Goal: Task Accomplishment & Management: Complete application form

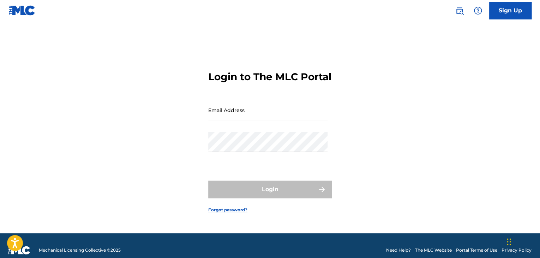
click at [236, 119] on input "Email Address" at bounding box center [267, 110] width 119 height 20
type input "[EMAIL_ADDRESS][DOMAIN_NAME]"
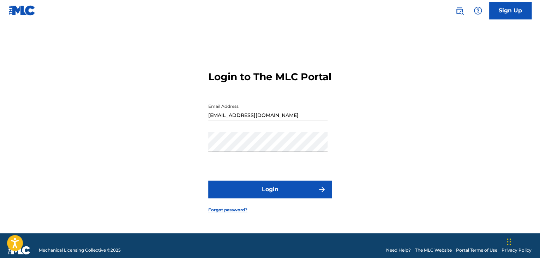
click at [267, 191] on button "Login" at bounding box center [270, 189] width 124 height 18
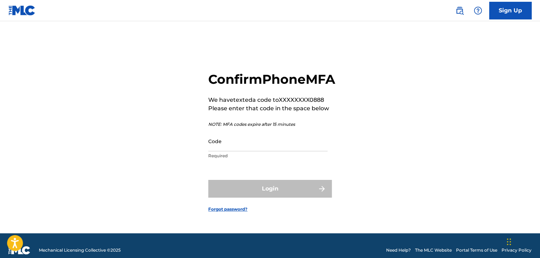
click at [257, 147] on input "Code" at bounding box center [267, 141] width 119 height 20
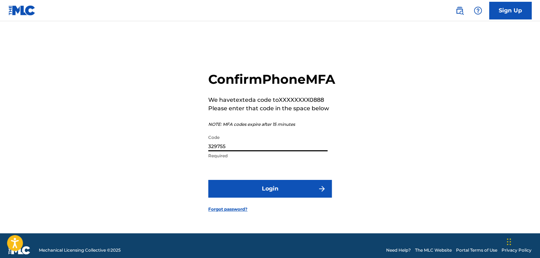
type input "329755"
click at [260, 192] on button "Login" at bounding box center [270, 189] width 124 height 18
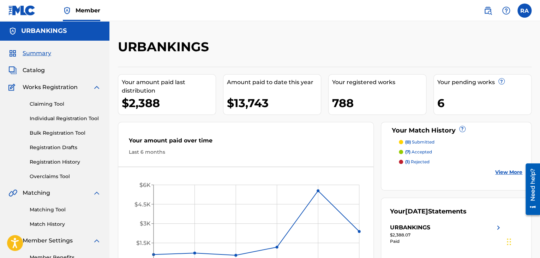
click at [44, 120] on link "Individual Registration Tool" at bounding box center [65, 118] width 71 height 7
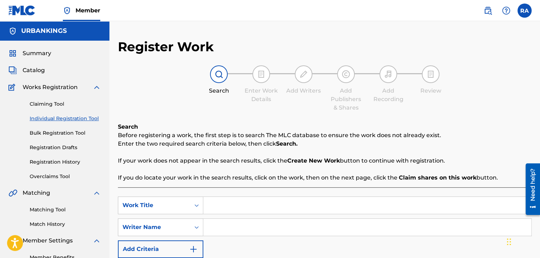
click at [266, 212] on input "Search Form" at bounding box center [367, 205] width 328 height 17
type input "ALL I KNOW"
click at [258, 232] on input "Search Form" at bounding box center [367, 227] width 328 height 17
type input "[PERSON_NAME]"
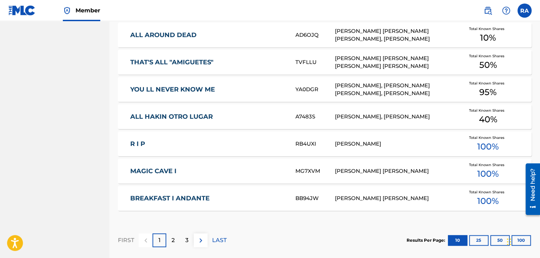
scroll to position [424, 0]
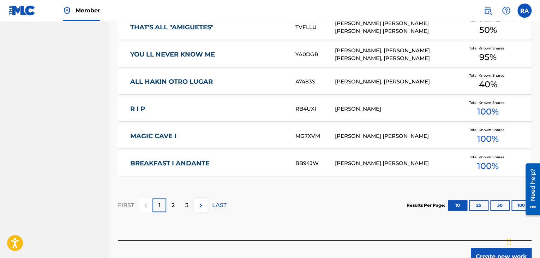
click at [476, 252] on button "Create new work" at bounding box center [501, 256] width 61 height 18
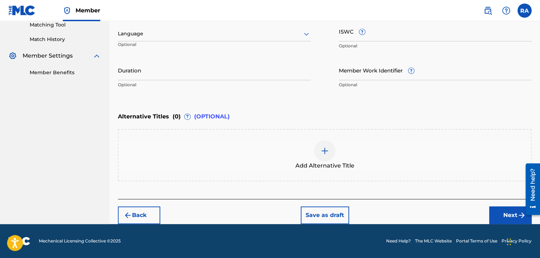
scroll to position [184, 0]
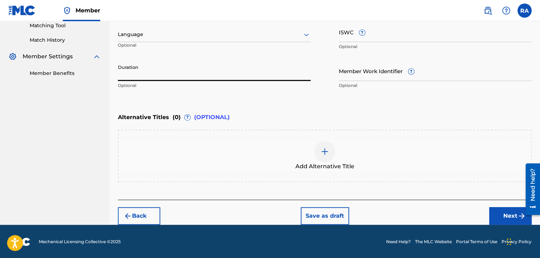
click at [154, 78] on input "Duration" at bounding box center [214, 71] width 193 height 20
type input "05:34"
click at [507, 213] on button "Next" at bounding box center [510, 216] width 42 height 18
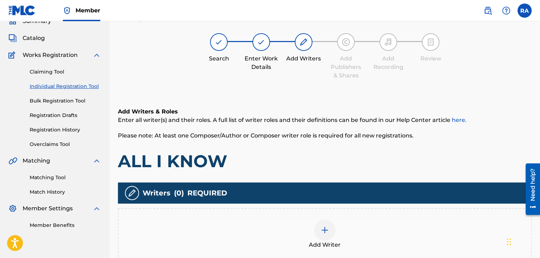
scroll to position [32, 0]
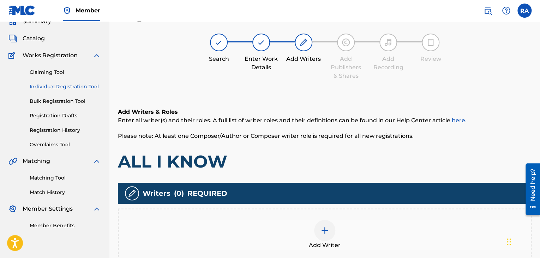
click at [319, 227] on div at bounding box center [324, 230] width 21 height 21
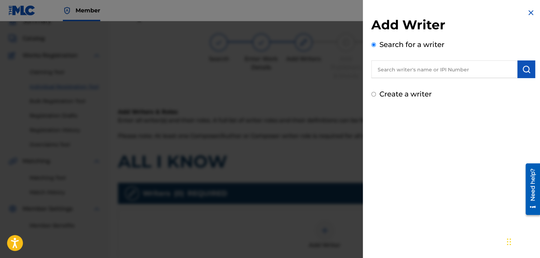
click at [385, 62] on input "text" at bounding box center [444, 69] width 146 height 18
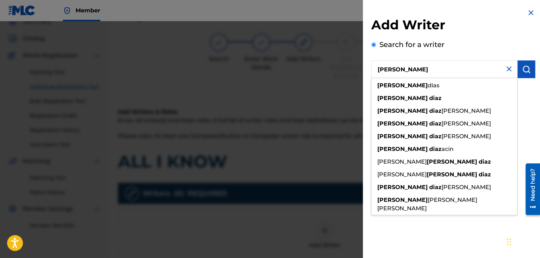
type input "[PERSON_NAME]"
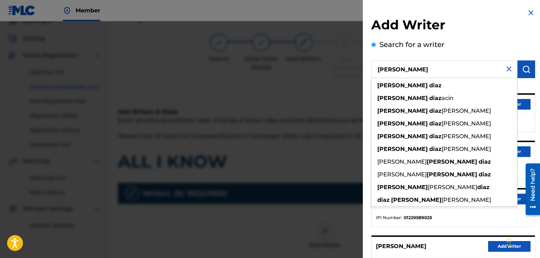
click at [520, 146] on button "Add writer" at bounding box center [509, 151] width 42 height 11
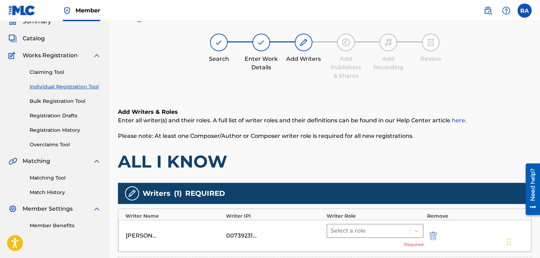
click at [367, 229] on div at bounding box center [369, 231] width 76 height 10
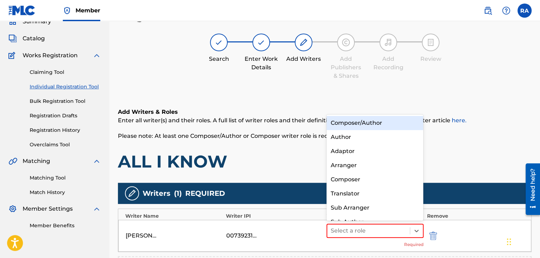
scroll to position [10, 0]
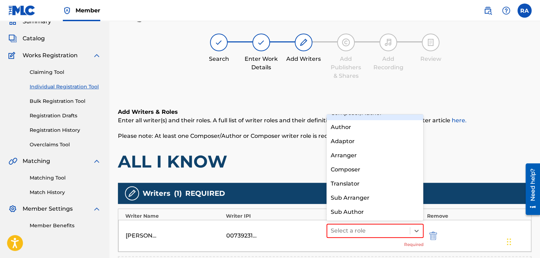
click at [366, 115] on div "Composer/Author" at bounding box center [375, 113] width 97 height 14
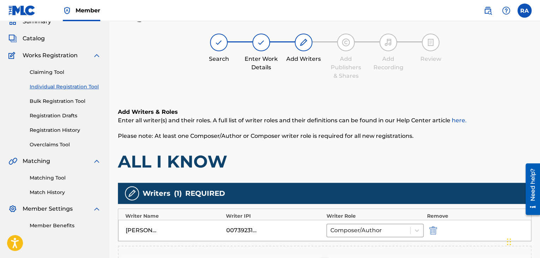
scroll to position [138, 0]
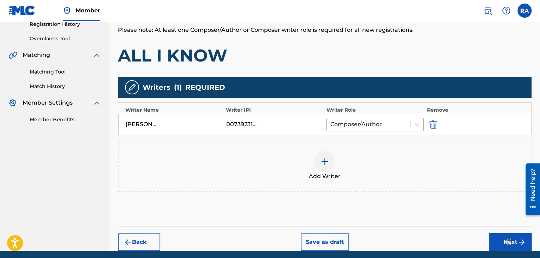
click at [499, 240] on button "Next" at bounding box center [510, 242] width 42 height 18
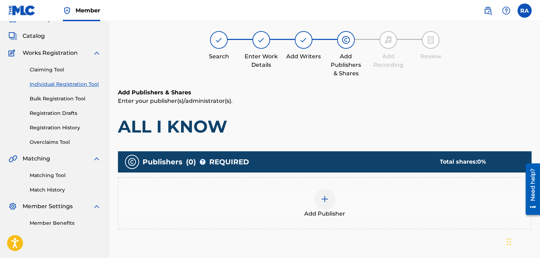
scroll to position [32, 0]
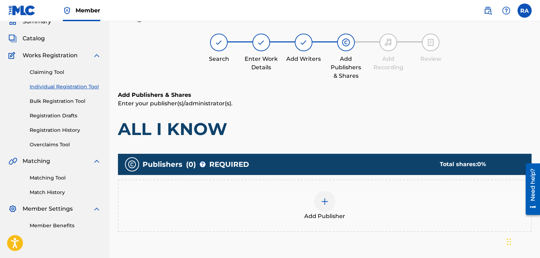
click at [323, 204] on img at bounding box center [325, 201] width 8 height 8
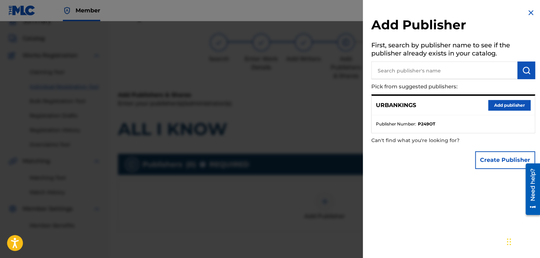
click at [512, 106] on button "Add publisher" at bounding box center [509, 105] width 42 height 11
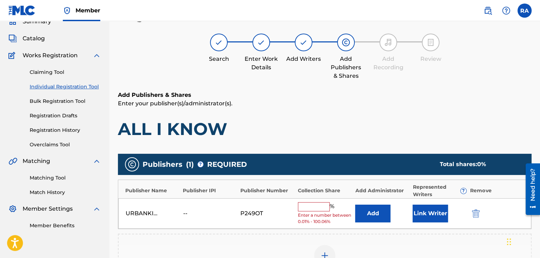
click at [313, 206] on input "text" at bounding box center [314, 206] width 32 height 9
type input "100"
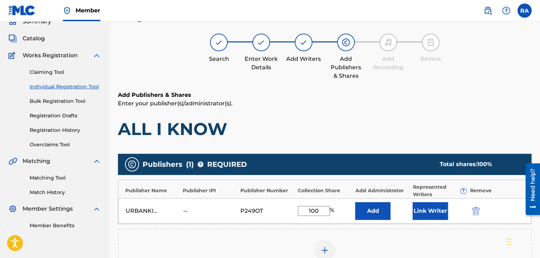
click at [419, 214] on button "Link Writer" at bounding box center [430, 211] width 35 height 18
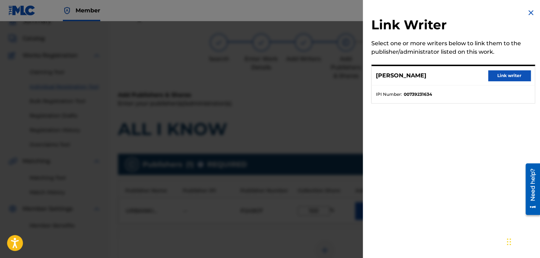
click at [514, 75] on button "Link writer" at bounding box center [509, 75] width 42 height 11
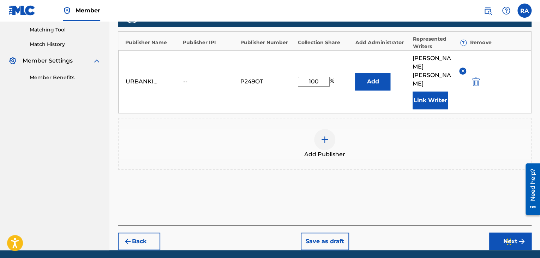
click at [497, 232] on button "Next" at bounding box center [510, 241] width 42 height 18
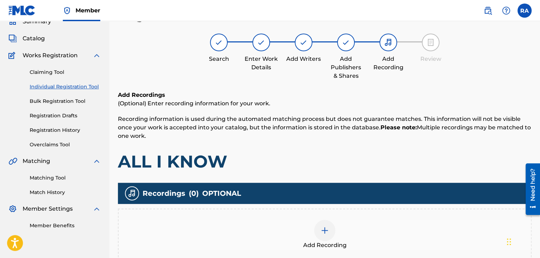
click at [331, 234] on div at bounding box center [324, 230] width 21 height 21
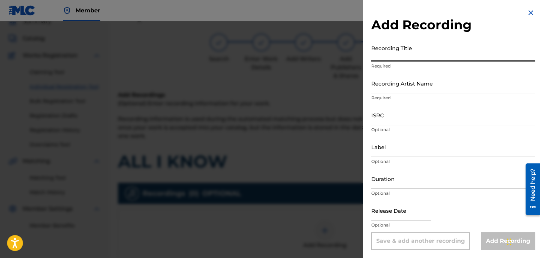
click at [390, 61] on input "Recording Title" at bounding box center [453, 51] width 164 height 20
type input "ALL I KNOW"
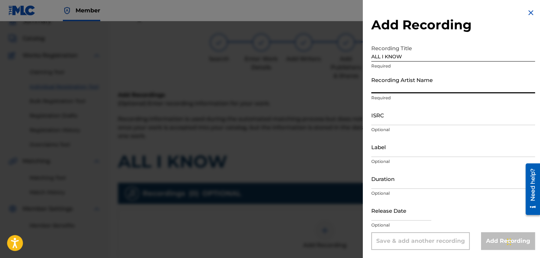
click at [380, 88] on input "Recording Artist Name" at bounding box center [453, 83] width 164 height 20
click at [401, 87] on input "Recording Artist Name" at bounding box center [453, 83] width 164 height 20
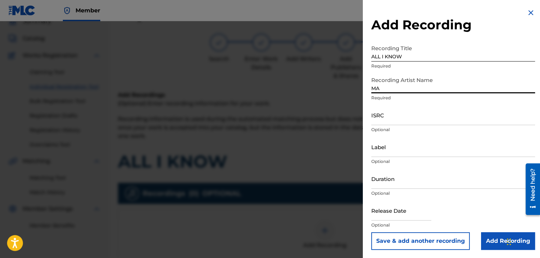
type input "M"
type input "SLUSH THE VILLAIN"
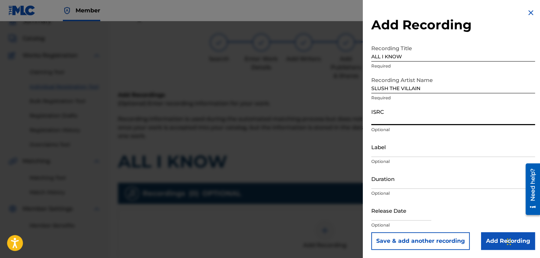
paste input "USPRZ1200016"
type input "USPRZ1200016"
click at [390, 149] on input "Label" at bounding box center [453, 147] width 164 height 20
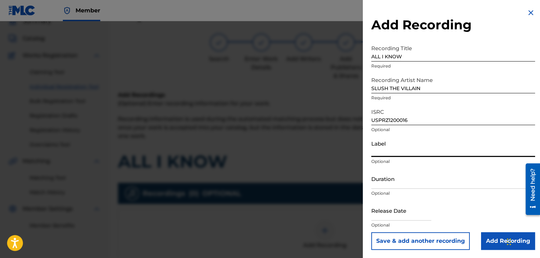
type input "Urban Kings Music Group"
click at [402, 189] on div "Duration Optional" at bounding box center [453, 184] width 164 height 32
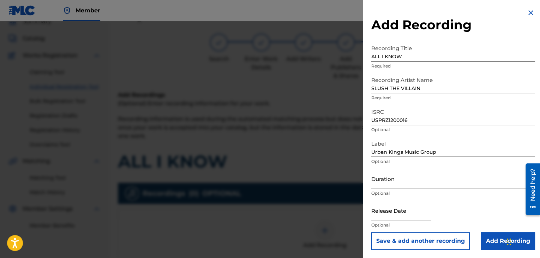
click at [402, 183] on input "Duration" at bounding box center [453, 178] width 164 height 20
type input "05:34"
click at [394, 216] on input "text" at bounding box center [401, 210] width 60 height 20
select select "7"
select select "2025"
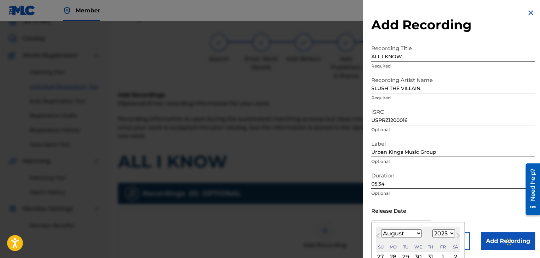
click at [419, 233] on select "January February March April May June July August September October November De…" at bounding box center [401, 233] width 41 height 8
select select "4"
click at [381, 229] on select "January February March April May June July August September October November De…" at bounding box center [401, 233] width 41 height 8
click at [442, 231] on select "1899 1900 1901 1902 1903 1904 1905 1906 1907 1908 1909 1910 1911 1912 1913 1914…" at bounding box center [443, 233] width 23 height 8
select select "2012"
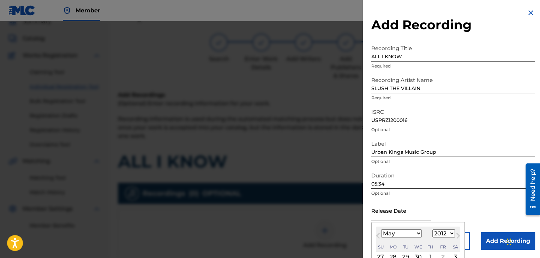
click at [432, 229] on select "1899 1900 1901 1902 1903 1904 1905 1906 1907 1908 1909 1910 1911 1912 1913 1914…" at bounding box center [443, 233] width 23 height 8
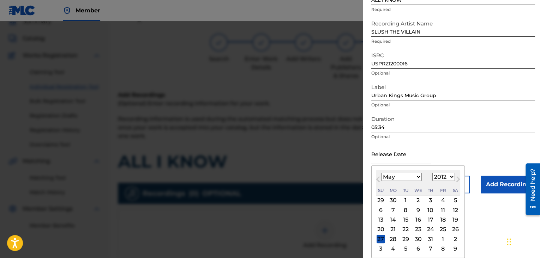
click at [407, 221] on div "15" at bounding box center [405, 219] width 8 height 8
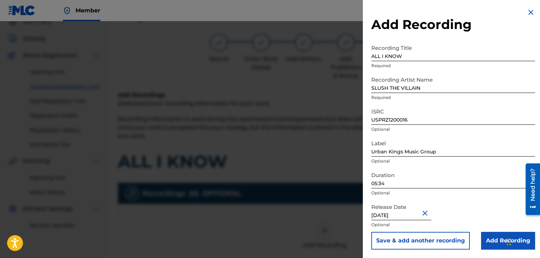
type input "[DATE]"
click at [497, 239] on input "Add Recording" at bounding box center [508, 241] width 54 height 18
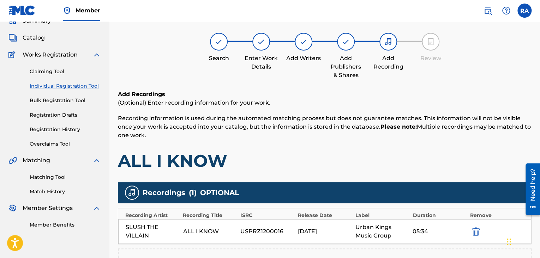
scroll to position [156, 0]
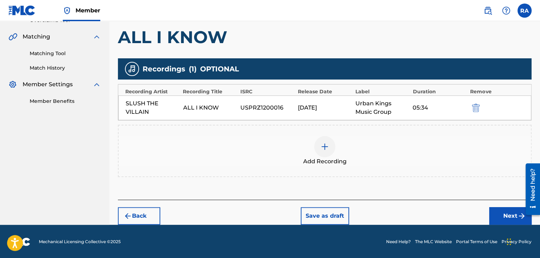
click at [503, 212] on button "Next" at bounding box center [510, 216] width 42 height 18
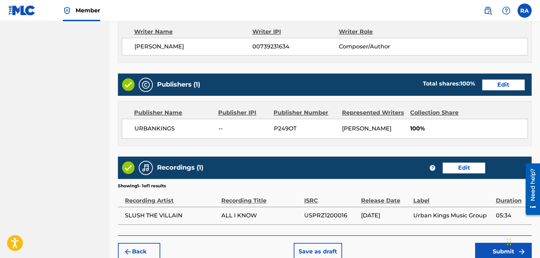
scroll to position [339, 0]
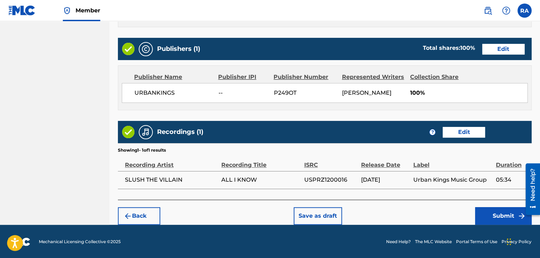
click at [485, 213] on button "Submit" at bounding box center [503, 216] width 56 height 18
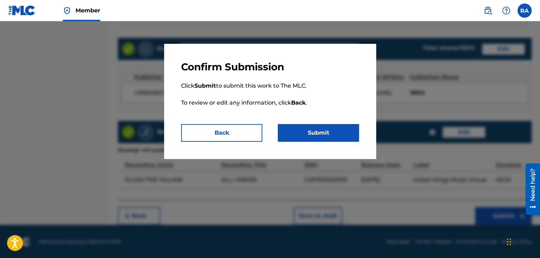
click at [339, 133] on button "Submit" at bounding box center [318, 133] width 81 height 18
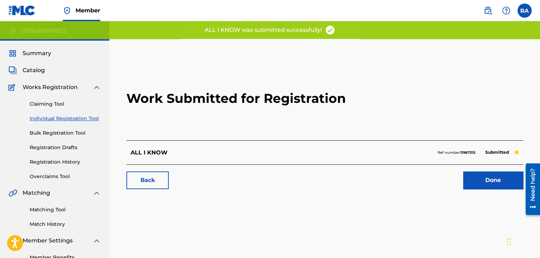
click at [486, 186] on link "Done" at bounding box center [493, 180] width 60 height 18
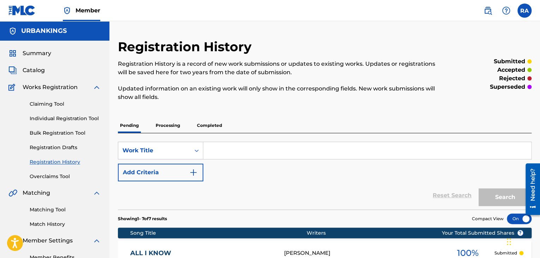
click at [53, 119] on link "Individual Registration Tool" at bounding box center [65, 118] width 71 height 7
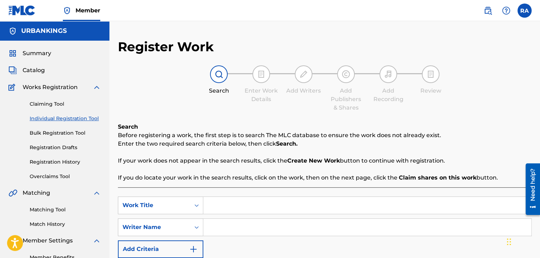
click at [232, 201] on input "Search Form" at bounding box center [367, 205] width 328 height 17
type input "AINT NO SENSE"
type input "[PERSON_NAME]"
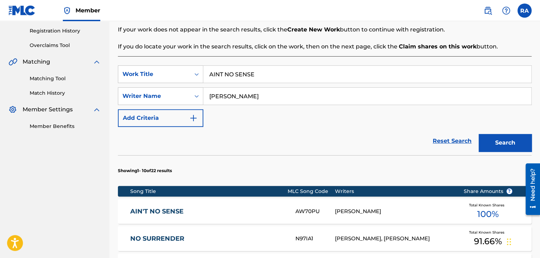
scroll to position [141, 0]
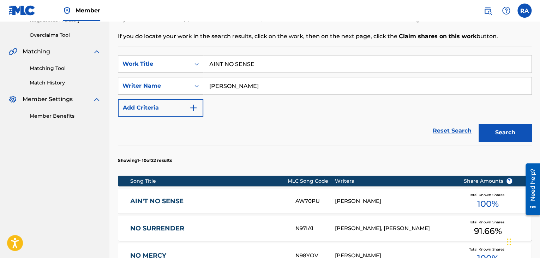
click at [363, 198] on div "[PERSON_NAME]" at bounding box center [394, 201] width 118 height 8
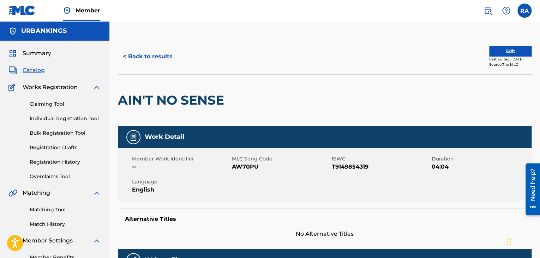
click at [495, 49] on button "Edit" at bounding box center [510, 51] width 42 height 11
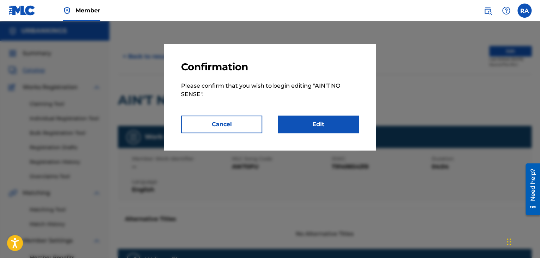
click at [347, 126] on link "Edit" at bounding box center [318, 124] width 81 height 18
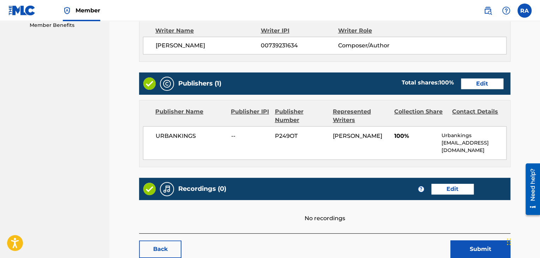
scroll to position [268, 0]
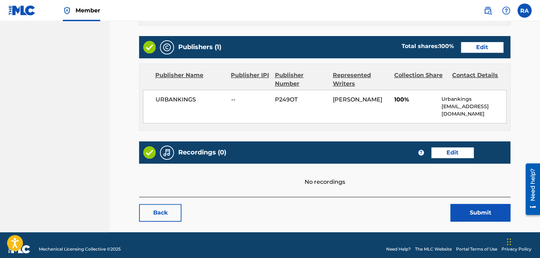
click at [453, 147] on link "Edit" at bounding box center [452, 152] width 42 height 11
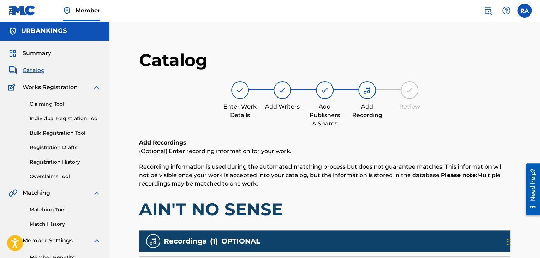
click at [69, 118] on link "Individual Registration Tool" at bounding box center [65, 118] width 71 height 7
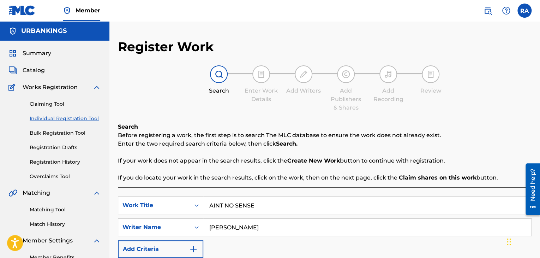
drag, startPoint x: 264, startPoint y: 205, endPoint x: 206, endPoint y: 214, distance: 58.6
click at [206, 214] on div "SearchWithCriteria68e740ca-ac7a-43ea-b958-2839548fa2d5 Work Title AINT NO SENSE…" at bounding box center [325, 226] width 414 height 61
type input "FUCK RAP"
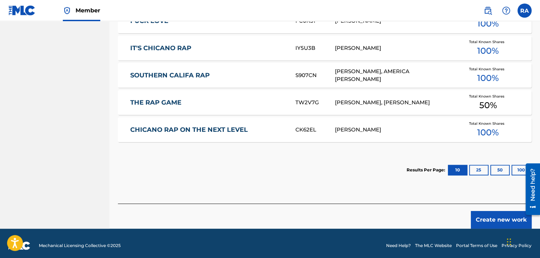
scroll to position [353, 0]
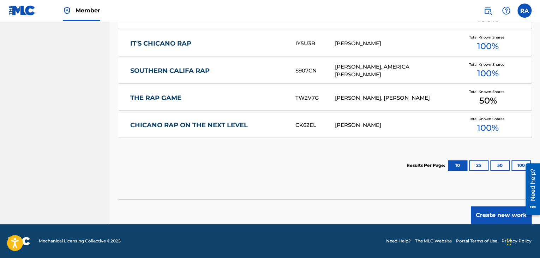
click at [496, 210] on button "Create new work" at bounding box center [501, 215] width 61 height 18
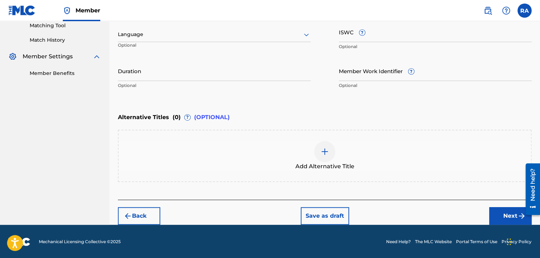
click at [191, 71] on input "Duration" at bounding box center [214, 71] width 193 height 20
type input "03:23"
click at [496, 213] on button "Next" at bounding box center [510, 216] width 42 height 18
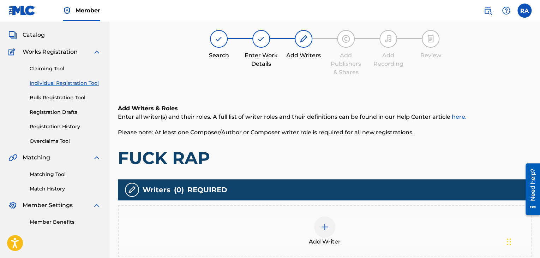
scroll to position [32, 0]
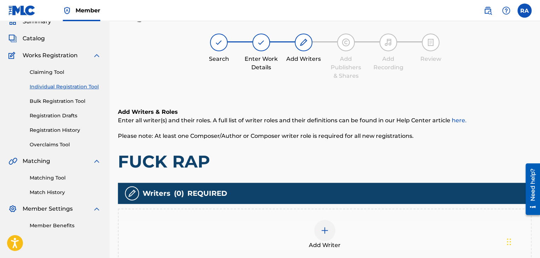
click at [321, 223] on div at bounding box center [324, 230] width 21 height 21
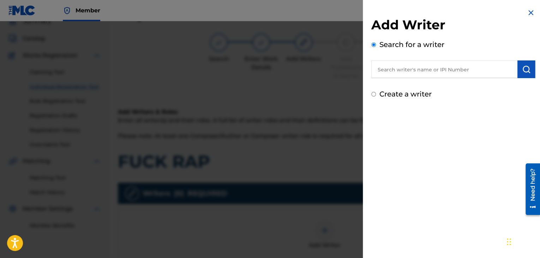
click at [425, 70] on input "text" at bounding box center [444, 69] width 146 height 18
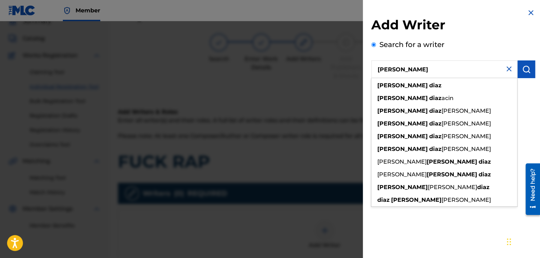
type input "[PERSON_NAME]"
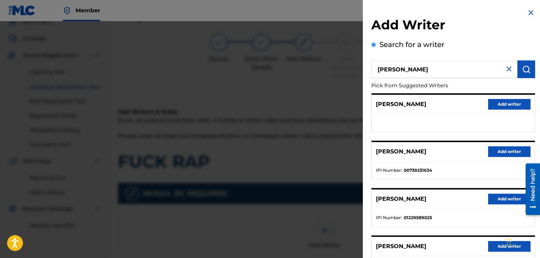
click at [499, 155] on button "Add writer" at bounding box center [509, 151] width 42 height 11
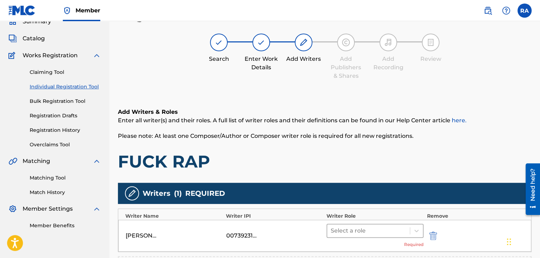
click at [371, 233] on div at bounding box center [369, 231] width 76 height 10
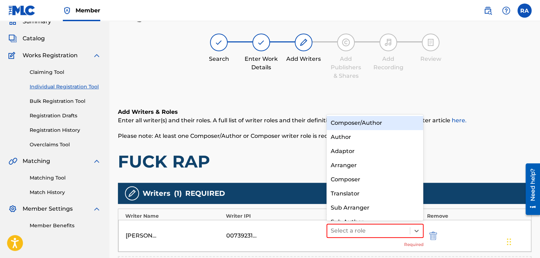
scroll to position [10, 0]
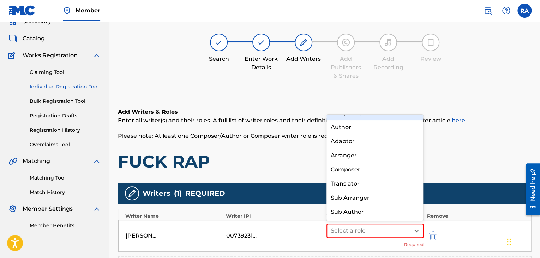
click at [364, 118] on div "Composer/Author" at bounding box center [375, 113] width 97 height 14
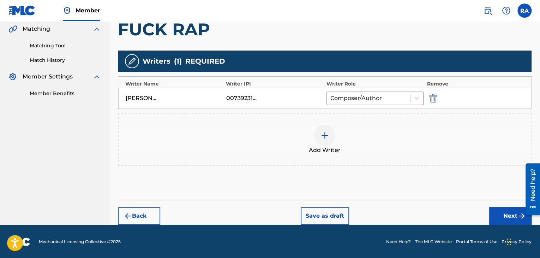
click at [514, 219] on button "Next" at bounding box center [510, 216] width 42 height 18
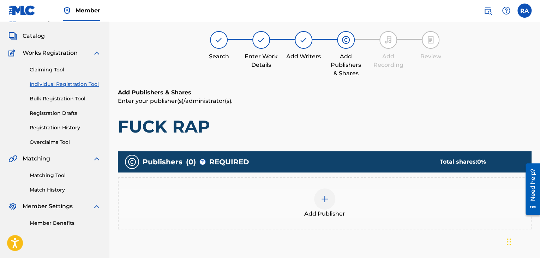
scroll to position [32, 0]
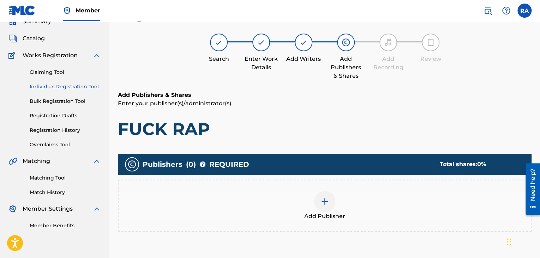
click at [307, 195] on div "Add Publisher" at bounding box center [325, 206] width 412 height 30
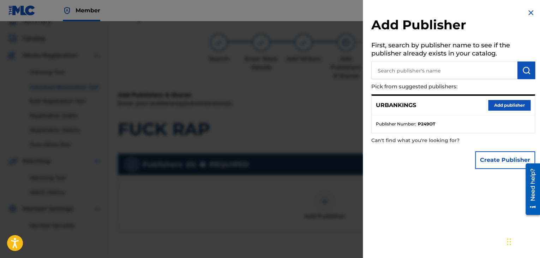
click at [517, 106] on button "Add publisher" at bounding box center [509, 105] width 42 height 11
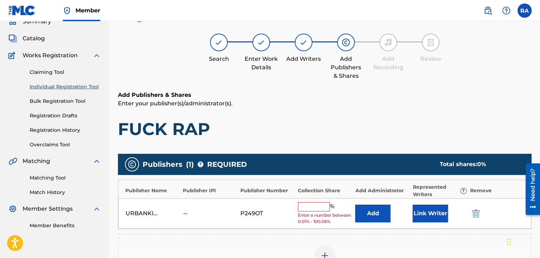
click at [312, 204] on input "text" at bounding box center [314, 206] width 32 height 9
type input "100"
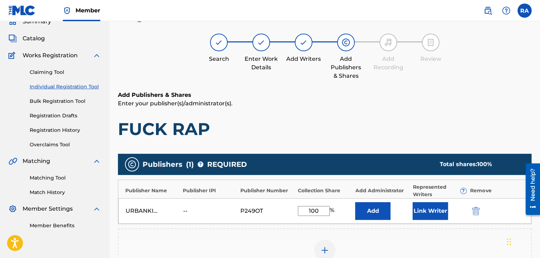
click at [428, 210] on button "Link Writer" at bounding box center [430, 211] width 35 height 18
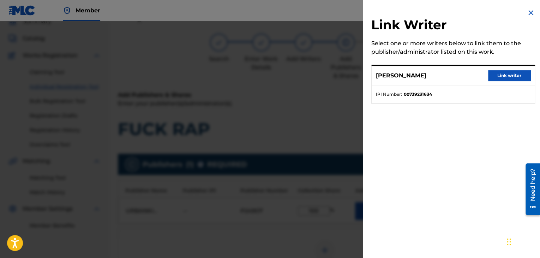
click at [494, 77] on button "Link writer" at bounding box center [509, 75] width 42 height 11
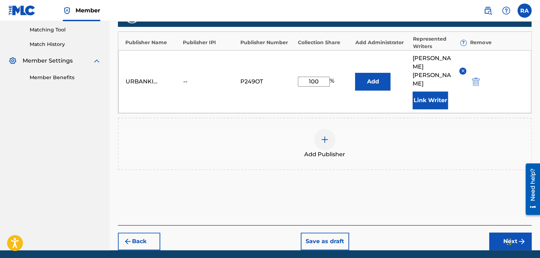
click at [491, 232] on button "Next" at bounding box center [510, 241] width 42 height 18
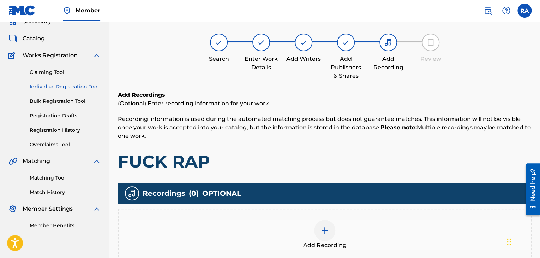
click at [318, 231] on div at bounding box center [324, 230] width 21 height 21
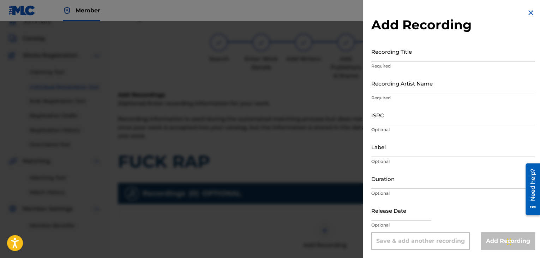
click at [400, 59] on input "Recording Title" at bounding box center [453, 51] width 164 height 20
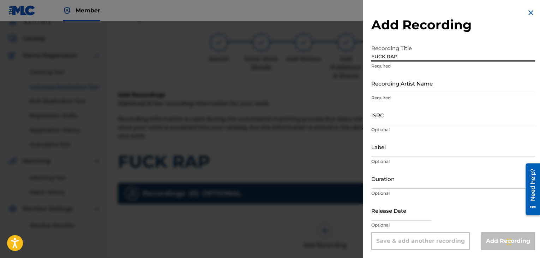
type input "FUCK RAP"
click at [395, 84] on input "Recording Artist Name" at bounding box center [453, 83] width 164 height 20
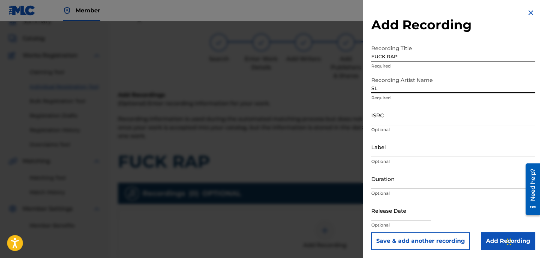
type input "SLUSH THE VILLAIN"
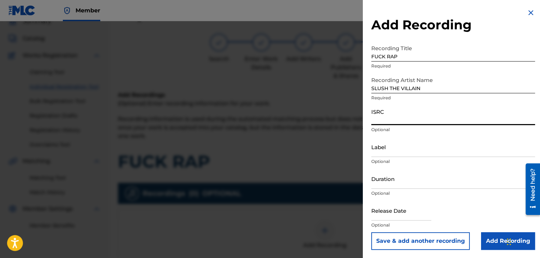
paste input "USPRZ1200018"
type input "USPRZ1200018"
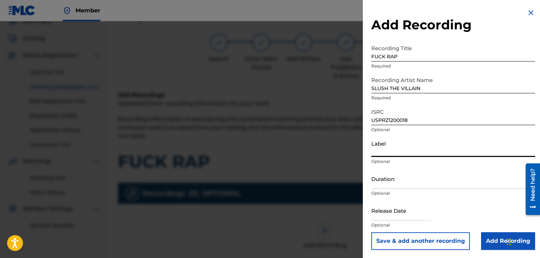
click at [389, 153] on input "Label" at bounding box center [453, 147] width 164 height 20
type input "Urban Kings Music Group"
click at [396, 183] on input "Duration" at bounding box center [453, 178] width 164 height 20
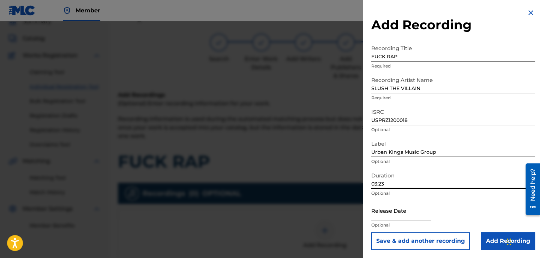
type input "03:23"
click at [390, 212] on input "text" at bounding box center [401, 210] width 60 height 20
select select "7"
select select "2025"
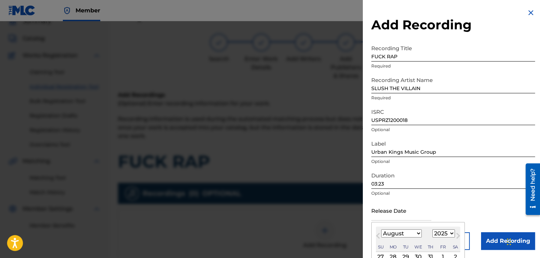
click at [417, 235] on select "January February March April May June July August September October November De…" at bounding box center [401, 233] width 41 height 8
select select "4"
click at [381, 229] on select "January February March April May June July August September October November De…" at bounding box center [401, 233] width 41 height 8
click at [436, 232] on select "1899 1900 1901 1902 1903 1904 1905 1906 1907 1908 1909 1910 1911 1912 1913 1914…" at bounding box center [443, 233] width 23 height 8
select select "2012"
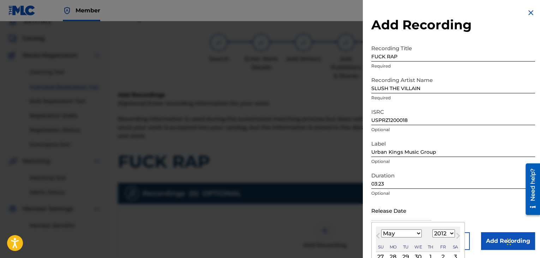
click at [432, 229] on select "1899 1900 1901 1902 1903 1904 1905 1906 1907 1908 1909 1910 1911 1912 1913 1914…" at bounding box center [443, 233] width 23 height 8
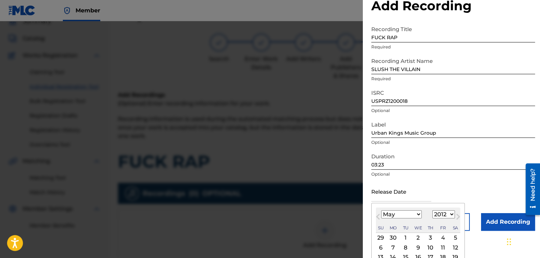
scroll to position [56, 0]
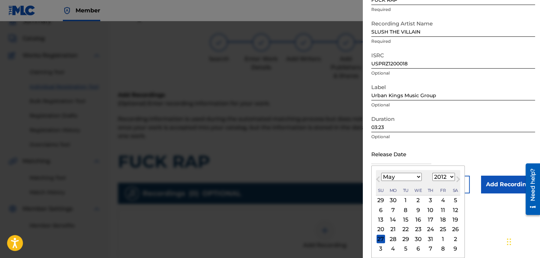
click at [404, 216] on div "15" at bounding box center [405, 219] width 8 height 8
type input "[DATE]"
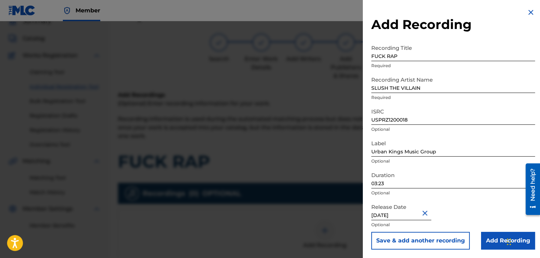
scroll to position [0, 0]
click at [490, 238] on input "Add Recording" at bounding box center [508, 241] width 54 height 18
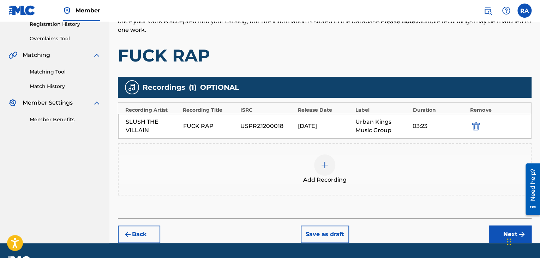
scroll to position [156, 0]
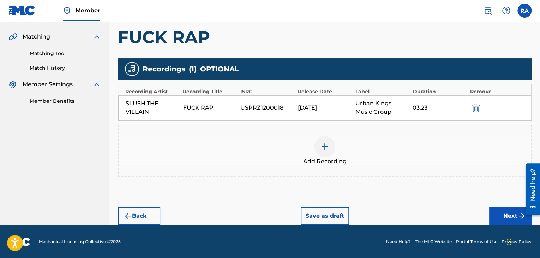
click at [503, 216] on button "Next" at bounding box center [510, 216] width 42 height 18
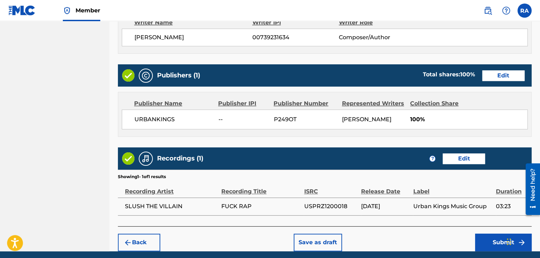
scroll to position [339, 0]
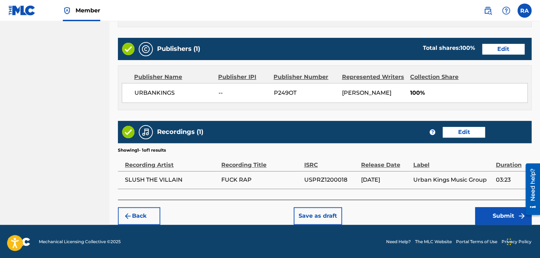
click at [493, 213] on button "Submit" at bounding box center [503, 216] width 56 height 18
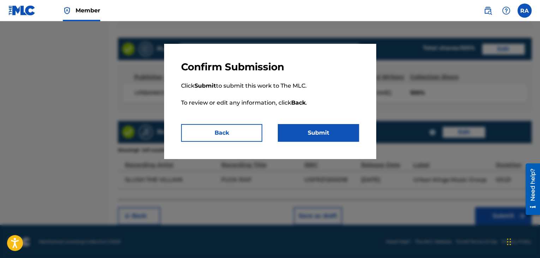
click at [316, 136] on button "Submit" at bounding box center [318, 133] width 81 height 18
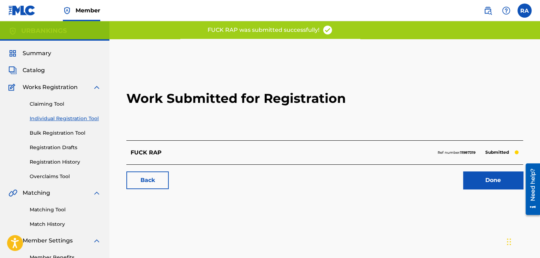
click at [489, 183] on link "Done" at bounding box center [493, 180] width 60 height 18
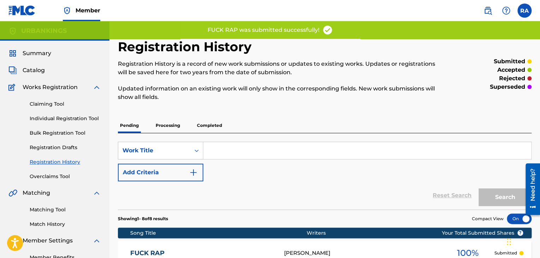
click at [80, 119] on link "Individual Registration Tool" at bounding box center [65, 118] width 71 height 7
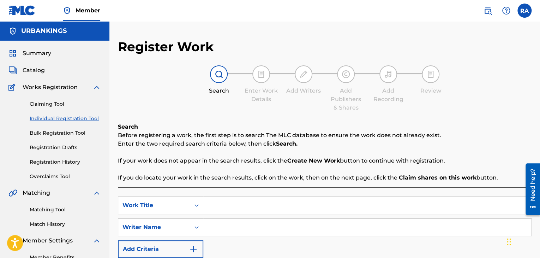
click at [280, 210] on input "Search Form" at bounding box center [367, 205] width 328 height 17
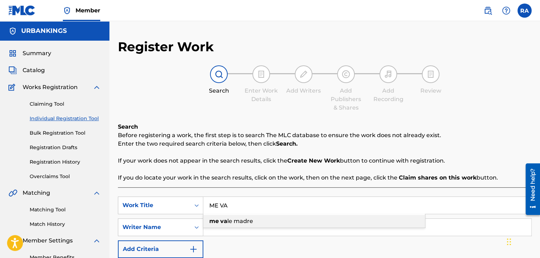
click at [244, 218] on span "le madre" at bounding box center [240, 220] width 26 height 7
type input "me vale madre"
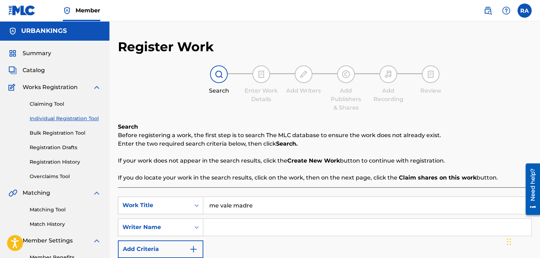
click at [241, 222] on input "Search Form" at bounding box center [367, 227] width 328 height 17
type input "[PERSON_NAME]"
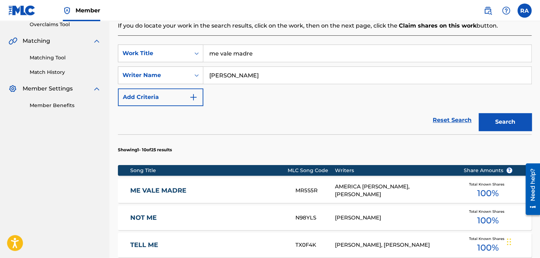
scroll to position [177, 0]
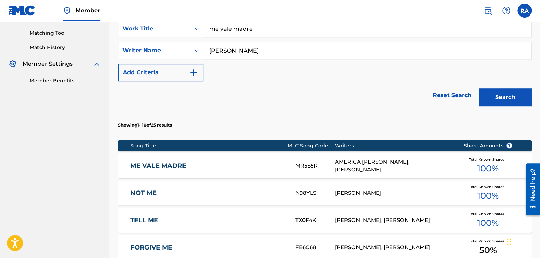
click at [383, 164] on div "AMERICA [PERSON_NAME], [PERSON_NAME]" at bounding box center [394, 166] width 118 height 16
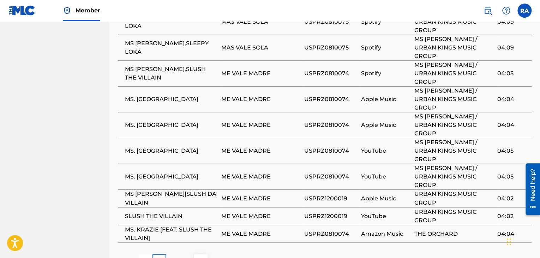
scroll to position [491, 0]
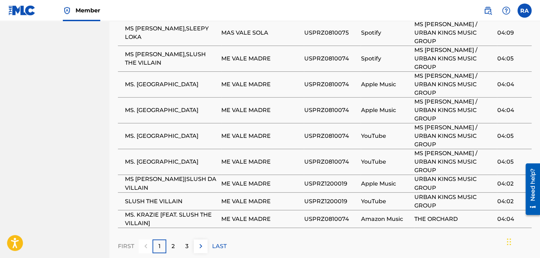
click at [169, 239] on div "2" at bounding box center [173, 246] width 14 height 14
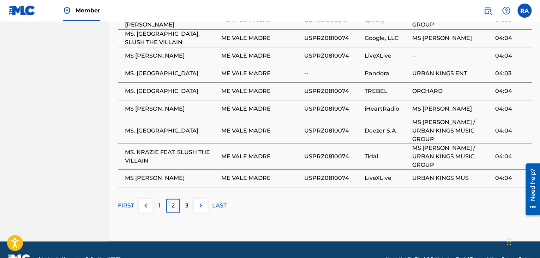
click at [184, 198] on div "3" at bounding box center [187, 205] width 14 height 14
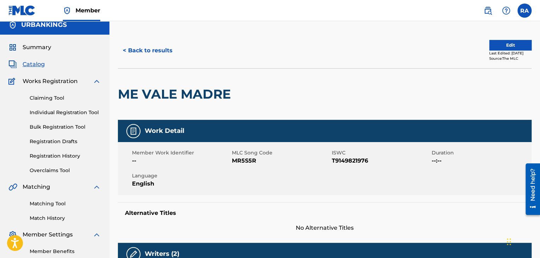
scroll to position [0, 0]
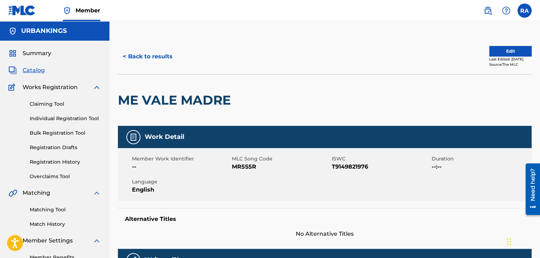
click at [125, 55] on button "< Back to results" at bounding box center [148, 57] width 60 height 18
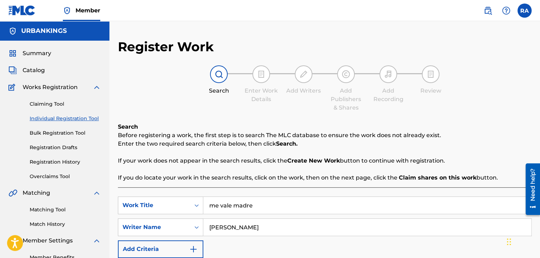
scroll to position [64, 0]
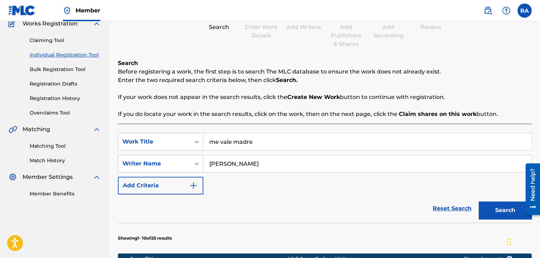
drag, startPoint x: 281, startPoint y: 143, endPoint x: 167, endPoint y: 131, distance: 115.4
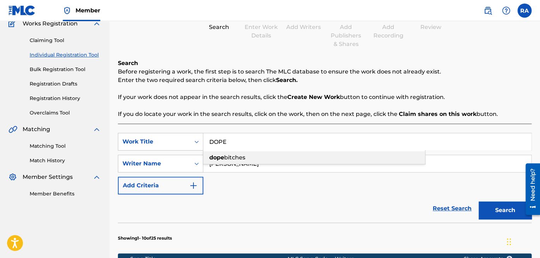
click at [223, 153] on div "dope bitches" at bounding box center [314, 157] width 222 height 13
type input "dope bitches"
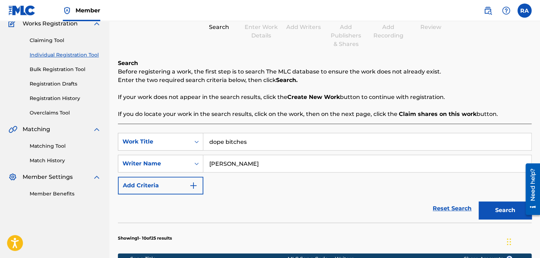
click at [500, 211] on button "Search" at bounding box center [505, 210] width 53 height 18
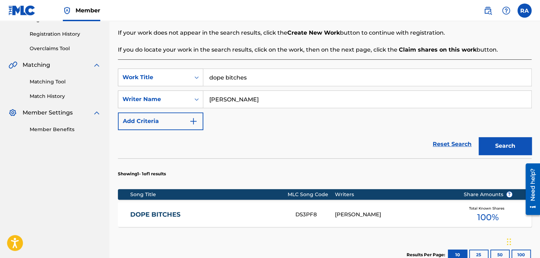
scroll to position [131, 0]
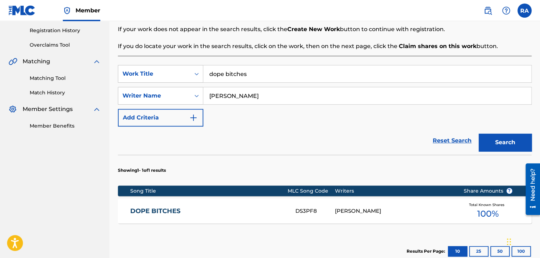
click at [261, 202] on div "DOPE BITCHES DS3PF8 [PERSON_NAME] Total Known Shares 100 %" at bounding box center [325, 210] width 414 height 25
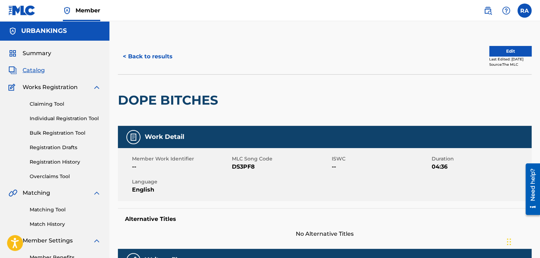
click at [507, 49] on button "Edit" at bounding box center [510, 51] width 42 height 11
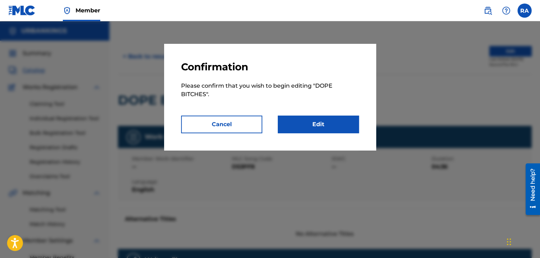
click at [326, 122] on link "Edit" at bounding box center [318, 124] width 81 height 18
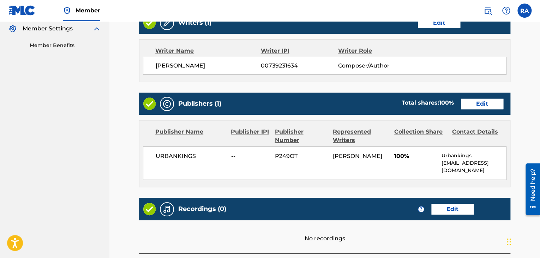
scroll to position [268, 0]
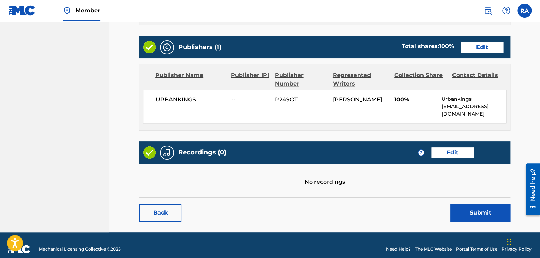
click at [459, 147] on link "Edit" at bounding box center [452, 152] width 42 height 11
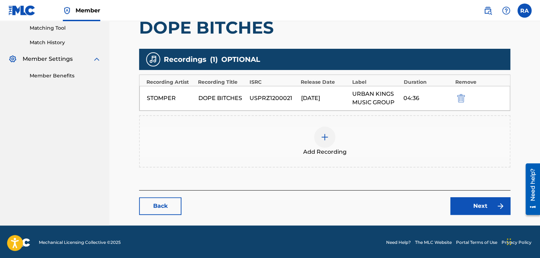
scroll to position [182, 0]
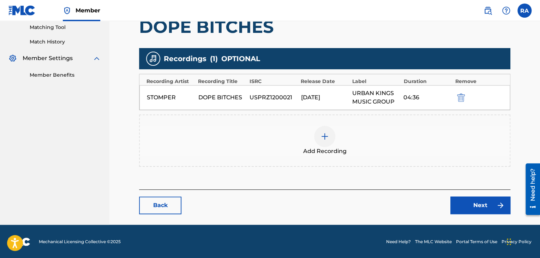
click at [327, 137] on img at bounding box center [325, 136] width 8 height 8
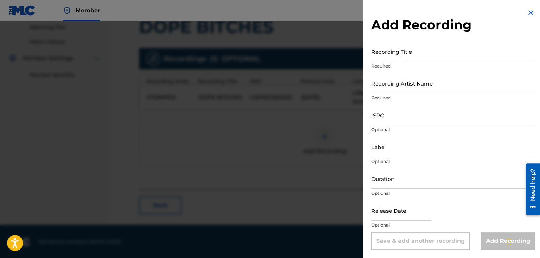
click at [387, 50] on input "Recording Title" at bounding box center [453, 51] width 164 height 20
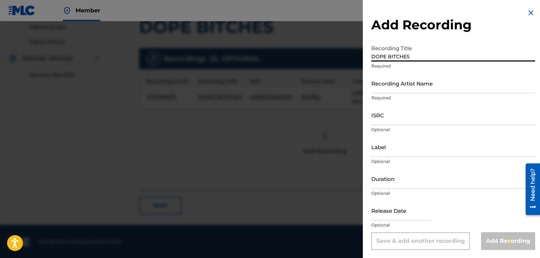
type input "DOPE BITCHES"
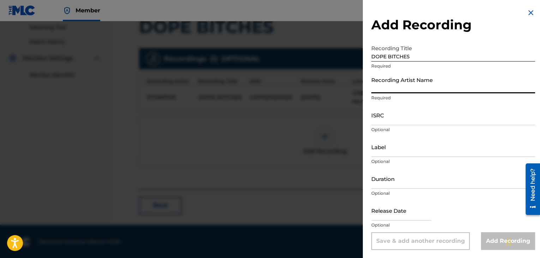
click at [458, 79] on input "Recording Artist Name" at bounding box center [453, 83] width 164 height 20
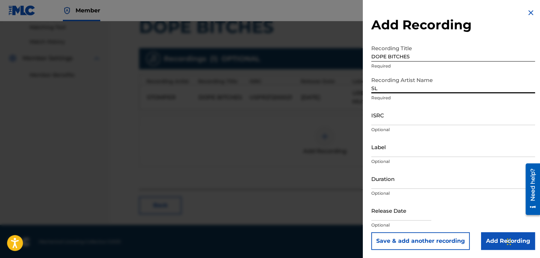
type input "SLUSH THE VILLAIN"
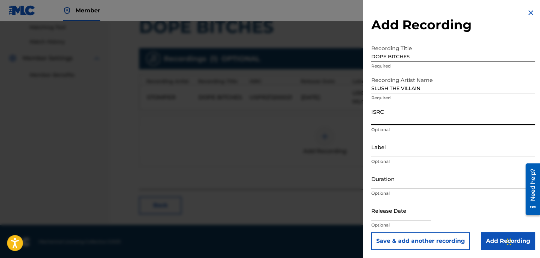
paste input "USPRZ1200021"
type input "USPRZ1200021"
click at [406, 150] on input "Label" at bounding box center [453, 147] width 164 height 20
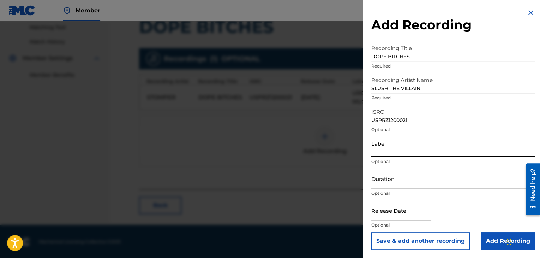
type input "Urban Kings Music Group"
click at [411, 183] on input "Duration" at bounding box center [453, 178] width 164 height 20
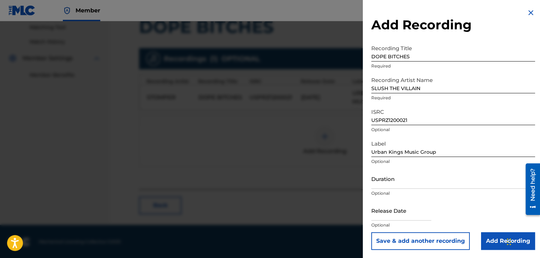
click at [391, 214] on input "text" at bounding box center [401, 210] width 60 height 20
select select "7"
select select "2025"
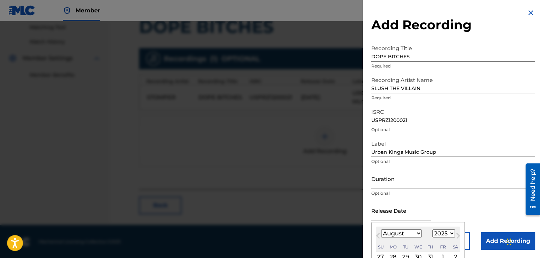
click at [415, 234] on select "January February March April May June July August September October November De…" at bounding box center [401, 233] width 41 height 8
select select "4"
click at [381, 229] on select "January February March April May June July August September October November De…" at bounding box center [401, 233] width 41 height 8
click at [443, 236] on select "1899 1900 1901 1902 1903 1904 1905 1906 1907 1908 1909 1910 1911 1912 1913 1914…" at bounding box center [443, 233] width 23 height 8
select select "2012"
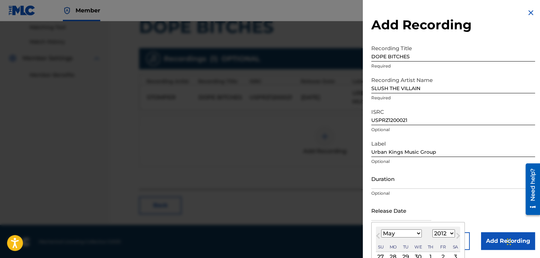
click at [432, 229] on select "1899 1900 1901 1902 1903 1904 1905 1906 1907 1908 1909 1910 1911 1912 1913 1914…" at bounding box center [443, 233] width 23 height 8
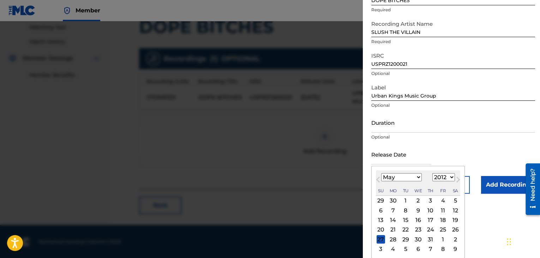
scroll to position [56, 0]
click at [404, 219] on div "15" at bounding box center [405, 219] width 8 height 8
type input "[DATE]"
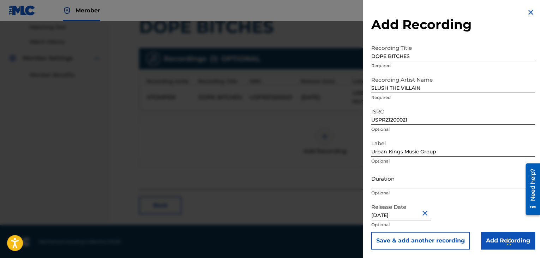
scroll to position [0, 0]
click at [416, 182] on input "Duration" at bounding box center [453, 178] width 164 height 20
type input "04:36"
click at [485, 240] on input "Add Recording" at bounding box center [508, 241] width 54 height 18
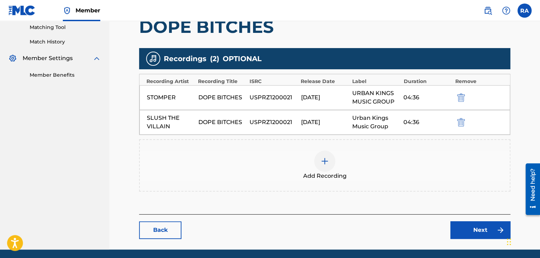
click at [483, 229] on link "Next" at bounding box center [480, 230] width 60 height 18
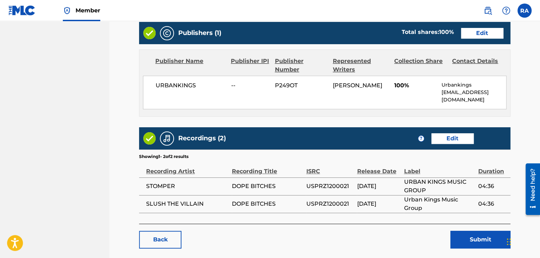
scroll to position [309, 0]
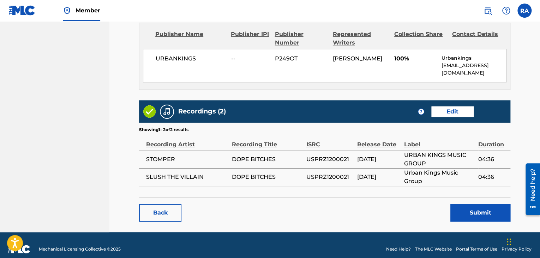
click at [477, 204] on button "Submit" at bounding box center [480, 213] width 60 height 18
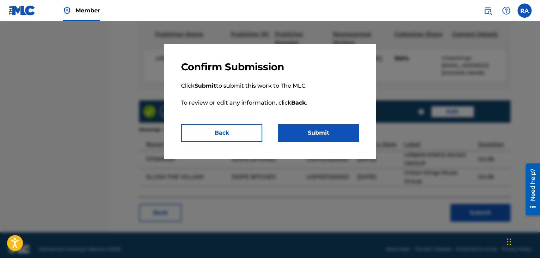
click at [302, 128] on button "Submit" at bounding box center [318, 133] width 81 height 18
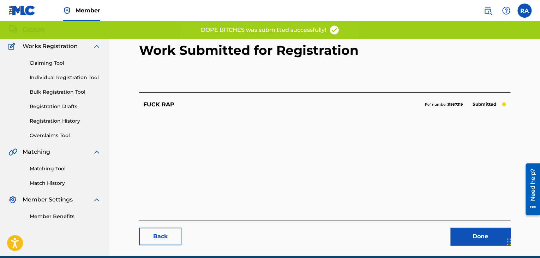
scroll to position [73, 0]
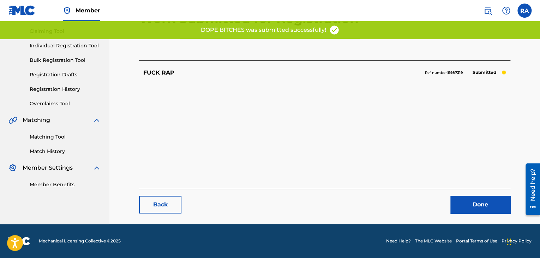
click at [487, 200] on link "Done" at bounding box center [480, 205] width 60 height 18
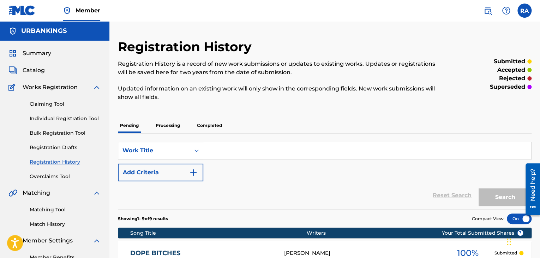
click at [66, 118] on link "Individual Registration Tool" at bounding box center [65, 118] width 71 height 7
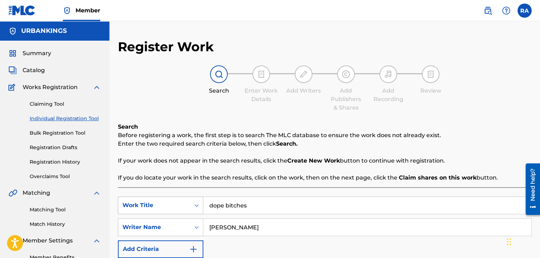
drag, startPoint x: 276, startPoint y: 205, endPoint x: 171, endPoint y: 208, distance: 105.3
click at [171, 208] on div "SearchWithCriteria68e740ca-ac7a-43ea-b958-2839548fa2d5 Work Title dope bitches" at bounding box center [325, 205] width 414 height 18
type input "LIFE'S A TRIP"
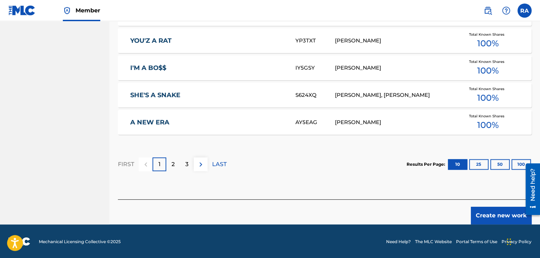
scroll to position [465, 0]
click at [494, 215] on button "Create new work" at bounding box center [501, 216] width 61 height 18
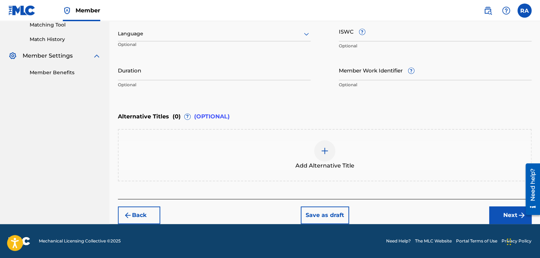
scroll to position [184, 0]
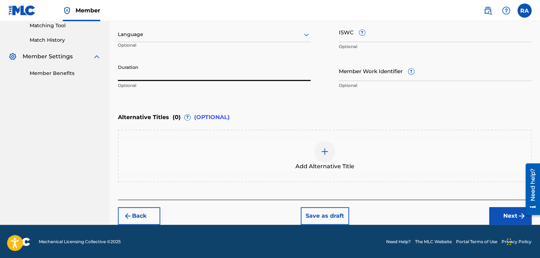
click at [192, 76] on input "Duration" at bounding box center [214, 71] width 193 height 20
type input "03:50"
click at [509, 217] on button "Next" at bounding box center [510, 216] width 42 height 18
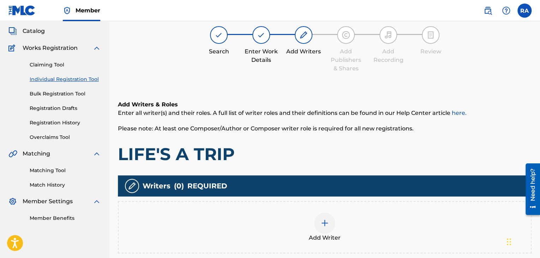
scroll to position [32, 0]
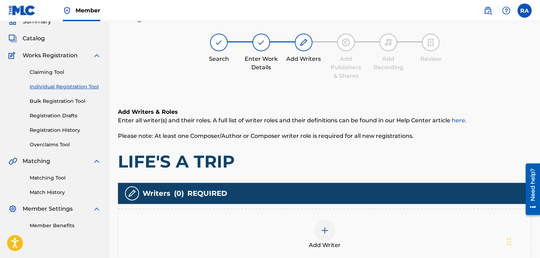
click at [320, 233] on div at bounding box center [324, 230] width 21 height 21
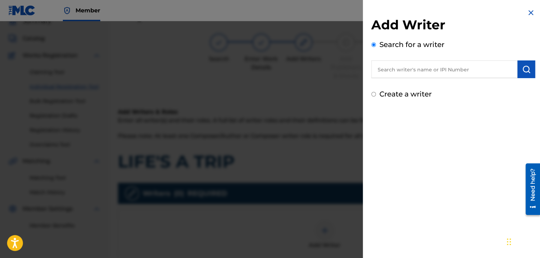
click at [399, 68] on input "text" at bounding box center [444, 69] width 146 height 18
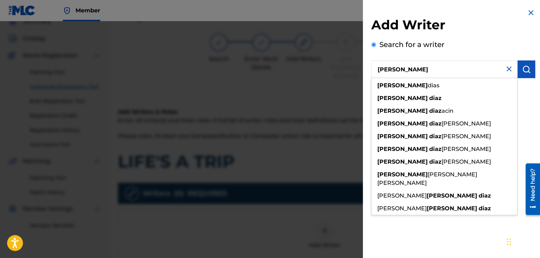
type input "[PERSON_NAME]"
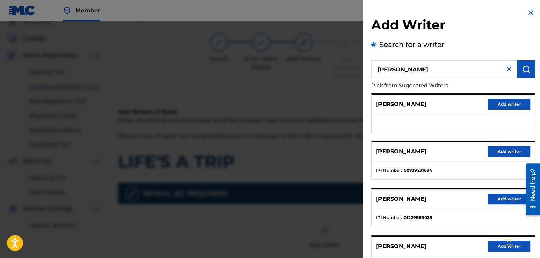
click at [512, 154] on button "Add writer" at bounding box center [509, 151] width 42 height 11
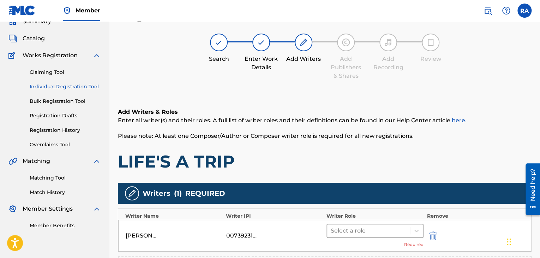
click at [378, 232] on div at bounding box center [369, 231] width 76 height 10
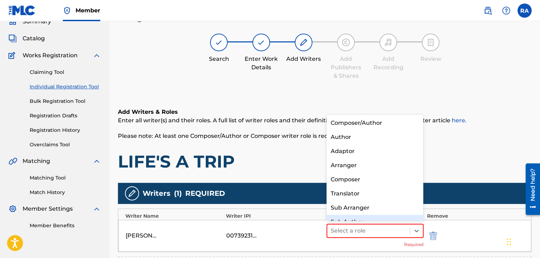
scroll to position [10, 0]
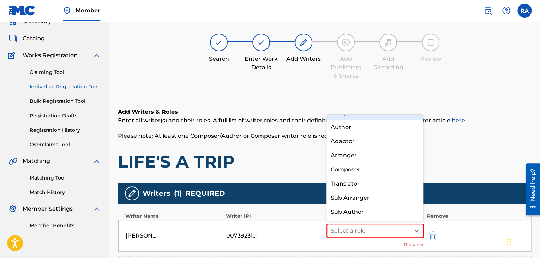
click at [377, 116] on div "Composer/Author" at bounding box center [375, 113] width 97 height 14
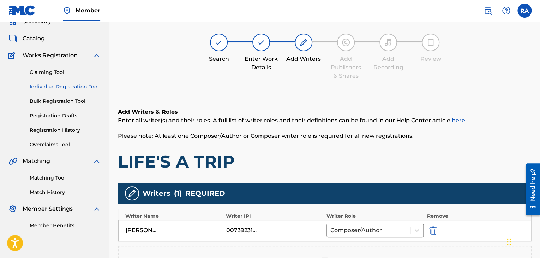
scroll to position [138, 0]
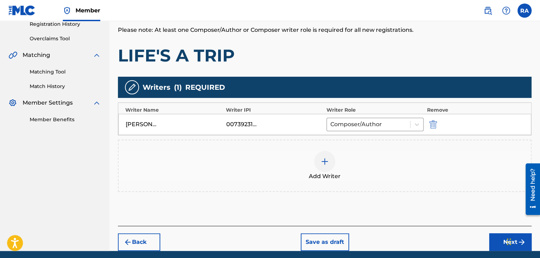
click at [496, 240] on button "Next" at bounding box center [510, 242] width 42 height 18
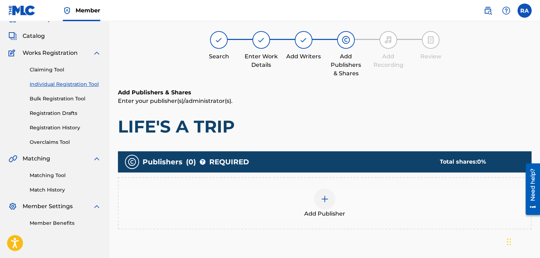
scroll to position [32, 0]
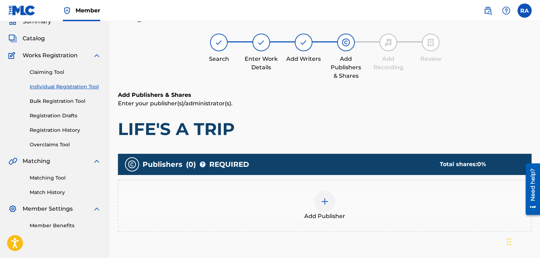
click at [321, 196] on div at bounding box center [324, 201] width 21 height 21
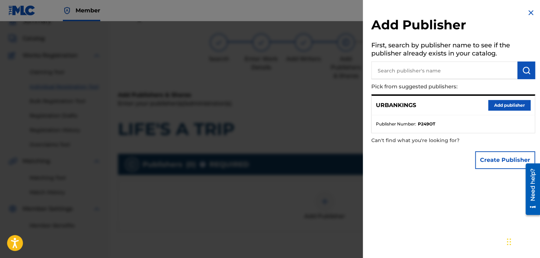
click at [496, 106] on button "Add publisher" at bounding box center [509, 105] width 42 height 11
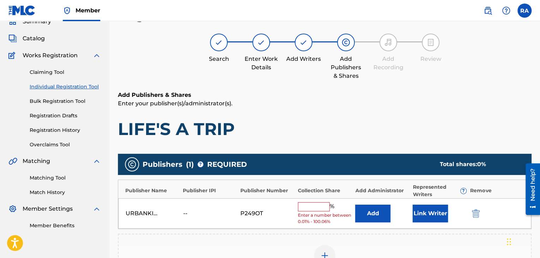
click at [327, 203] on input "text" at bounding box center [314, 206] width 32 height 9
type input "100"
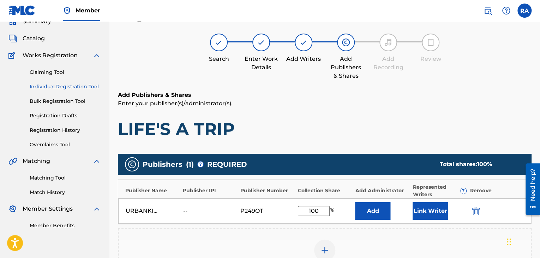
click at [424, 209] on button "Link Writer" at bounding box center [430, 211] width 35 height 18
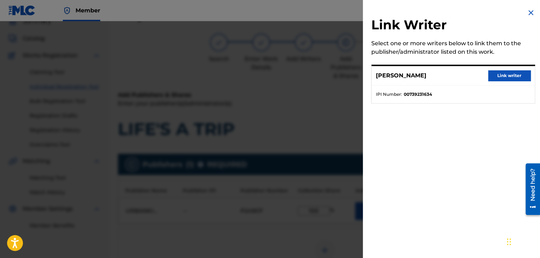
click at [504, 77] on button "Link writer" at bounding box center [509, 75] width 42 height 11
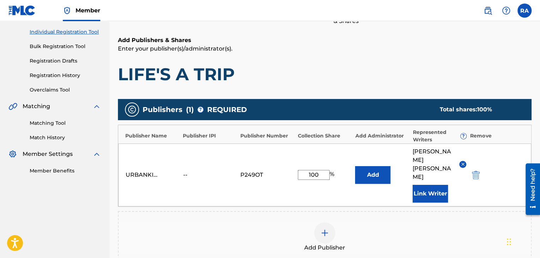
scroll to position [173, 0]
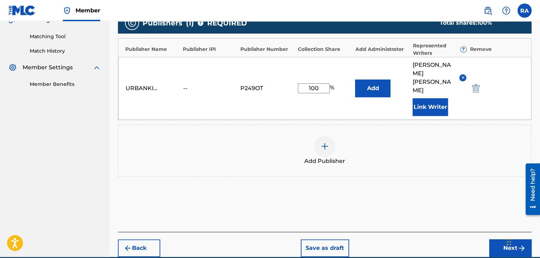
click at [505, 239] on button "Next" at bounding box center [510, 248] width 42 height 18
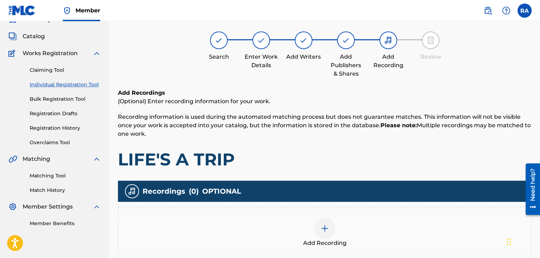
scroll to position [32, 0]
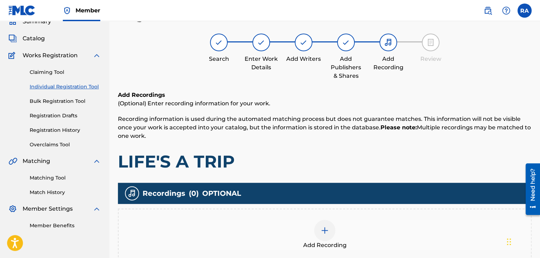
click at [326, 228] on img at bounding box center [325, 230] width 8 height 8
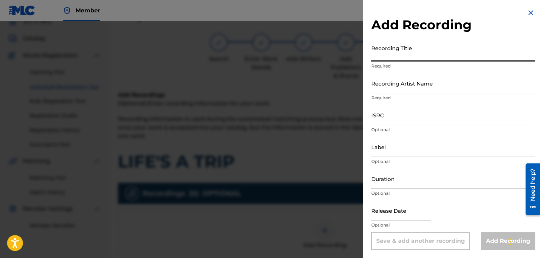
click at [409, 54] on input "Recording Title" at bounding box center [453, 51] width 164 height 20
type input "LIFE'S A TRIP"
click at [411, 85] on input "Recording Artist Name" at bounding box center [453, 83] width 164 height 20
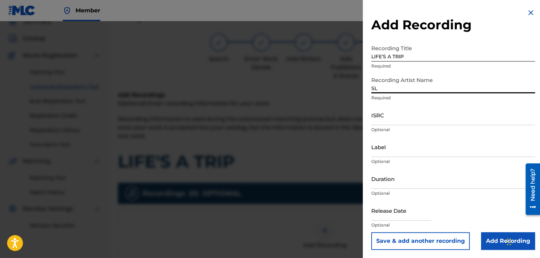
type input "SLUSH THE VILLAIN"
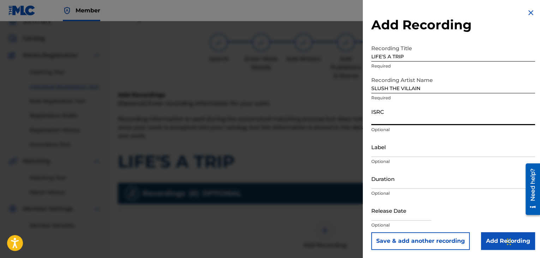
paste input "USPRZ1200021"
type input "USPRZ1200022"
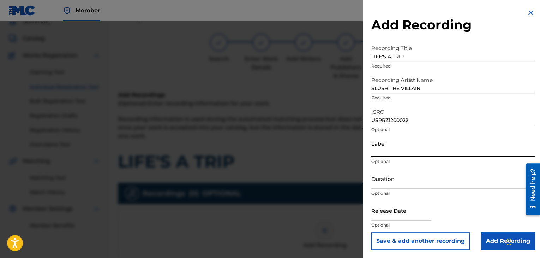
click at [379, 149] on input "Label" at bounding box center [453, 147] width 164 height 20
type input "Urban Kings Music Group"
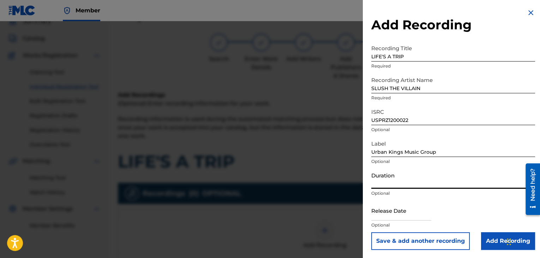
click at [404, 184] on input "Duration" at bounding box center [453, 178] width 164 height 20
type input "03:50"
click at [385, 216] on input "text" at bounding box center [401, 210] width 60 height 20
select select "7"
select select "2025"
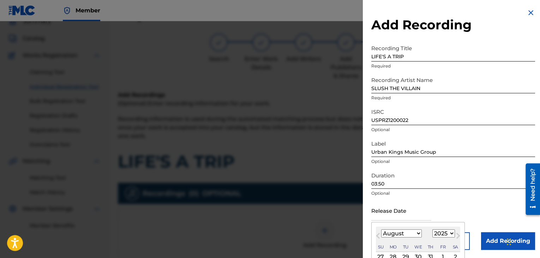
click at [412, 233] on select "January February March April May June July August September October November De…" at bounding box center [401, 233] width 41 height 8
select select "4"
click at [381, 229] on select "January February March April May June July August September October November De…" at bounding box center [401, 233] width 41 height 8
click at [443, 235] on select "1899 1900 1901 1902 1903 1904 1905 1906 1907 1908 1909 1910 1911 1912 1913 1914…" at bounding box center [443, 233] width 23 height 8
select select "2012"
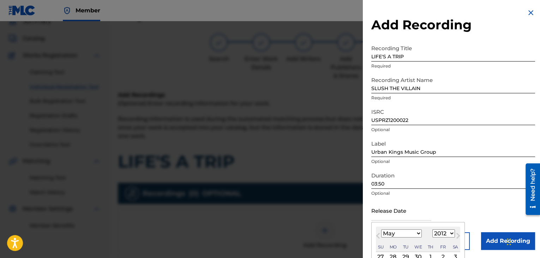
click at [432, 229] on select "1899 1900 1901 1902 1903 1904 1905 1906 1907 1908 1909 1910 1911 1912 1913 1914…" at bounding box center [443, 233] width 23 height 8
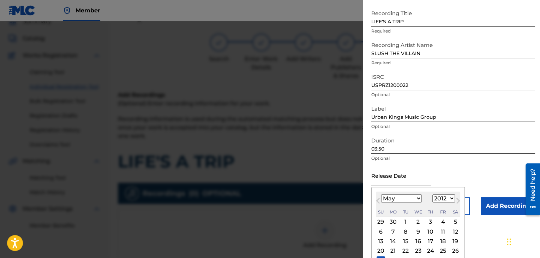
scroll to position [56, 0]
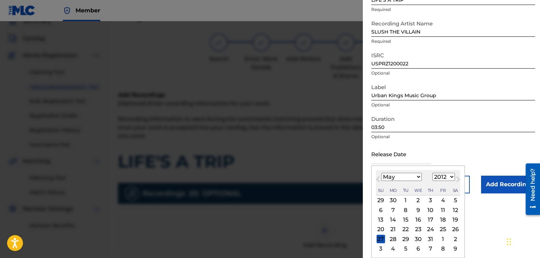
click at [404, 219] on div "15" at bounding box center [405, 219] width 8 height 8
type input "[DATE]"
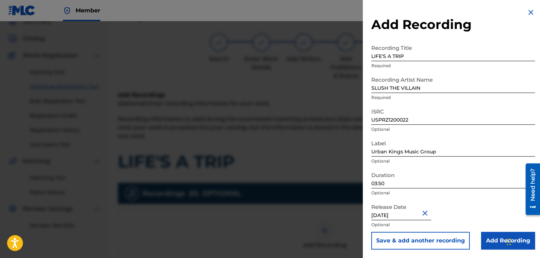
click at [491, 241] on input "Add Recording" at bounding box center [508, 241] width 54 height 18
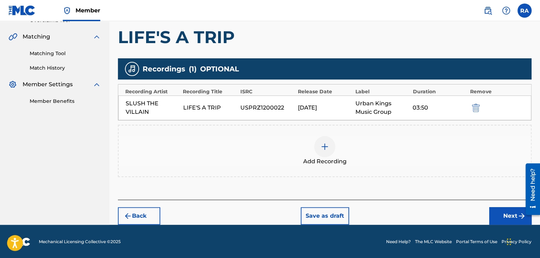
click at [505, 211] on button "Next" at bounding box center [510, 216] width 42 height 18
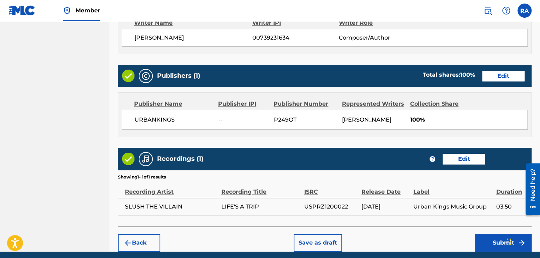
scroll to position [339, 0]
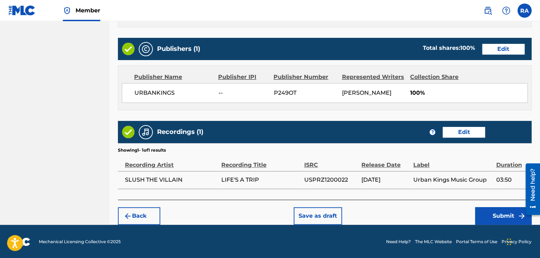
click at [482, 213] on button "Submit" at bounding box center [503, 216] width 56 height 18
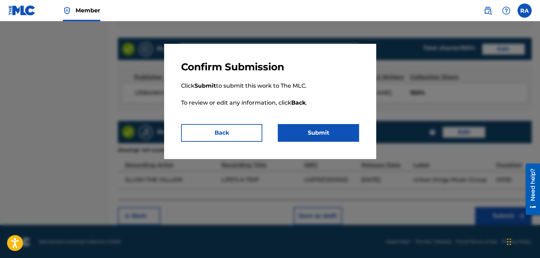
click at [317, 131] on button "Submit" at bounding box center [318, 133] width 81 height 18
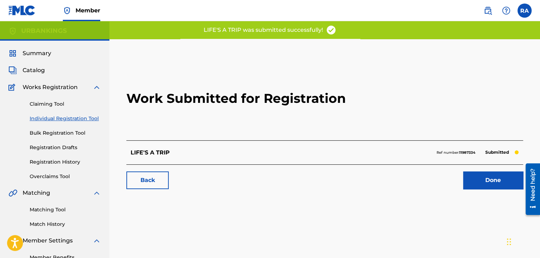
click at [497, 185] on link "Done" at bounding box center [493, 180] width 60 height 18
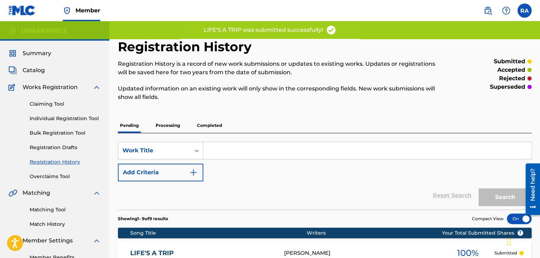
click at [66, 116] on link "Individual Registration Tool" at bounding box center [65, 118] width 71 height 7
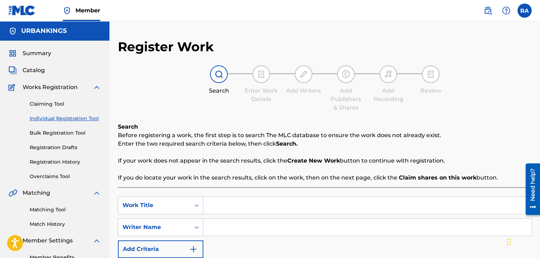
click at [241, 203] on input "Search Form" at bounding box center [367, 205] width 328 height 17
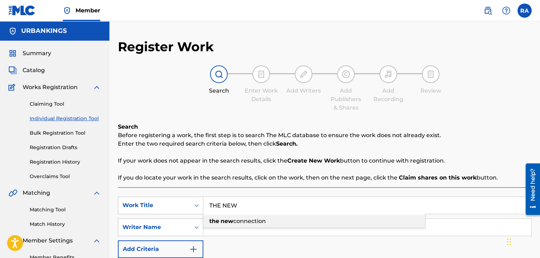
click at [244, 220] on span "connection" at bounding box center [249, 220] width 32 height 7
type input "the new connection"
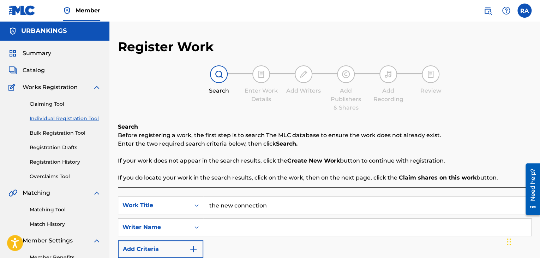
click at [243, 220] on input "Search Form" at bounding box center [367, 227] width 328 height 17
type input "[PERSON_NAME]"
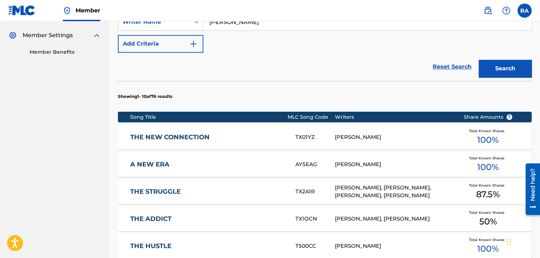
scroll to position [212, 0]
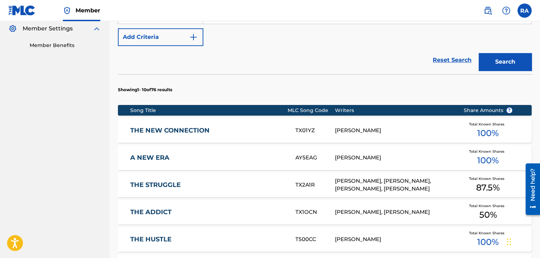
click at [218, 136] on div "THE NEW CONNECTION TX01YZ [PERSON_NAME] Total Known Shares 100 %" at bounding box center [325, 130] width 414 height 25
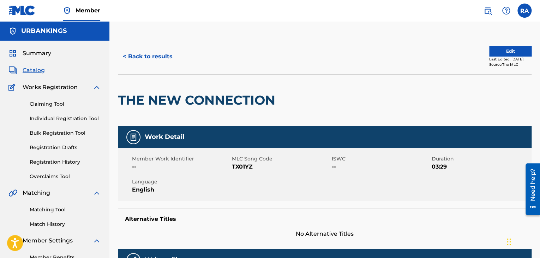
click at [503, 52] on button "Edit" at bounding box center [510, 51] width 42 height 11
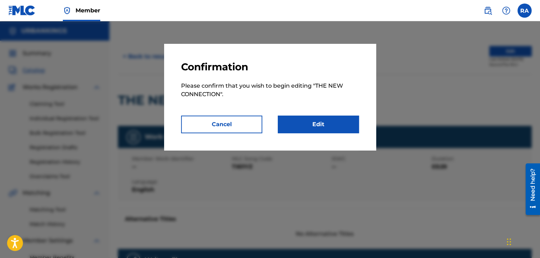
click at [318, 120] on link "Edit" at bounding box center [318, 124] width 81 height 18
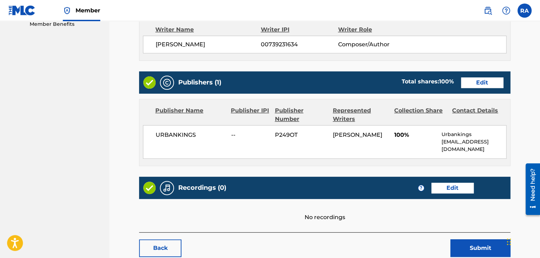
scroll to position [268, 0]
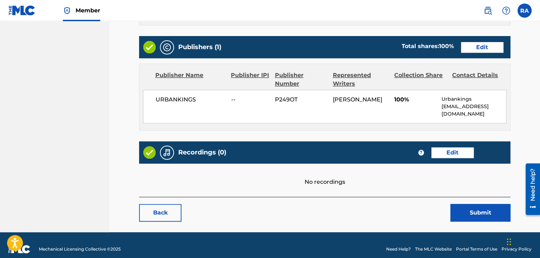
click at [444, 147] on link "Edit" at bounding box center [452, 152] width 42 height 11
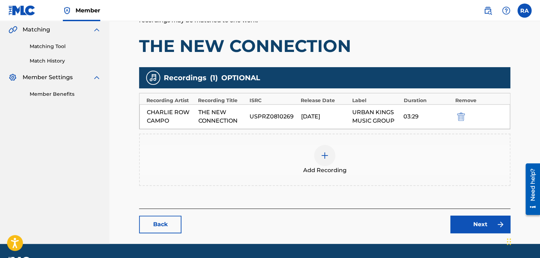
scroll to position [182, 0]
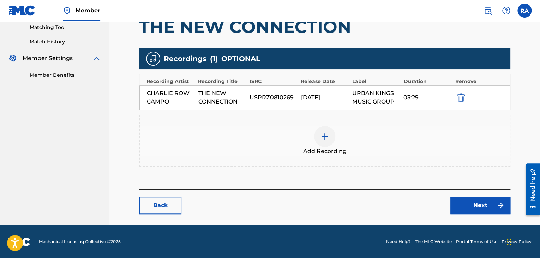
click at [326, 132] on img at bounding box center [325, 136] width 8 height 8
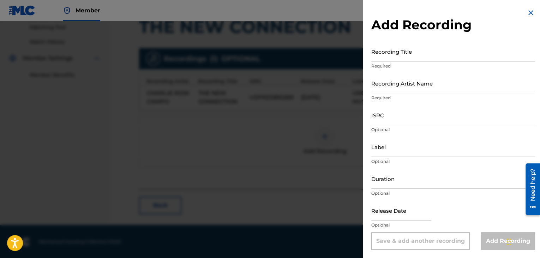
click at [389, 60] on input "Recording Title" at bounding box center [453, 51] width 164 height 20
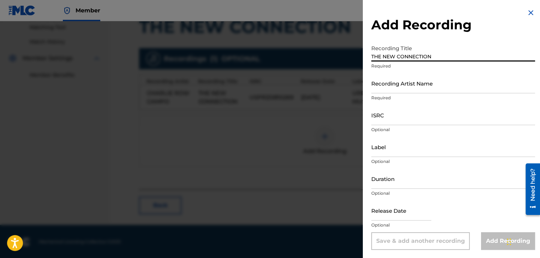
type input "THE NEW CONNECTION"
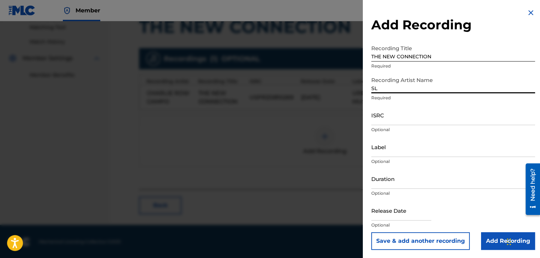
type input "SLUSH THE VILLAIN"
drag, startPoint x: 370, startPoint y: 124, endPoint x: 379, endPoint y: 94, distance: 31.4
click at [379, 94] on div "Recording Artist Name SLUSH THE VILLAIN Required" at bounding box center [453, 89] width 164 height 32
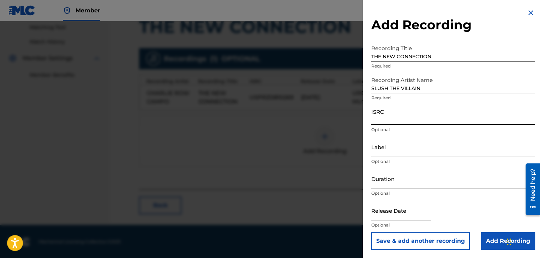
paste input "USPRZ1200023"
type input "USPRZ1200023"
drag, startPoint x: 397, startPoint y: 156, endPoint x: 397, endPoint y: 150, distance: 6.0
click at [397, 156] on input "Label" at bounding box center [453, 147] width 164 height 20
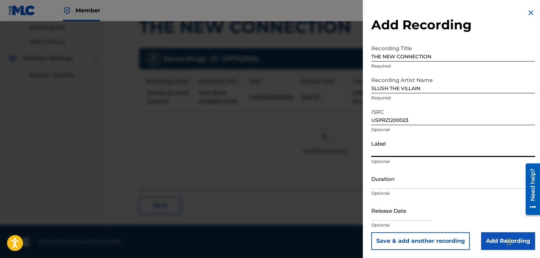
type input "Urban Kings Music Group"
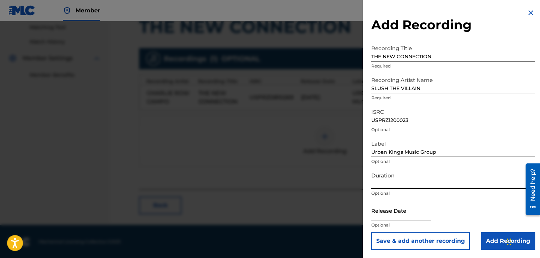
click at [419, 172] on input "Duration" at bounding box center [453, 178] width 164 height 20
click at [391, 213] on input "text" at bounding box center [401, 210] width 60 height 20
select select "7"
select select "2025"
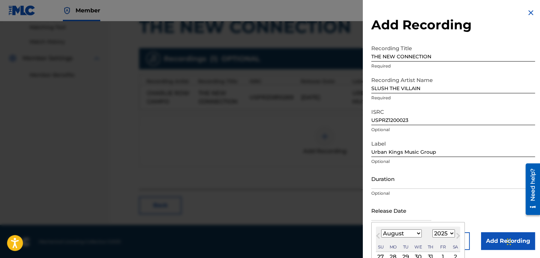
click at [406, 230] on select "January February March April May June July August September October November De…" at bounding box center [401, 233] width 41 height 8
select select "4"
click at [381, 229] on select "January February March April May June July August September October November De…" at bounding box center [401, 233] width 41 height 8
click at [441, 231] on select "1899 1900 1901 1902 1903 1904 1905 1906 1907 1908 1909 1910 1911 1912 1913 1914…" at bounding box center [443, 233] width 23 height 8
select select "2012"
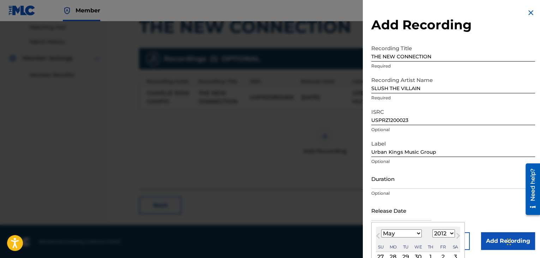
click at [432, 229] on select "1899 1900 1901 1902 1903 1904 1905 1906 1907 1908 1909 1910 1911 1912 1913 1914…" at bounding box center [443, 233] width 23 height 8
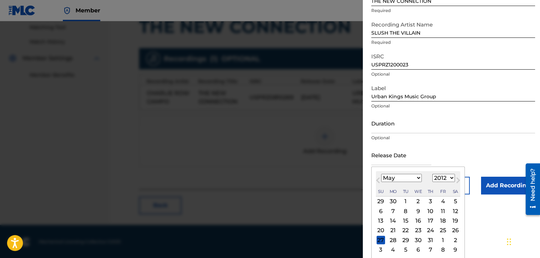
scroll to position [56, 0]
click at [403, 220] on div "15" at bounding box center [405, 219] width 8 height 8
type input "[DATE]"
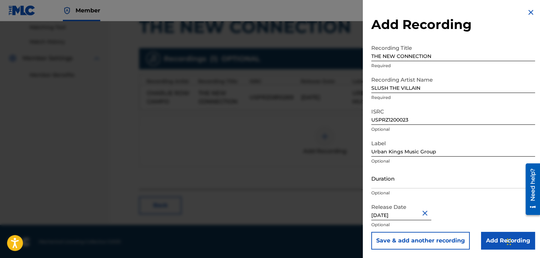
scroll to position [0, 0]
click at [404, 183] on input "Duration" at bounding box center [453, 178] width 164 height 20
type input "03:19"
click at [487, 235] on input "Add Recording" at bounding box center [508, 241] width 54 height 18
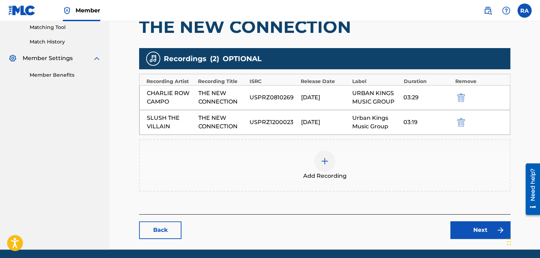
click at [489, 231] on link "Next" at bounding box center [480, 230] width 60 height 18
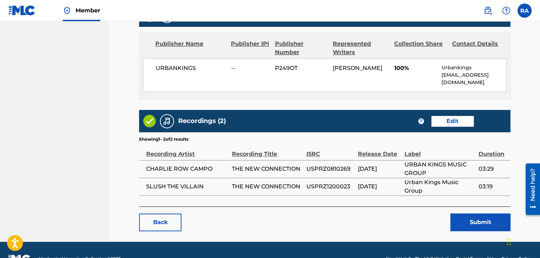
scroll to position [309, 0]
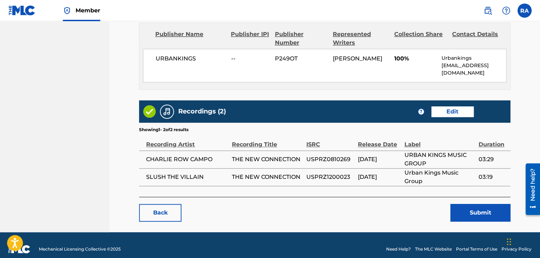
click at [475, 210] on button "Submit" at bounding box center [480, 213] width 60 height 18
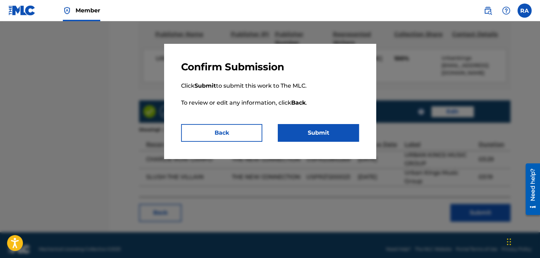
click at [336, 133] on button "Submit" at bounding box center [318, 133] width 81 height 18
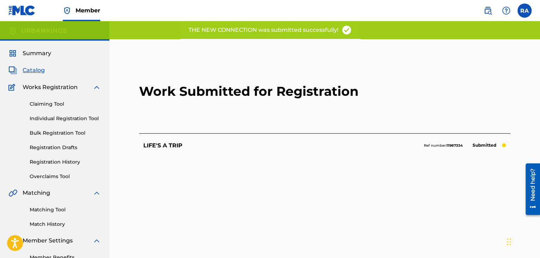
scroll to position [73, 0]
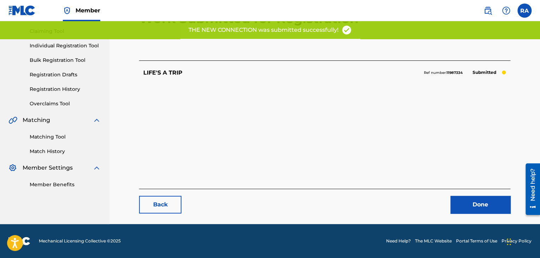
click at [466, 198] on link "Done" at bounding box center [480, 205] width 60 height 18
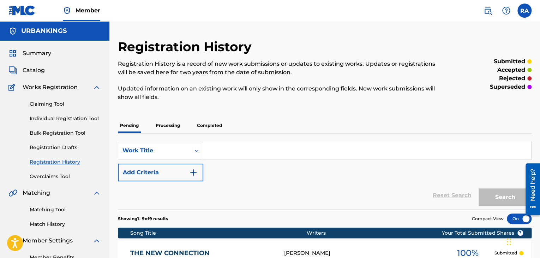
click at [74, 119] on link "Individual Registration Tool" at bounding box center [65, 118] width 71 height 7
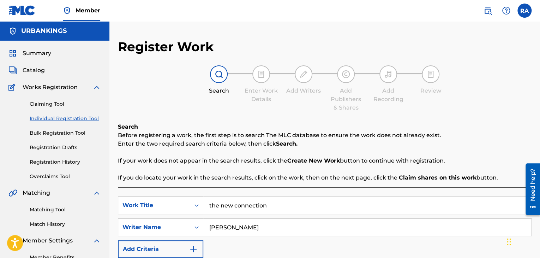
drag, startPoint x: 274, startPoint y: 203, endPoint x: 187, endPoint y: 208, distance: 87.3
click at [187, 208] on div "SearchWithCriteria68e740ca-ac7a-43ea-b958-2839548fa2d5 Work Title the new conne…" at bounding box center [325, 205] width 414 height 18
type input "STILL BALLING"
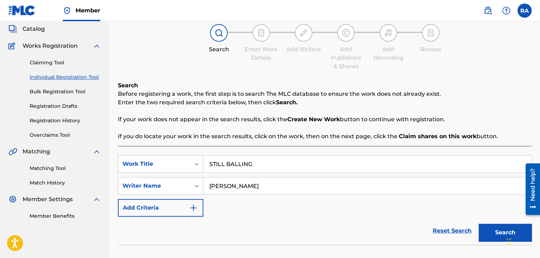
scroll to position [106, 0]
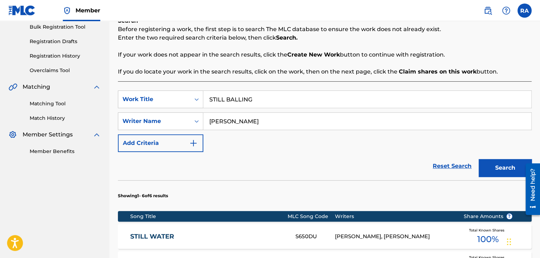
click at [498, 172] on button "Search" at bounding box center [505, 168] width 53 height 18
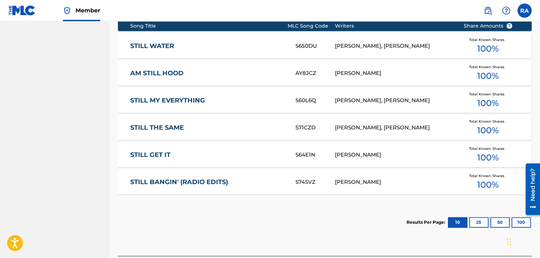
scroll to position [353, 0]
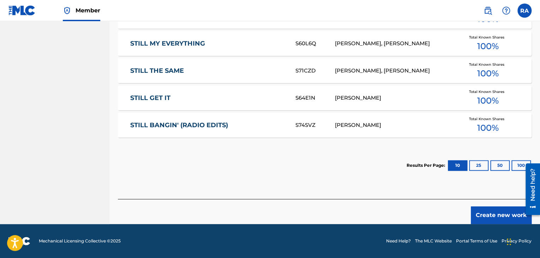
click at [509, 213] on button "Create new work" at bounding box center [501, 215] width 61 height 18
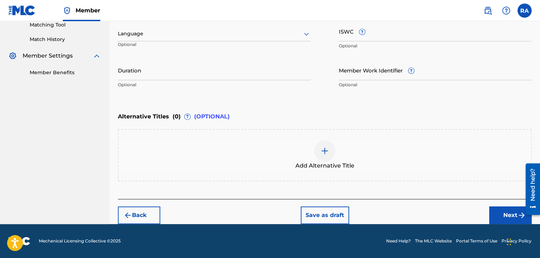
scroll to position [184, 0]
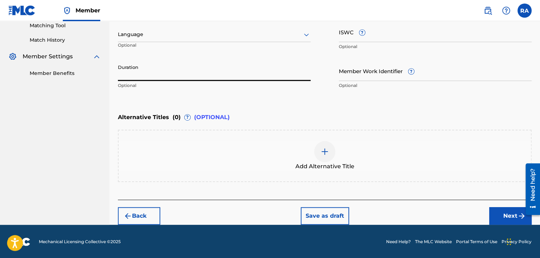
click at [161, 78] on input "Duration" at bounding box center [214, 71] width 193 height 20
type input "02:42"
click at [511, 218] on button "Next" at bounding box center [510, 216] width 42 height 18
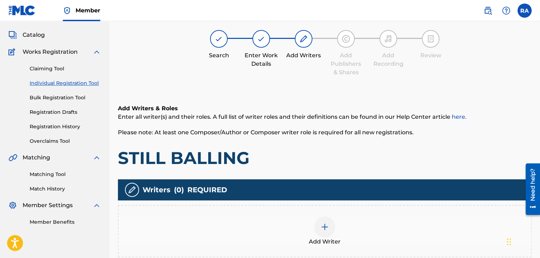
scroll to position [32, 0]
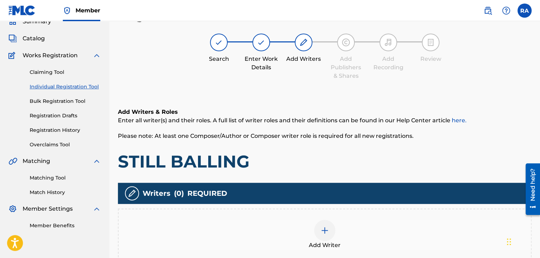
click at [323, 229] on img at bounding box center [325, 230] width 8 height 8
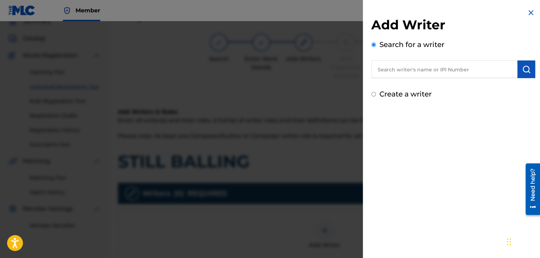
click at [409, 67] on input "text" at bounding box center [444, 69] width 146 height 18
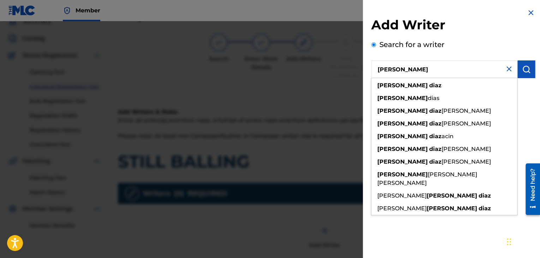
type input "[PERSON_NAME]"
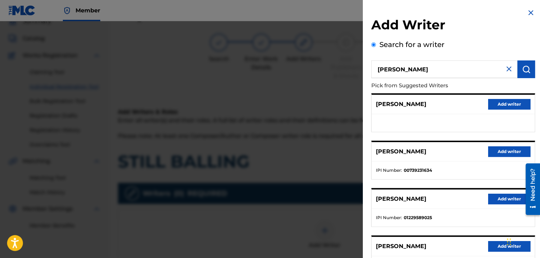
click at [505, 149] on button "Add writer" at bounding box center [509, 151] width 42 height 11
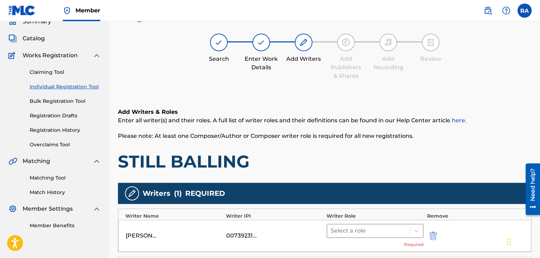
click at [339, 233] on div at bounding box center [369, 231] width 76 height 10
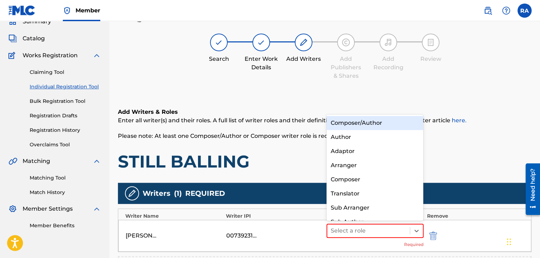
scroll to position [10, 0]
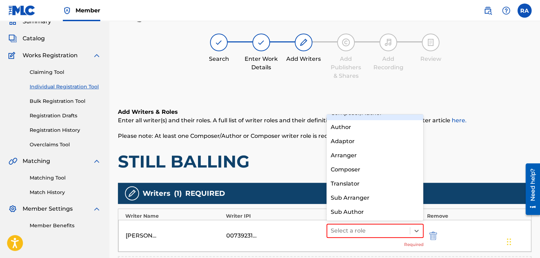
click at [350, 113] on h6 "Add Writers & Roles" at bounding box center [325, 112] width 414 height 8
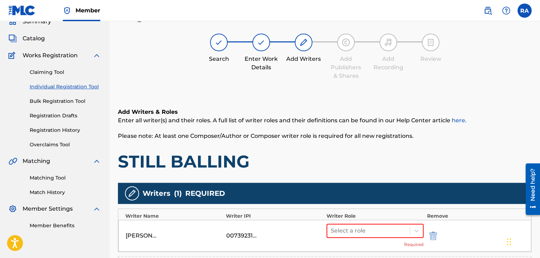
scroll to position [173, 0]
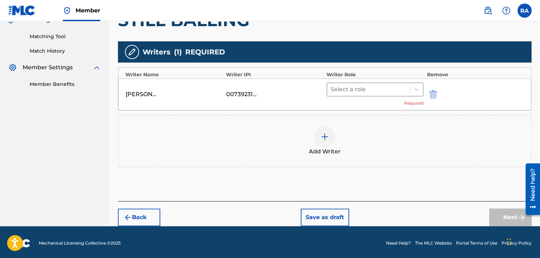
click at [375, 92] on div at bounding box center [369, 89] width 76 height 10
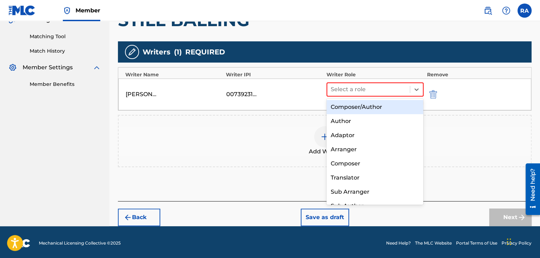
click at [375, 104] on div "Composer/Author" at bounding box center [375, 107] width 97 height 14
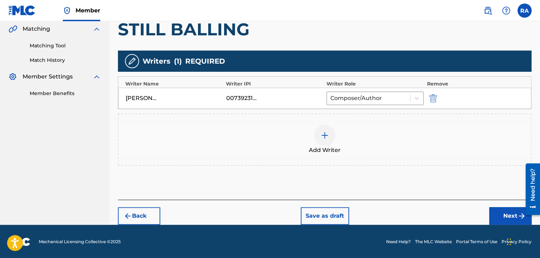
click at [496, 216] on button "Next" at bounding box center [510, 216] width 42 height 18
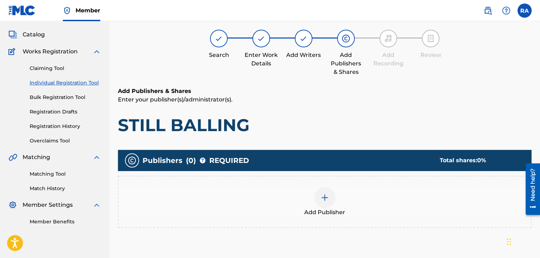
scroll to position [32, 0]
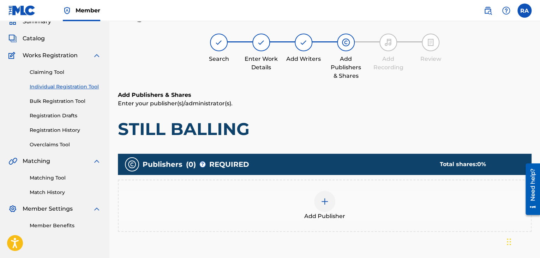
click at [323, 197] on img at bounding box center [325, 201] width 8 height 8
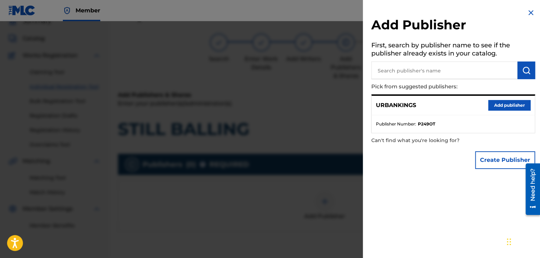
drag, startPoint x: 492, startPoint y: 98, endPoint x: 498, endPoint y: 103, distance: 8.0
click at [494, 99] on div "URBANKINGS Add publisher" at bounding box center [453, 105] width 163 height 19
click at [498, 103] on button "Add publisher" at bounding box center [509, 105] width 42 height 11
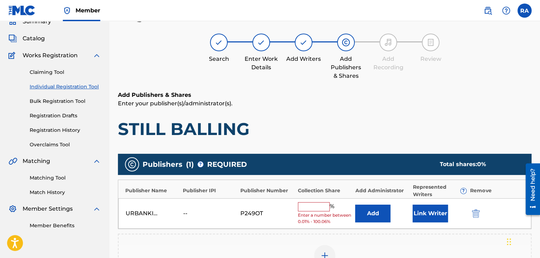
click at [325, 208] on input "text" at bounding box center [314, 206] width 32 height 9
type input "100"
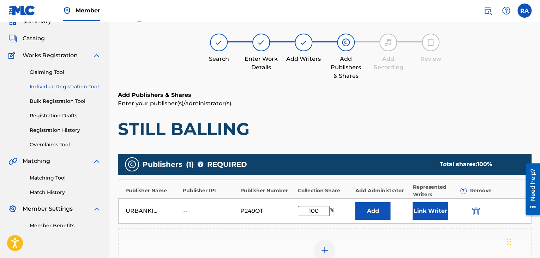
click at [424, 208] on button "Link Writer" at bounding box center [430, 211] width 35 height 18
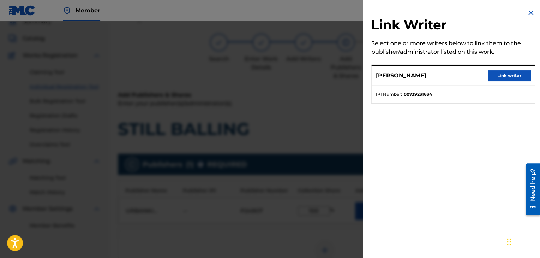
click at [498, 77] on button "Link writer" at bounding box center [509, 75] width 42 height 11
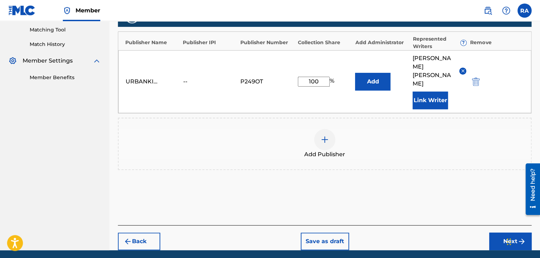
click at [511, 232] on button "Next" at bounding box center [510, 241] width 42 height 18
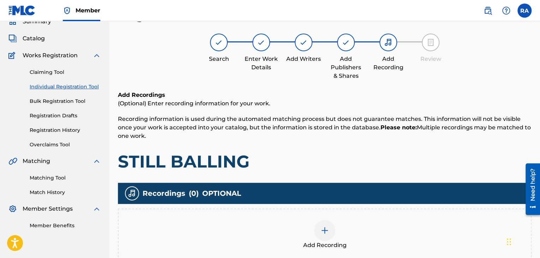
click at [328, 223] on div at bounding box center [324, 230] width 21 height 21
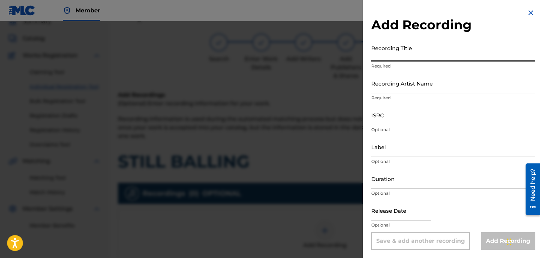
click at [415, 61] on input "Recording Title" at bounding box center [453, 51] width 164 height 20
type input "STILL BALLING"
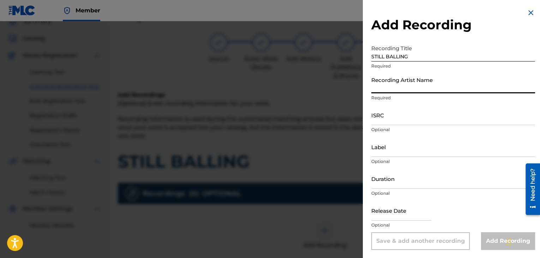
click at [399, 89] on input "Recording Artist Name" at bounding box center [453, 83] width 164 height 20
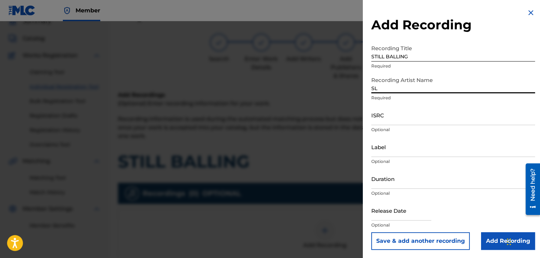
type input "SLUSH THE VILLAIN"
click at [385, 119] on input "ISRC" at bounding box center [453, 115] width 164 height 20
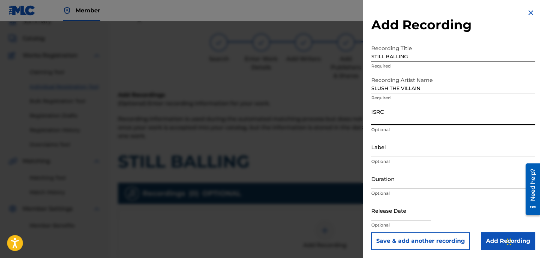
paste input "USPRZ1200023"
type input "USPRZ1200024"
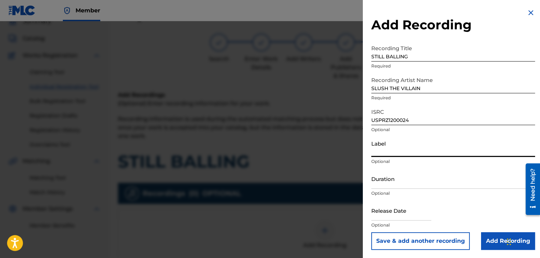
click at [398, 149] on input "Label" at bounding box center [453, 147] width 164 height 20
type input "Urban Kings Music Group"
click at [411, 173] on input "Duration" at bounding box center [453, 178] width 164 height 20
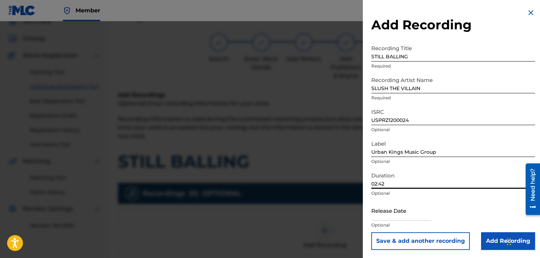
type input "02:42"
click at [390, 216] on input "text" at bounding box center [401, 210] width 60 height 20
select select "7"
select select "2025"
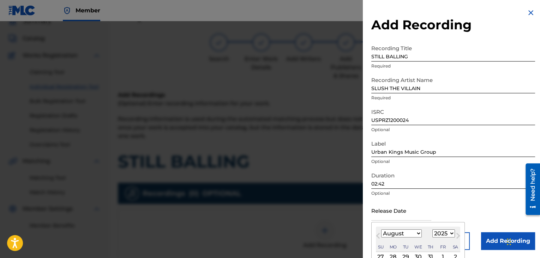
click at [411, 235] on select "January February March April May June July August September October November De…" at bounding box center [401, 233] width 41 height 8
select select "4"
click at [381, 229] on select "January February March April May June July August September October November De…" at bounding box center [401, 233] width 41 height 8
click at [448, 233] on select "1899 1900 1901 1902 1903 1904 1905 1906 1907 1908 1909 1910 1911 1912 1913 1914…" at bounding box center [443, 233] width 23 height 8
select select "2012"
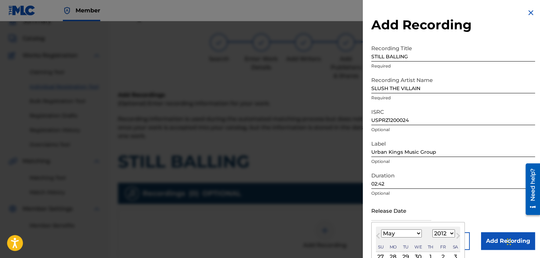
click at [432, 229] on select "1899 1900 1901 1902 1903 1904 1905 1906 1907 1908 1909 1910 1911 1912 1913 1914…" at bounding box center [443, 233] width 23 height 8
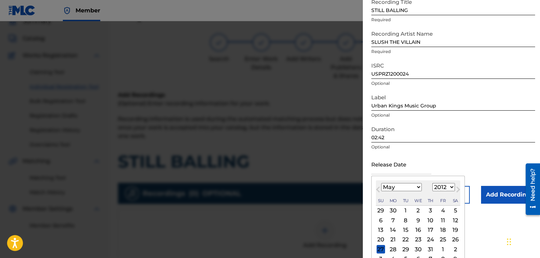
scroll to position [56, 0]
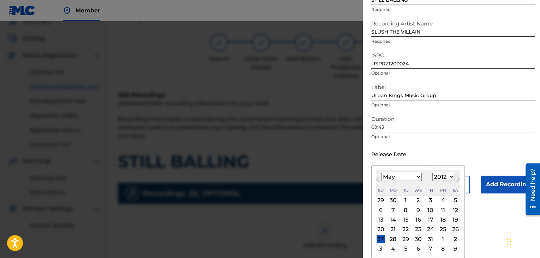
click at [408, 218] on div "15" at bounding box center [405, 219] width 8 height 8
type input "[DATE]"
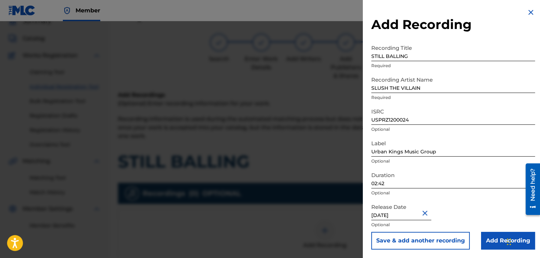
click at [482, 233] on input "Add Recording" at bounding box center [508, 241] width 54 height 18
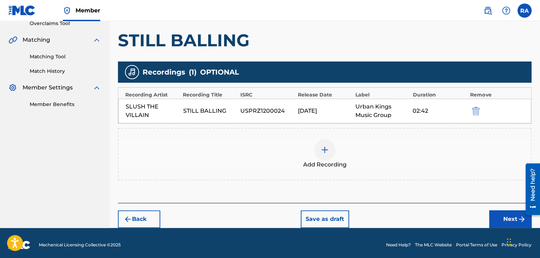
scroll to position [156, 0]
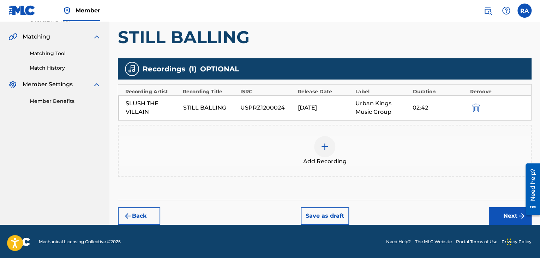
click at [492, 215] on button "Next" at bounding box center [510, 216] width 42 height 18
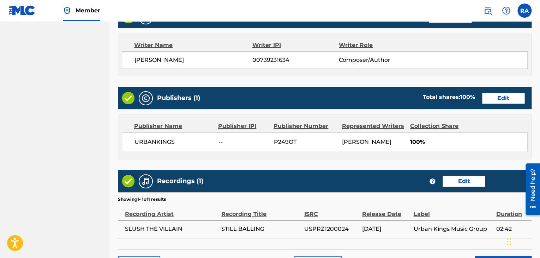
scroll to position [339, 0]
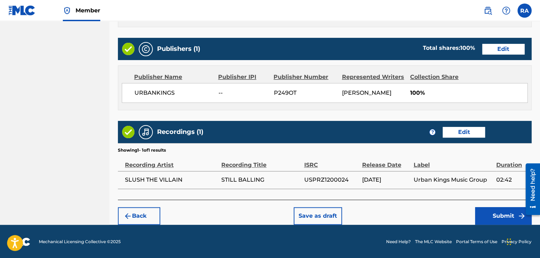
click at [493, 210] on button "Submit" at bounding box center [503, 216] width 56 height 18
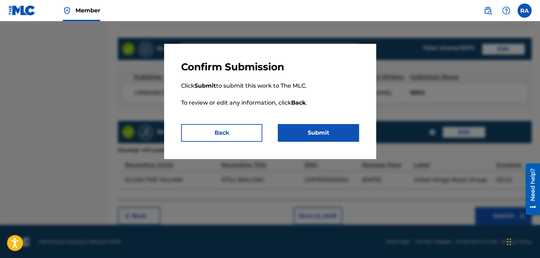
click at [319, 133] on button "Submit" at bounding box center [318, 133] width 81 height 18
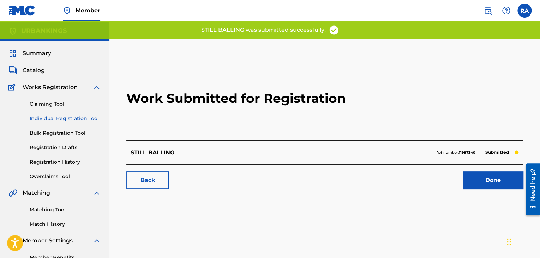
click at [487, 179] on link "Done" at bounding box center [493, 180] width 60 height 18
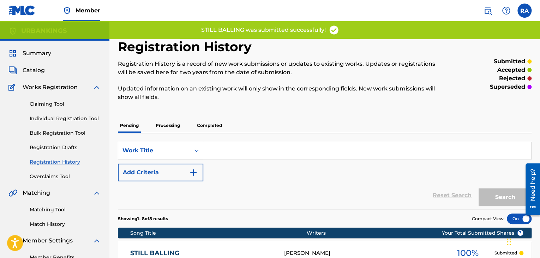
click at [59, 120] on link "Individual Registration Tool" at bounding box center [65, 118] width 71 height 7
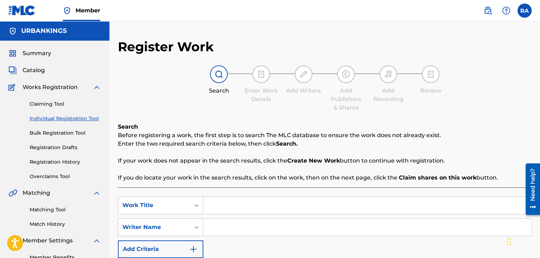
click at [226, 208] on input "Search Form" at bounding box center [367, 205] width 328 height 17
type input "TODOS VAMOS A MORIR PARTE 2"
click at [239, 219] on input "Search Form" at bounding box center [367, 227] width 328 height 17
type input "[PERSON_NAME]"
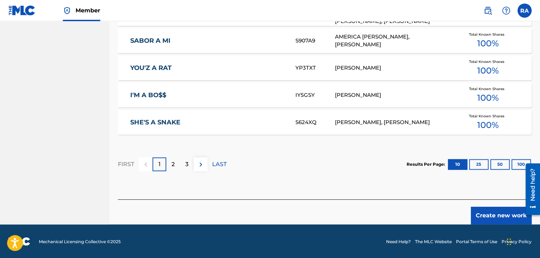
scroll to position [465, 0]
click at [494, 219] on button "Create new work" at bounding box center [501, 216] width 61 height 18
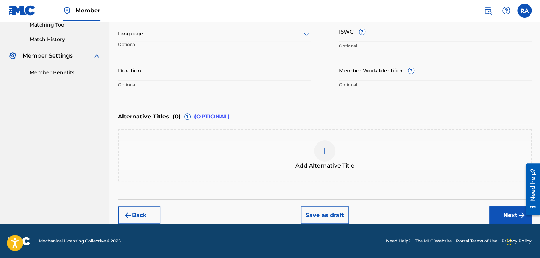
scroll to position [184, 0]
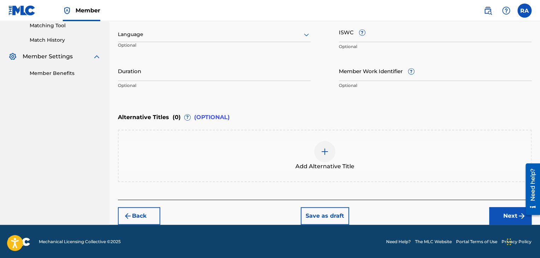
click at [144, 77] on input "Duration" at bounding box center [214, 71] width 193 height 20
type input "02:31"
click at [517, 217] on img "submit" at bounding box center [521, 215] width 8 height 8
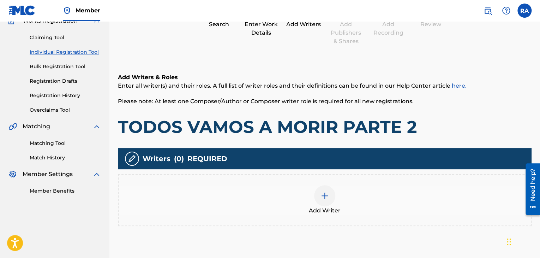
scroll to position [32, 0]
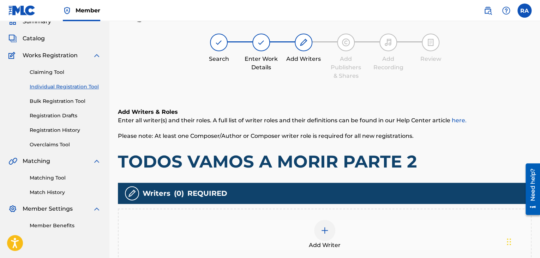
click at [328, 226] on img at bounding box center [325, 230] width 8 height 8
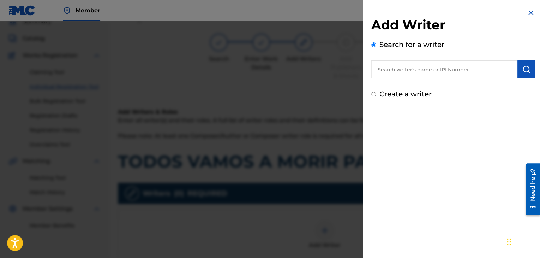
click at [453, 69] on input "text" at bounding box center [444, 69] width 146 height 18
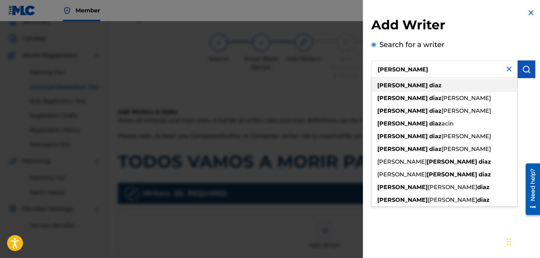
click at [427, 84] on div "[PERSON_NAME]" at bounding box center [444, 85] width 146 height 13
type input "[PERSON_NAME]"
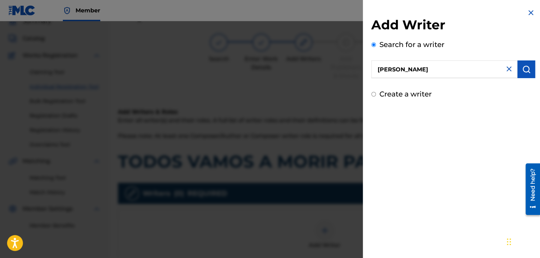
click at [529, 66] on button "submit" at bounding box center [526, 69] width 18 height 18
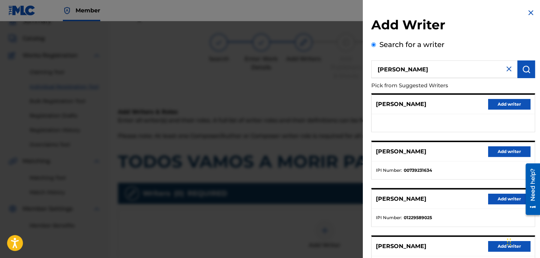
click at [501, 150] on button "Add writer" at bounding box center [509, 151] width 42 height 11
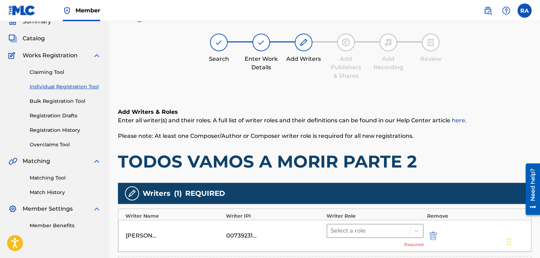
click at [345, 235] on div "Select a role" at bounding box center [368, 230] width 83 height 13
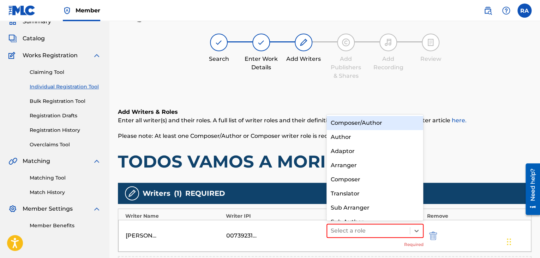
scroll to position [10, 0]
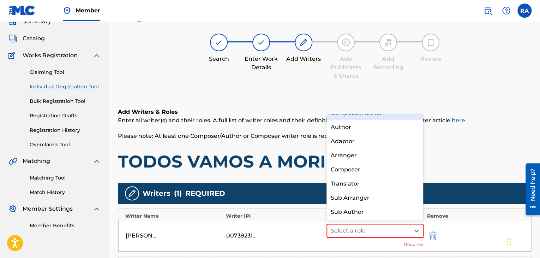
click at [381, 119] on div "Composer/Author" at bounding box center [375, 113] width 97 height 14
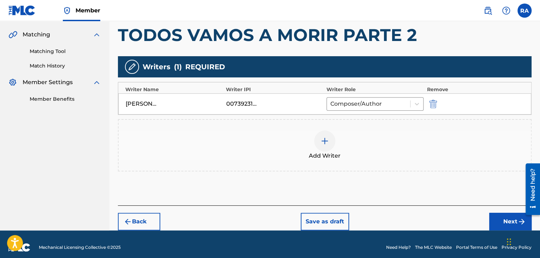
scroll to position [164, 0]
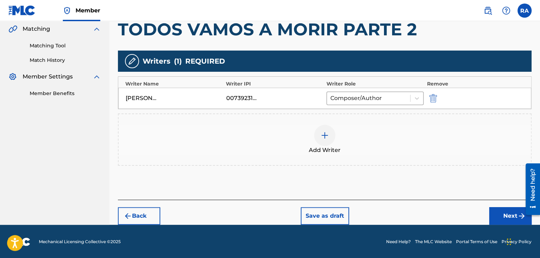
click at [495, 211] on button "Next" at bounding box center [510, 216] width 42 height 18
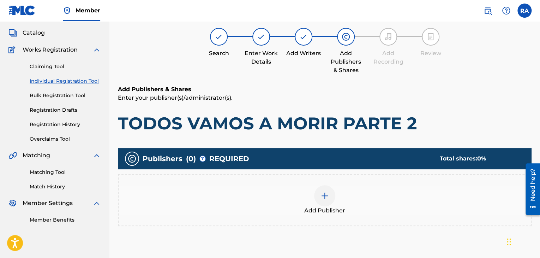
scroll to position [32, 0]
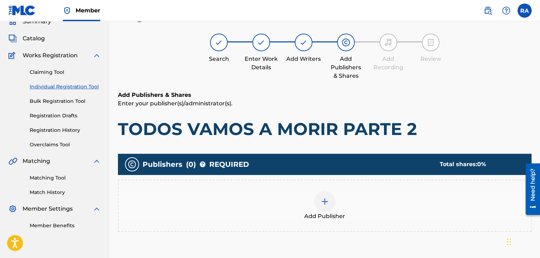
click at [332, 199] on div at bounding box center [324, 201] width 21 height 21
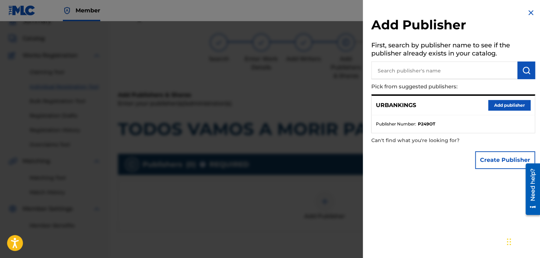
click at [505, 103] on button "Add publisher" at bounding box center [509, 105] width 42 height 11
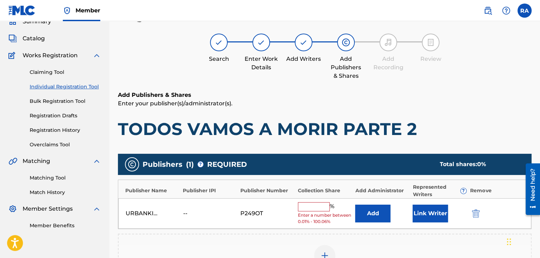
click at [306, 202] on input "text" at bounding box center [314, 206] width 32 height 9
type input "100"
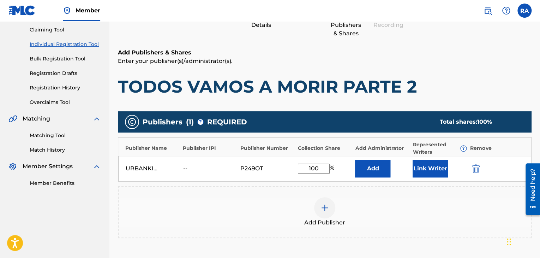
scroll to position [138, 0]
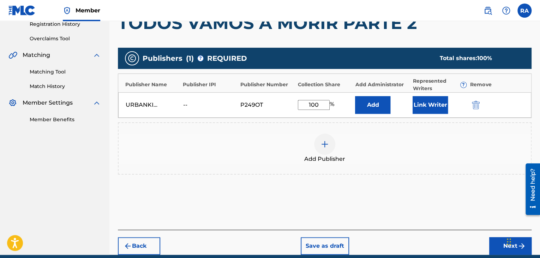
click at [495, 243] on button "Next" at bounding box center [510, 246] width 42 height 18
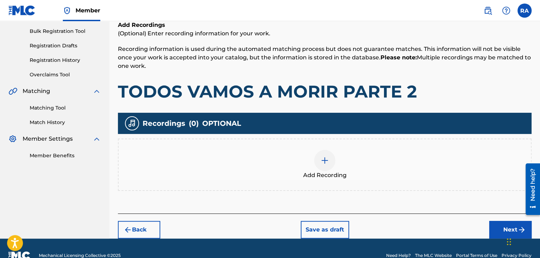
scroll to position [116, 0]
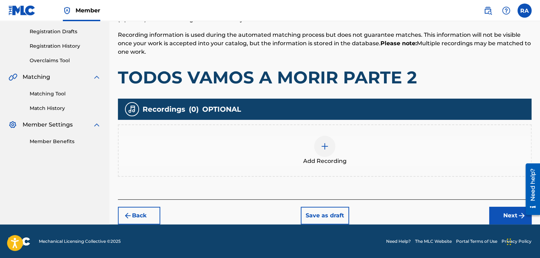
click at [332, 149] on div at bounding box center [324, 146] width 21 height 21
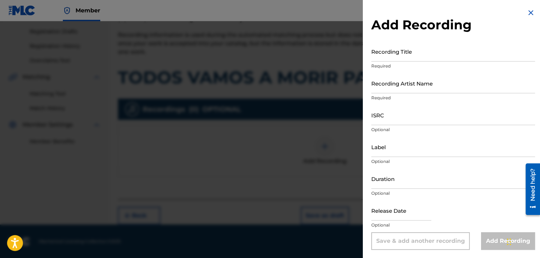
click at [381, 59] on input "Recording Title" at bounding box center [453, 51] width 164 height 20
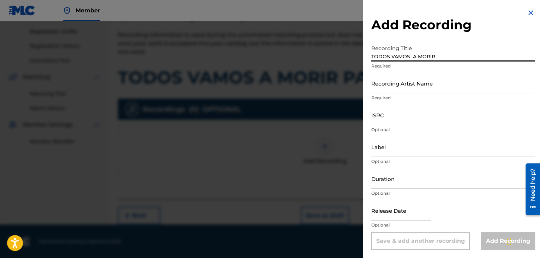
click at [412, 55] on input "TODOS VAMOS A MORIR" at bounding box center [453, 51] width 164 height 20
click at [443, 56] on input "TODOS VAMOS A MORIR" at bounding box center [453, 51] width 164 height 20
type input "TODOS VAMOS A MORIR PARTE 2"
click at [453, 89] on input "Recording Artist Name" at bounding box center [453, 83] width 164 height 20
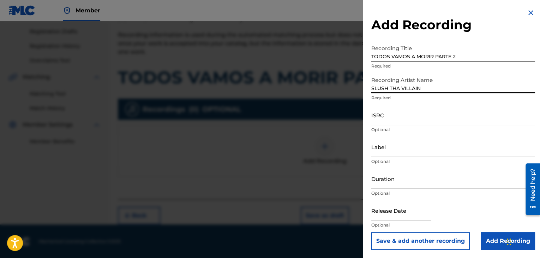
click at [401, 83] on input "SLUSH THA VILLAIN" at bounding box center [453, 83] width 164 height 20
type input "SLUSH THE VILLAIN"
click at [393, 122] on input "ISRC" at bounding box center [453, 115] width 164 height 20
drag, startPoint x: 370, startPoint y: 116, endPoint x: 423, endPoint y: 82, distance: 62.8
click at [426, 75] on input "SLUSH THE VILLAIN" at bounding box center [453, 83] width 164 height 20
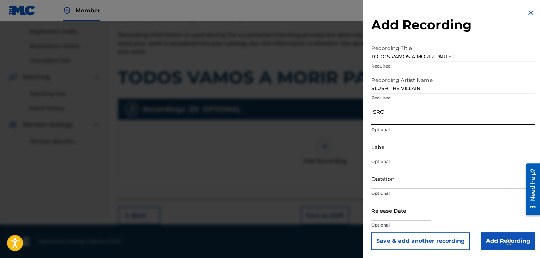
paste input "USPRZ1200025"
type input "USPRZ1200025"
click at [381, 151] on input "Label" at bounding box center [453, 147] width 164 height 20
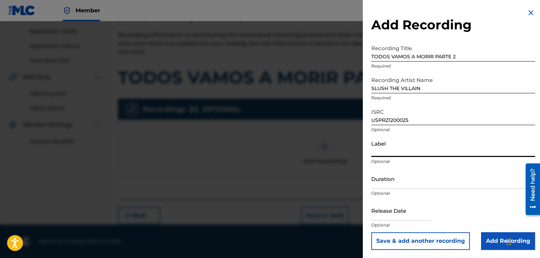
type input "Urban Kings Music Group"
click at [389, 178] on input "Duration" at bounding box center [453, 178] width 164 height 20
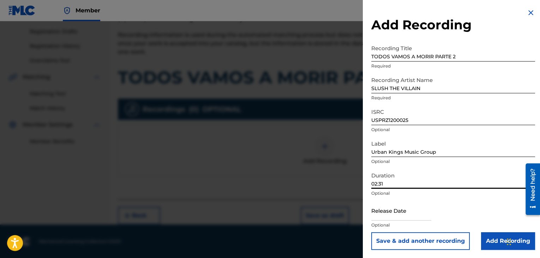
type input "02:31"
click at [384, 214] on input "text" at bounding box center [401, 210] width 60 height 20
select select "7"
select select "2025"
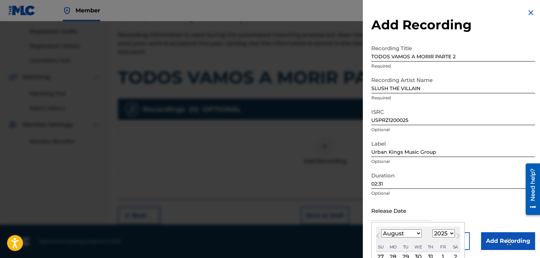
click at [398, 231] on select "January February March April May June July August September October November De…" at bounding box center [401, 233] width 41 height 8
select select "4"
click at [381, 229] on select "January February March April May June July August September October November De…" at bounding box center [401, 233] width 41 height 8
click at [447, 232] on select "1899 1900 1901 1902 1903 1904 1905 1906 1907 1908 1909 1910 1911 1912 1913 1914…" at bounding box center [443, 233] width 23 height 8
select select "2012"
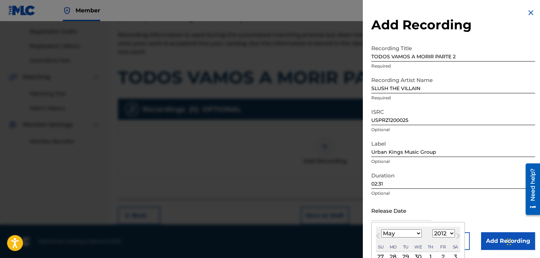
click at [432, 229] on select "1899 1900 1901 1902 1903 1904 1905 1906 1907 1908 1909 1910 1911 1912 1913 1914…" at bounding box center [443, 233] width 23 height 8
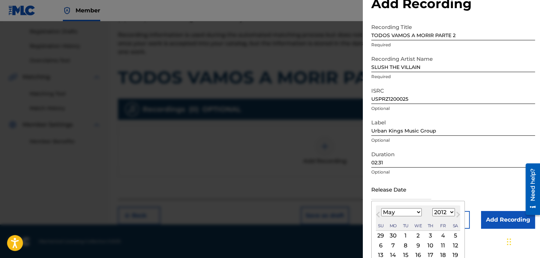
scroll to position [56, 0]
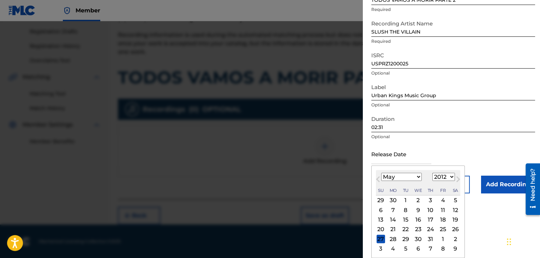
click at [407, 216] on div "15" at bounding box center [405, 219] width 8 height 8
type input "[DATE]"
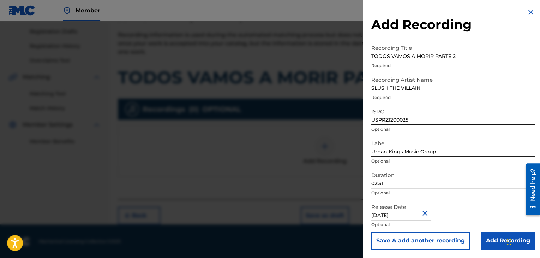
click at [491, 241] on input "Add Recording" at bounding box center [508, 241] width 54 height 18
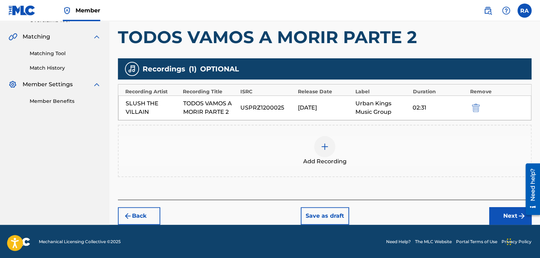
click at [514, 219] on button "Next" at bounding box center [510, 216] width 42 height 18
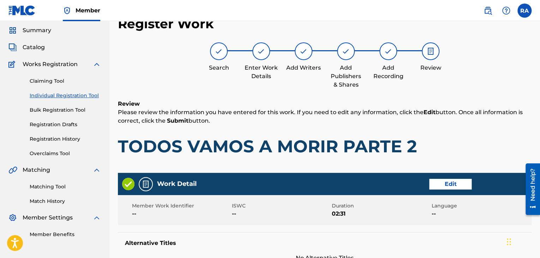
scroll to position [21, 0]
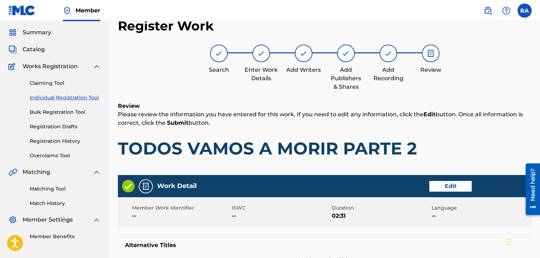
click at [451, 187] on button "Edit" at bounding box center [450, 186] width 42 height 11
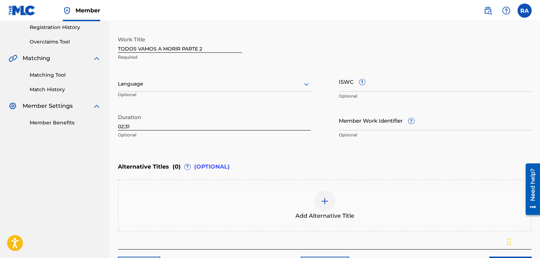
scroll to position [184, 0]
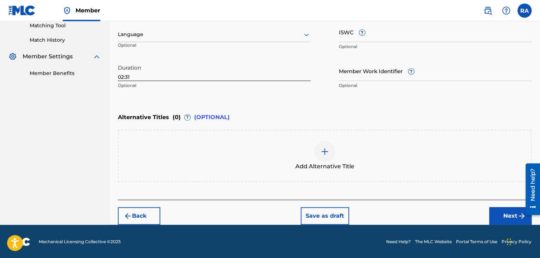
click at [212, 118] on span "(OPTIONAL)" at bounding box center [212, 117] width 36 height 8
click at [321, 151] on img at bounding box center [325, 151] width 8 height 8
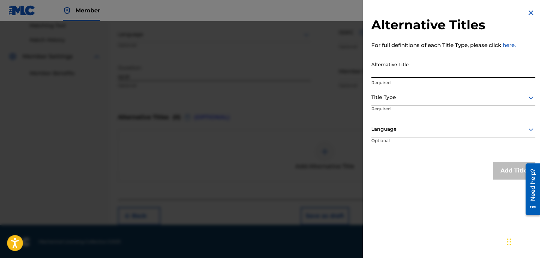
click at [406, 65] on input "Alternative Title" at bounding box center [453, 68] width 164 height 20
type input "TODAS VAMOS A MORIR PARTE 2"
click at [395, 100] on div at bounding box center [453, 97] width 164 height 9
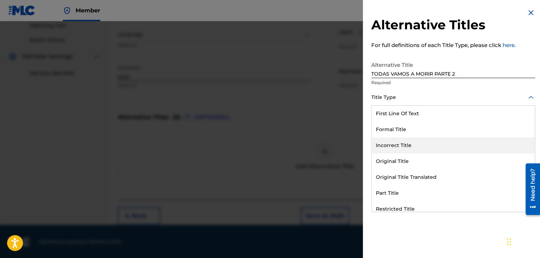
click at [394, 146] on div "Incorrect Title" at bounding box center [453, 145] width 163 height 16
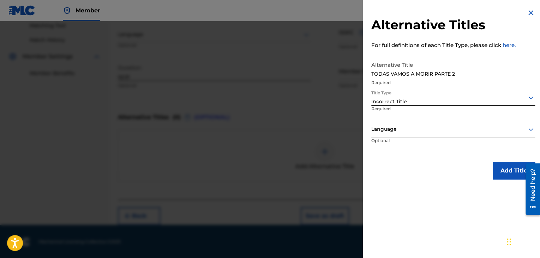
click at [419, 130] on div at bounding box center [453, 129] width 164 height 9
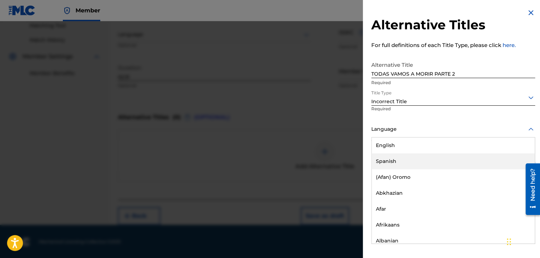
click at [398, 157] on div "Spanish" at bounding box center [453, 161] width 163 height 16
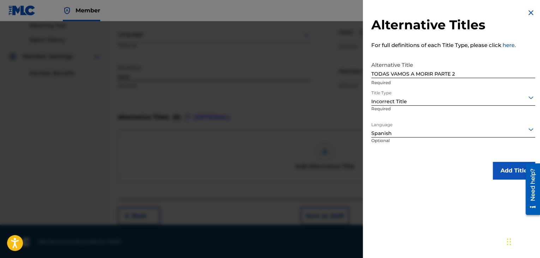
click at [505, 171] on button "Add Title" at bounding box center [514, 171] width 42 height 18
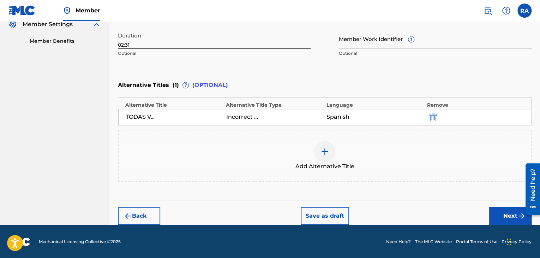
click at [504, 216] on button "Next" at bounding box center [510, 216] width 42 height 18
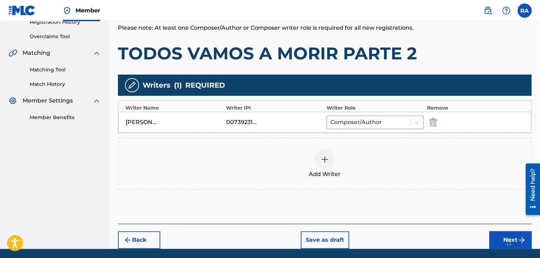
scroll to position [164, 0]
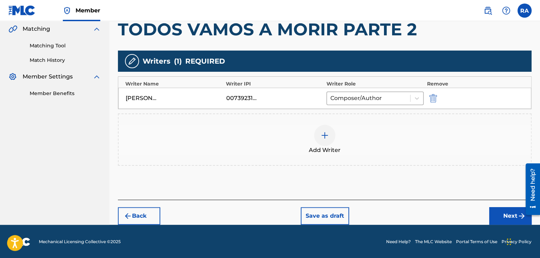
click at [503, 218] on button "Next" at bounding box center [510, 216] width 42 height 18
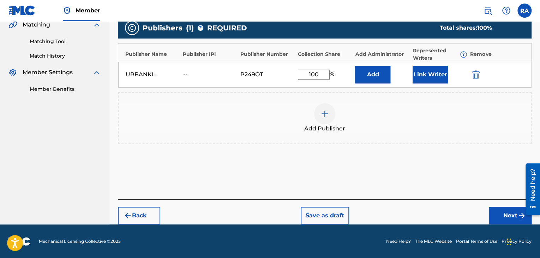
click at [497, 218] on button "Next" at bounding box center [510, 216] width 42 height 18
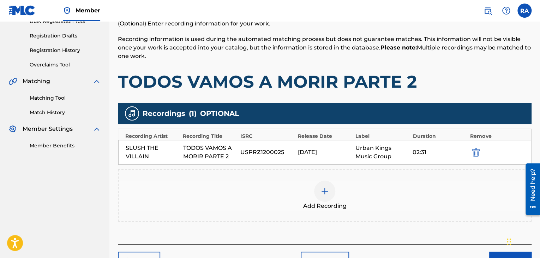
scroll to position [156, 0]
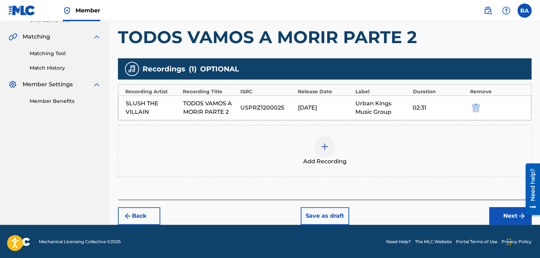
click at [501, 209] on button "Next" at bounding box center [510, 216] width 42 height 18
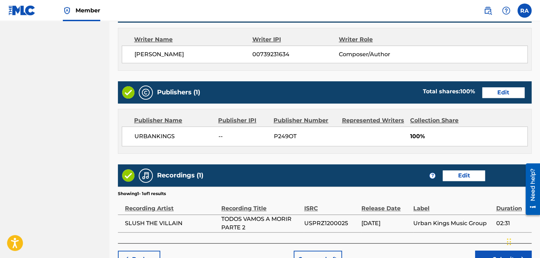
scroll to position [354, 0]
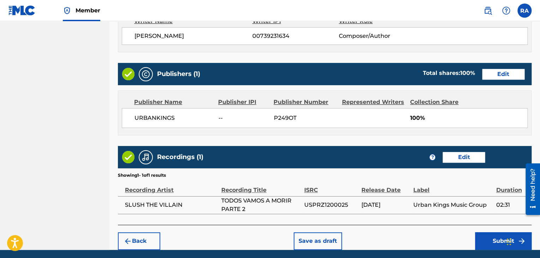
click at [498, 238] on button "Submit" at bounding box center [503, 241] width 56 height 18
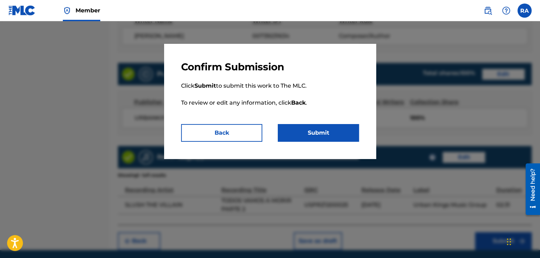
click at [337, 137] on button "Submit" at bounding box center [318, 133] width 81 height 18
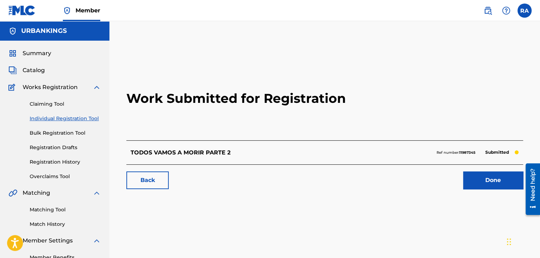
click at [496, 183] on link "Done" at bounding box center [493, 180] width 60 height 18
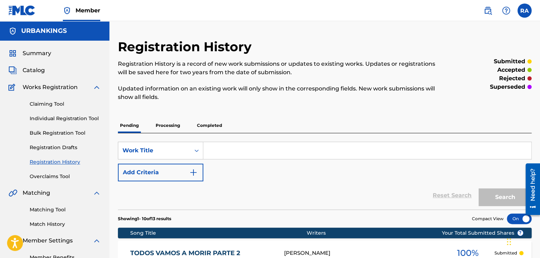
click at [58, 115] on link "Individual Registration Tool" at bounding box center [65, 118] width 71 height 7
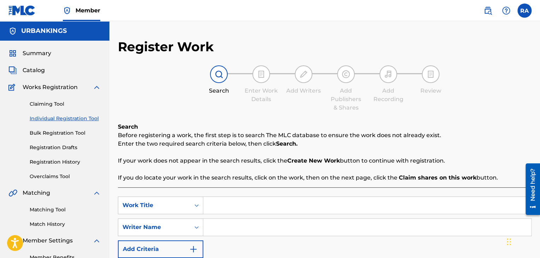
click at [216, 208] on input "Search Form" at bounding box center [367, 205] width 328 height 17
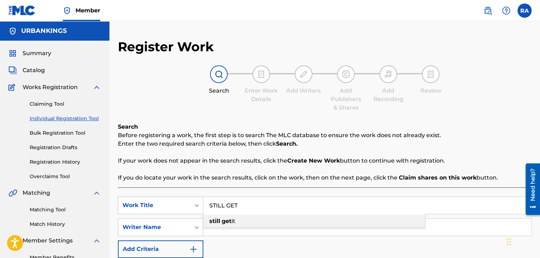
click at [223, 217] on div "still get it" at bounding box center [314, 221] width 222 height 13
type input "still get it"
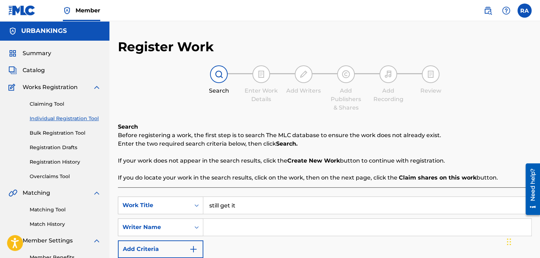
click at [223, 224] on input "Search Form" at bounding box center [367, 227] width 328 height 17
type input "[PERSON_NAME]"
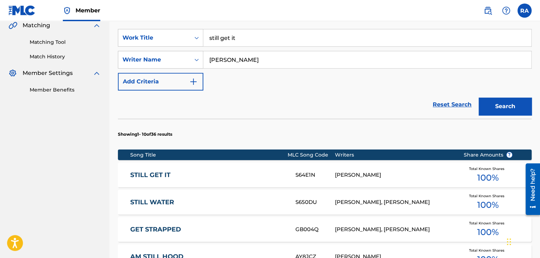
scroll to position [177, 0]
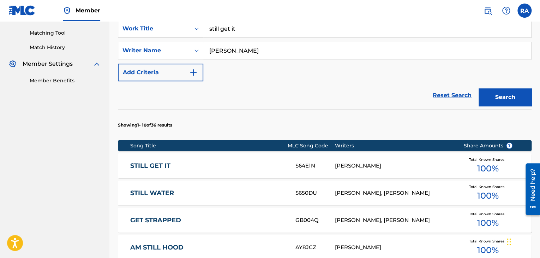
click at [359, 167] on div "[PERSON_NAME]" at bounding box center [394, 166] width 118 height 8
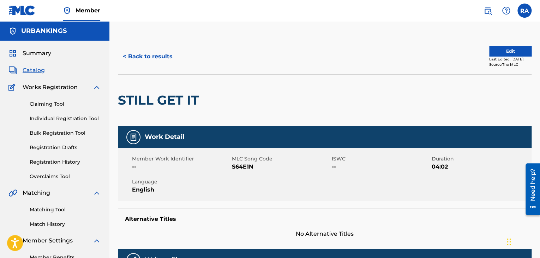
click at [521, 50] on button "Edit" at bounding box center [510, 51] width 42 height 11
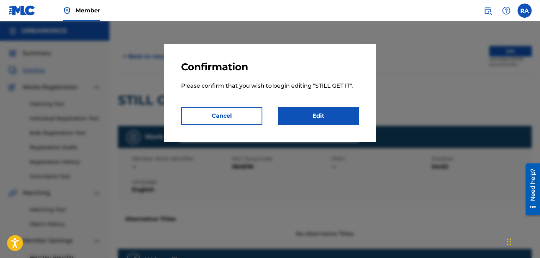
click at [309, 108] on link "Edit" at bounding box center [318, 116] width 81 height 18
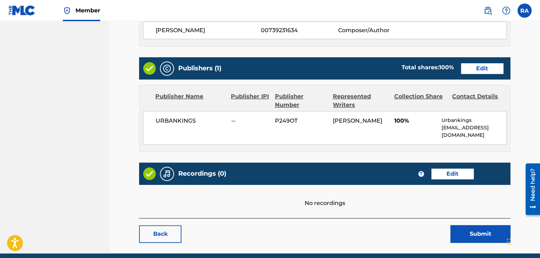
scroll to position [268, 0]
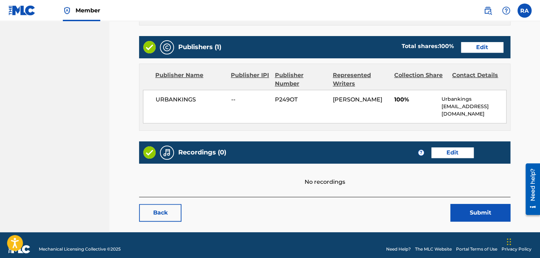
click at [463, 147] on link "Edit" at bounding box center [452, 152] width 42 height 11
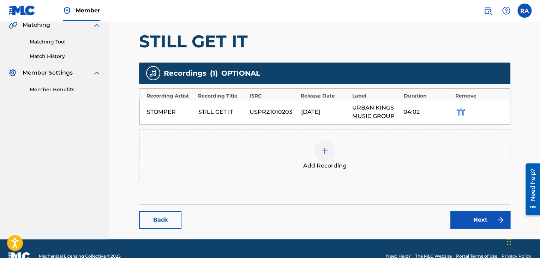
scroll to position [182, 0]
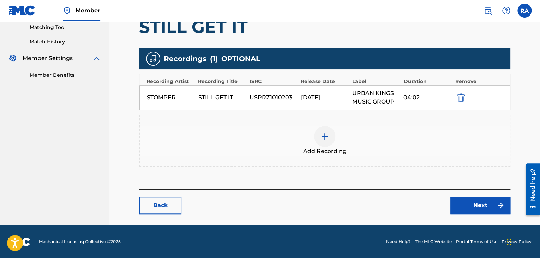
click at [330, 136] on div at bounding box center [324, 136] width 21 height 21
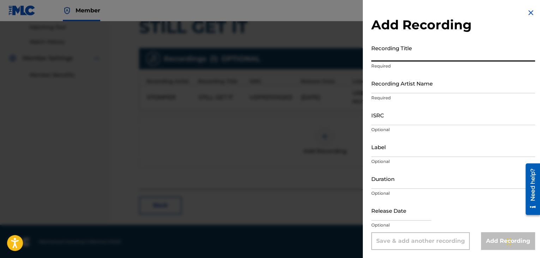
click at [417, 53] on input "Recording Title" at bounding box center [453, 51] width 164 height 20
type input "STILL GET IT"
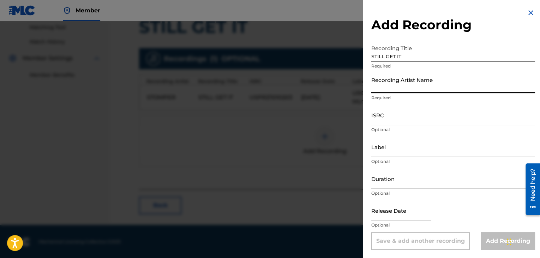
click at [448, 79] on input "Recording Artist Name" at bounding box center [453, 83] width 164 height 20
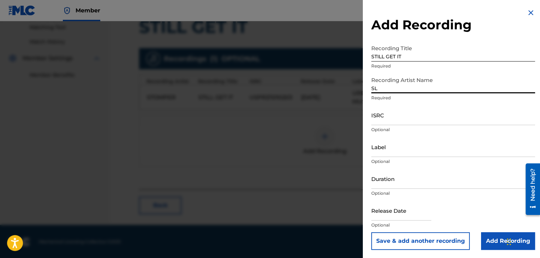
type input "SLUSH THE VILLAIN"
click at [393, 116] on input "ISRC" at bounding box center [453, 115] width 164 height 20
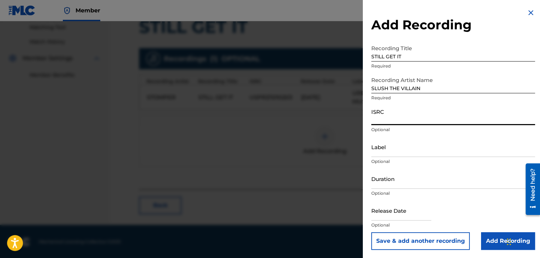
paste input "USPRZ1200026"
type input "USPRZ1200026"
click at [377, 154] on input "Label" at bounding box center [453, 147] width 164 height 20
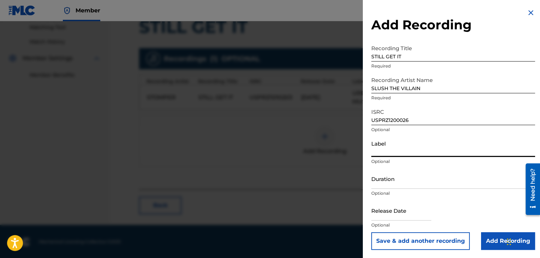
type input "Urban Kings Music Group"
click at [401, 181] on input "Duration" at bounding box center [453, 178] width 164 height 20
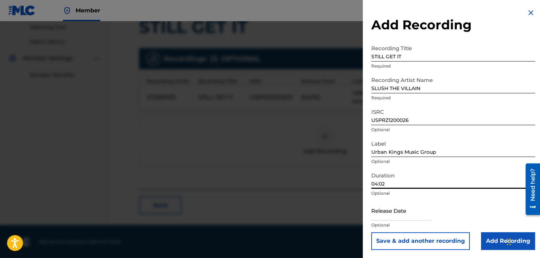
type input "04:02"
click at [390, 213] on input "text" at bounding box center [401, 210] width 60 height 20
select select "7"
select select "2025"
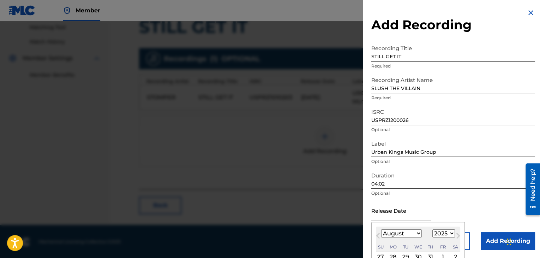
click at [400, 232] on select "January February March April May June July August September October November De…" at bounding box center [401, 233] width 41 height 8
select select "4"
click at [381, 229] on select "January February March April May June July August September October November De…" at bounding box center [401, 233] width 41 height 8
click at [443, 231] on select "1899 1900 1901 1902 1903 1904 1905 1906 1907 1908 1909 1910 1911 1912 1913 1914…" at bounding box center [443, 233] width 23 height 8
select select "2012"
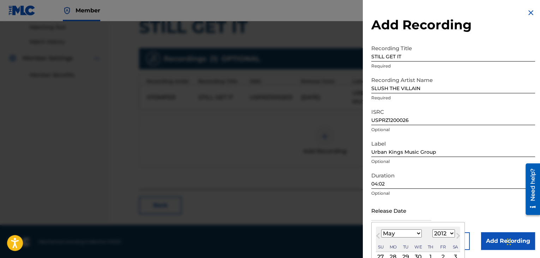
click at [432, 229] on select "1899 1900 1901 1902 1903 1904 1905 1906 1907 1908 1909 1910 1911 1912 1913 1914…" at bounding box center [443, 233] width 23 height 8
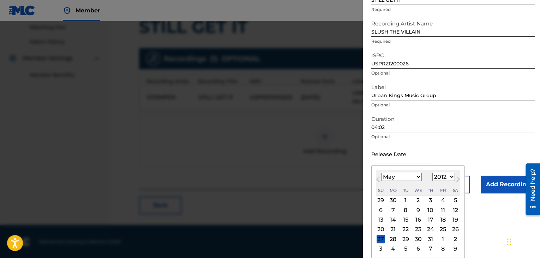
click at [405, 219] on div "15" at bounding box center [405, 219] width 8 height 8
type input "[DATE]"
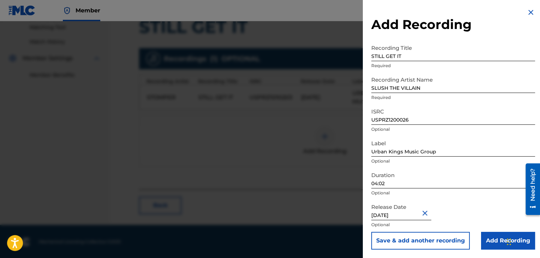
click at [492, 239] on input "Add Recording" at bounding box center [508, 241] width 54 height 18
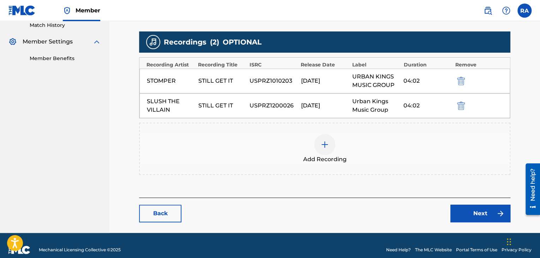
scroll to position [207, 0]
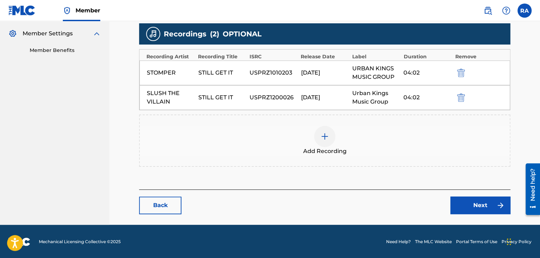
click at [472, 206] on link "Next" at bounding box center [480, 205] width 60 height 18
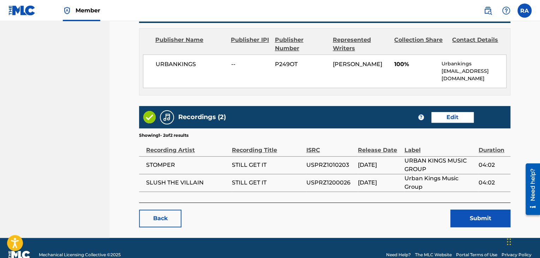
scroll to position [309, 0]
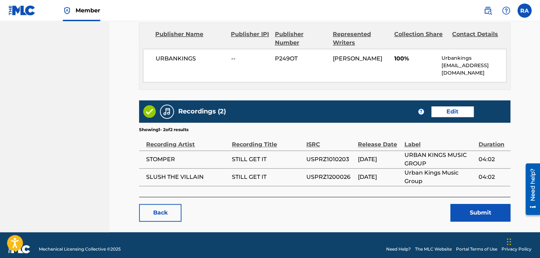
click at [465, 204] on button "Submit" at bounding box center [480, 213] width 60 height 18
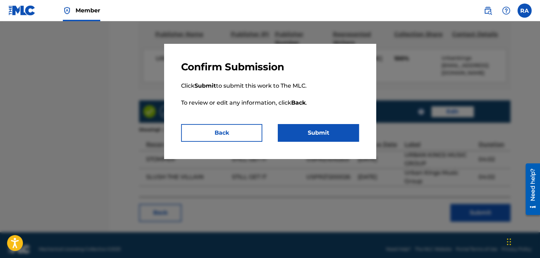
click at [316, 125] on button "Submit" at bounding box center [318, 133] width 81 height 18
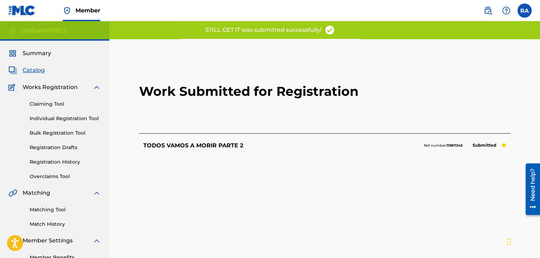
click at [60, 116] on link "Individual Registration Tool" at bounding box center [65, 118] width 71 height 7
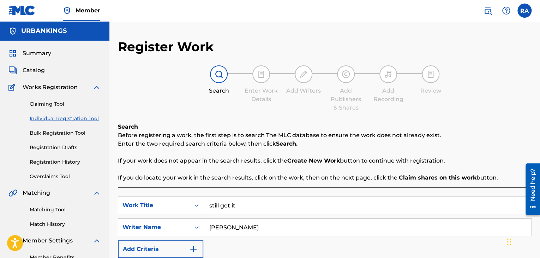
drag, startPoint x: 241, startPoint y: 201, endPoint x: 194, endPoint y: 216, distance: 50.1
click at [192, 216] on div "SearchWithCriteria68e740ca-ac7a-43ea-b958-2839548fa2d5 Work Title still get it …" at bounding box center [325, 226] width 414 height 61
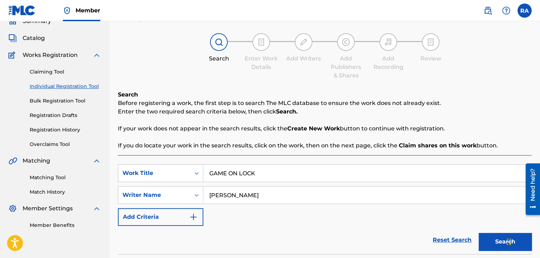
scroll to position [71, 0]
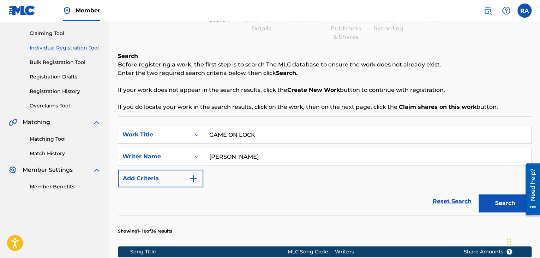
type input "GAME ON LOCK"
click at [488, 195] on button "Search" at bounding box center [505, 203] width 53 height 18
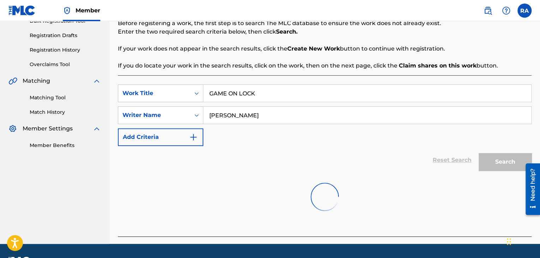
scroll to position [131, 0]
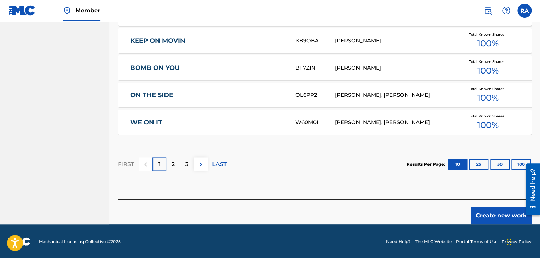
click at [490, 215] on button "Create new work" at bounding box center [501, 216] width 61 height 18
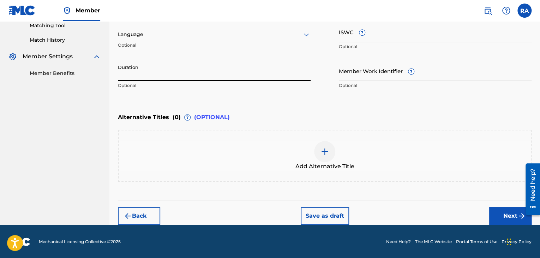
click at [128, 68] on input "Duration" at bounding box center [214, 71] width 193 height 20
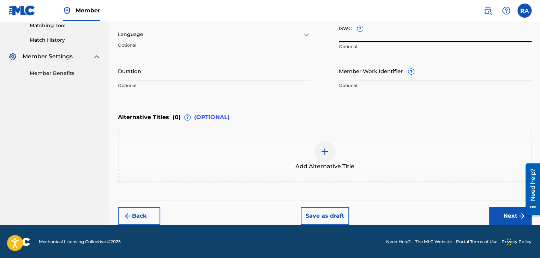
paste input "T9143741235"
type input "T9143741235"
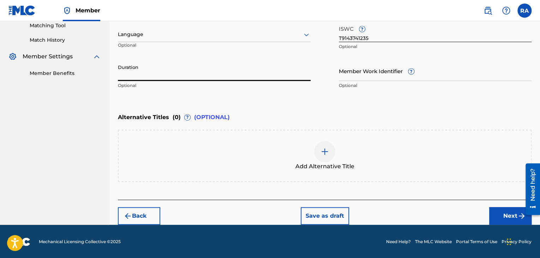
click at [158, 71] on input "Duration" at bounding box center [214, 71] width 193 height 20
type input "03:28"
click at [514, 217] on button "Next" at bounding box center [510, 216] width 42 height 18
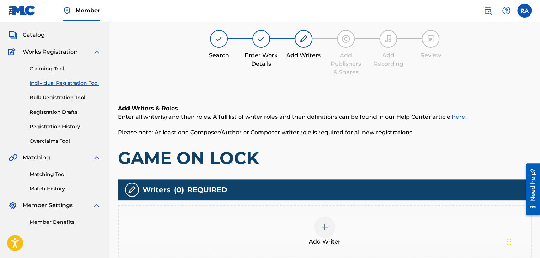
scroll to position [32, 0]
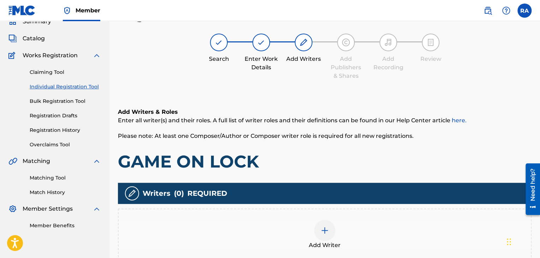
click at [319, 221] on div at bounding box center [324, 230] width 21 height 21
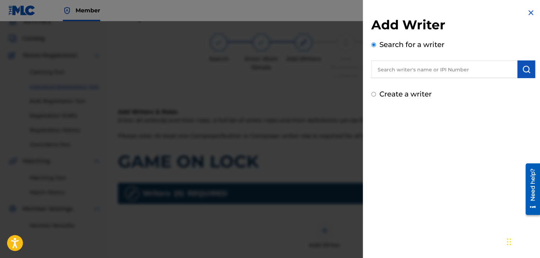
click at [400, 72] on input "text" at bounding box center [444, 69] width 146 height 18
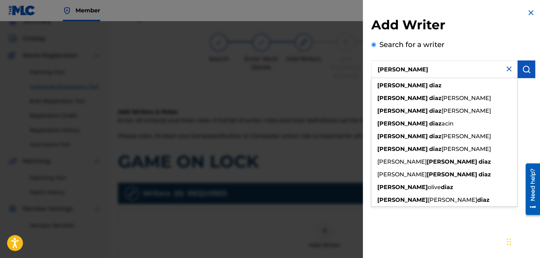
type input "[PERSON_NAME]"
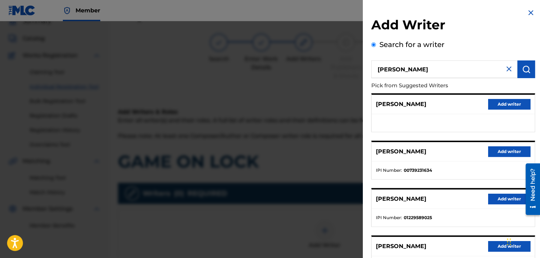
click at [493, 153] on button "Add writer" at bounding box center [509, 151] width 42 height 11
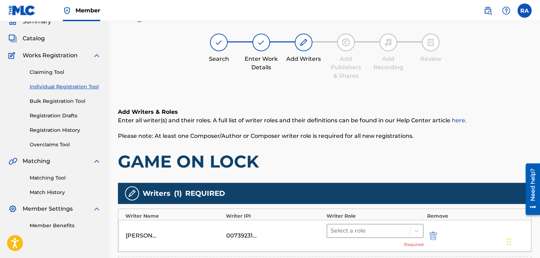
click at [385, 233] on div at bounding box center [369, 231] width 76 height 10
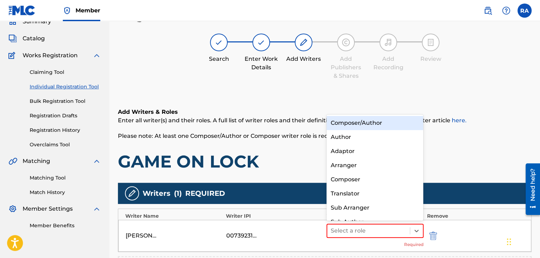
scroll to position [10, 0]
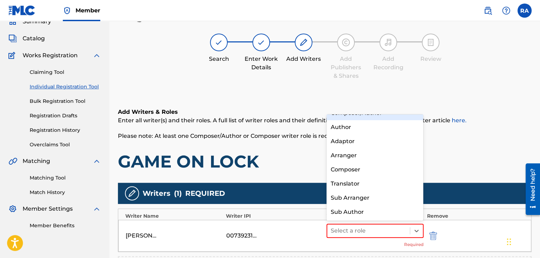
click at [378, 119] on div "Composer/Author" at bounding box center [375, 113] width 97 height 14
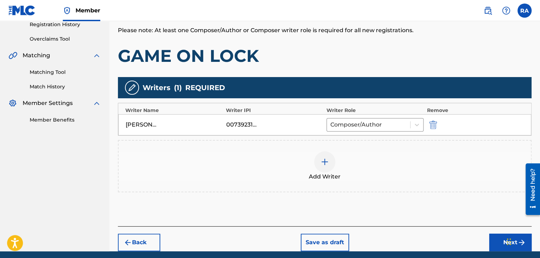
scroll to position [138, 0]
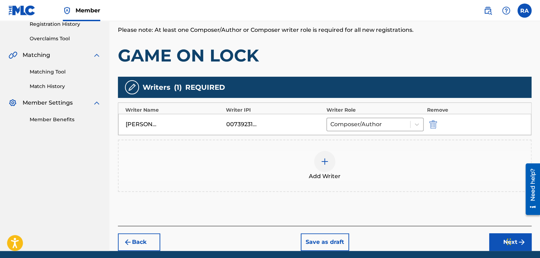
click at [501, 247] on button "Next" at bounding box center [510, 242] width 42 height 18
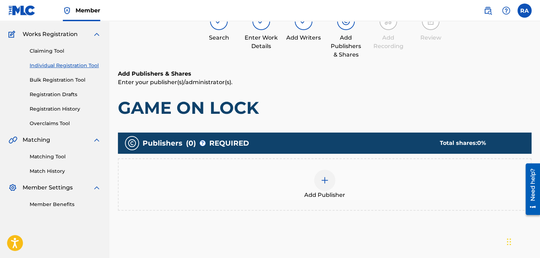
scroll to position [32, 0]
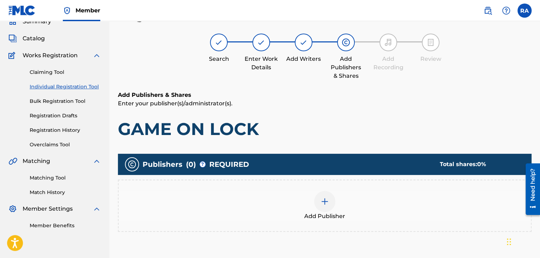
click at [330, 209] on div at bounding box center [324, 201] width 21 height 21
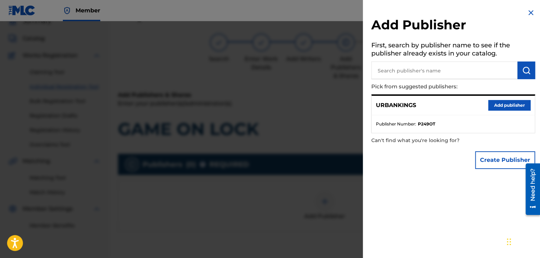
click at [492, 107] on button "Add publisher" at bounding box center [509, 105] width 42 height 11
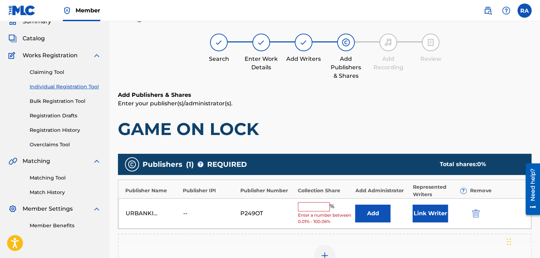
click at [316, 203] on input "text" at bounding box center [314, 206] width 32 height 9
type input "100"
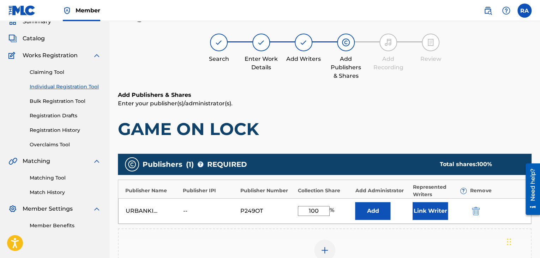
click at [427, 209] on button "Link Writer" at bounding box center [430, 211] width 35 height 18
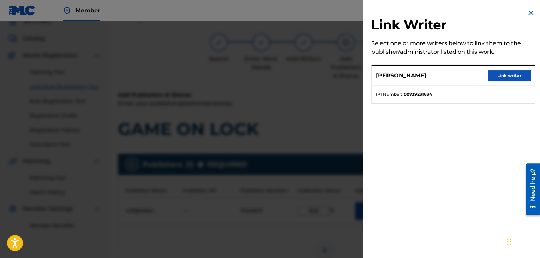
click at [492, 74] on button "Link writer" at bounding box center [509, 75] width 42 height 11
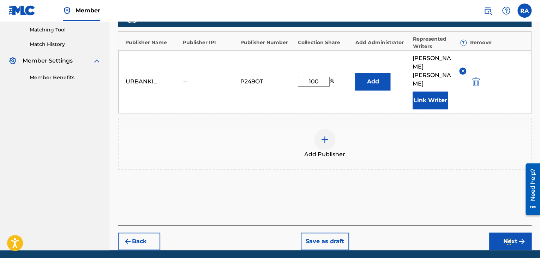
click at [495, 232] on button "Next" at bounding box center [510, 241] width 42 height 18
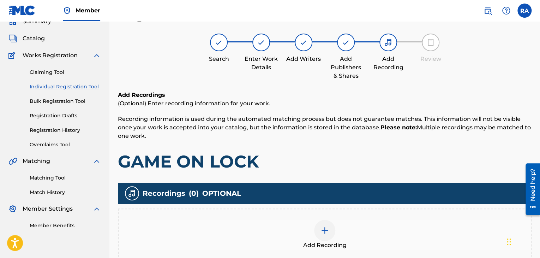
click at [319, 231] on div at bounding box center [324, 230] width 21 height 21
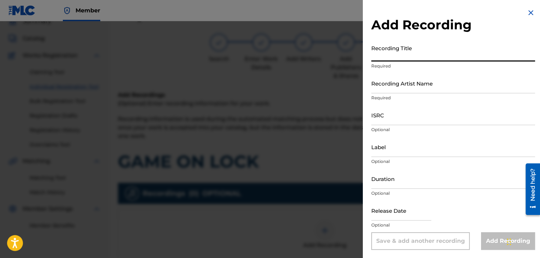
click at [408, 47] on input "Recording Title" at bounding box center [453, 51] width 164 height 20
type input "GAME ON LOCK"
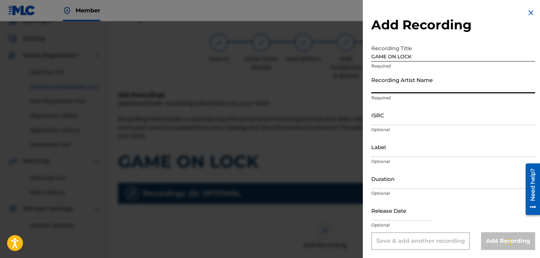
click at [396, 83] on input "Recording Artist Name" at bounding box center [453, 83] width 164 height 20
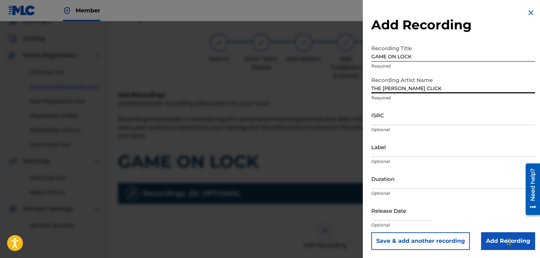
type input "THE [PERSON_NAME] CLICK"
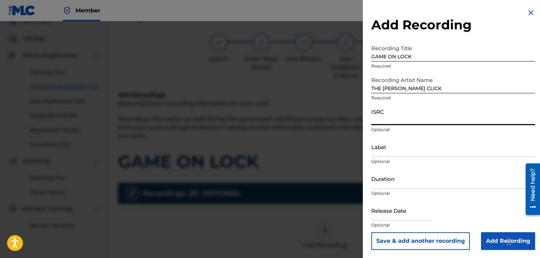
paste input "T9143741235"
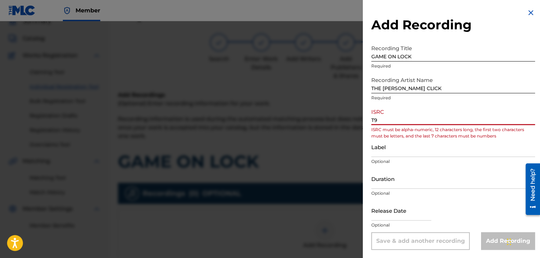
type input "T"
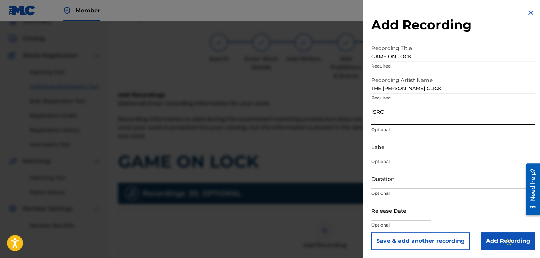
paste input "USPRZ0810251"
type input "USPRZ0810251"
click at [400, 145] on input "Label" at bounding box center [453, 147] width 164 height 20
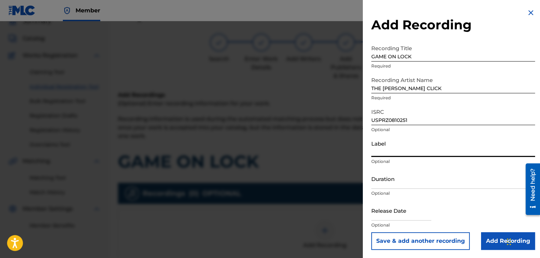
type input "Urban Kings Music Group"
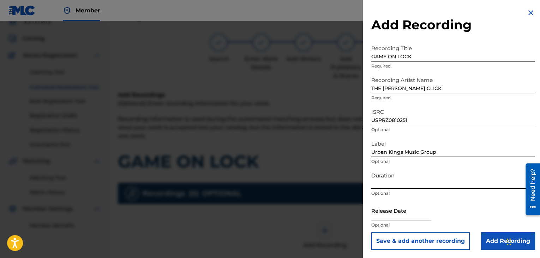
click at [415, 178] on input "Duration" at bounding box center [453, 178] width 164 height 20
type input "03:28"
click at [398, 216] on input "text" at bounding box center [401, 210] width 60 height 20
select select "7"
select select "2025"
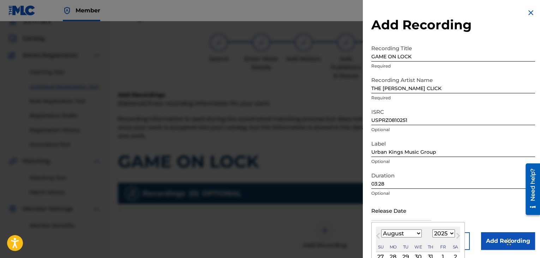
click at [414, 233] on select "January February March April May June July August September October November De…" at bounding box center [401, 233] width 41 height 8
select select "8"
click at [381, 229] on select "January February March April May June July August September October November De…" at bounding box center [401, 233] width 41 height 8
click at [437, 232] on select "1899 1900 1901 1902 1903 1904 1905 1906 1907 1908 1909 1910 1911 1912 1913 1914…" at bounding box center [443, 233] width 23 height 8
select select "2008"
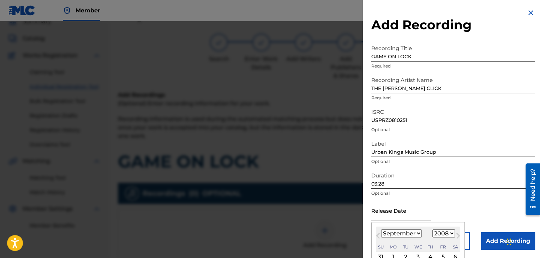
click at [432, 229] on select "1899 1900 1901 1902 1903 1904 1905 1906 1907 1908 1909 1910 1911 1912 1913 1914…" at bounding box center [443, 233] width 23 height 8
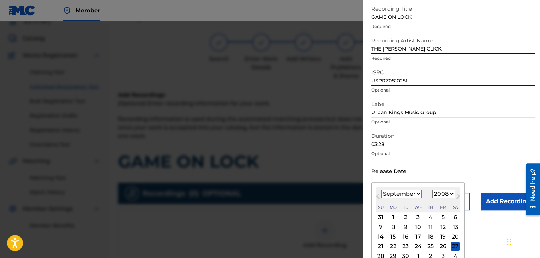
scroll to position [56, 0]
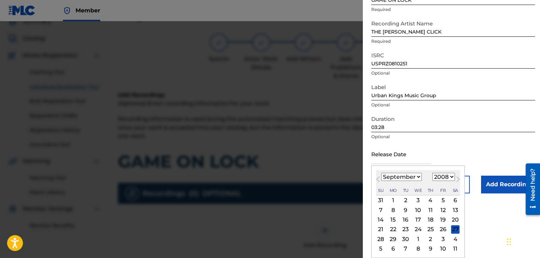
click at [404, 227] on div "23" at bounding box center [405, 229] width 8 height 8
type input "[DATE]"
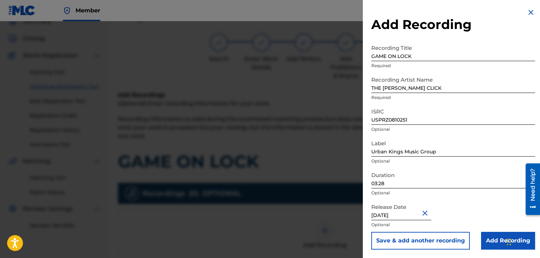
click at [483, 237] on input "Add Recording" at bounding box center [508, 241] width 54 height 18
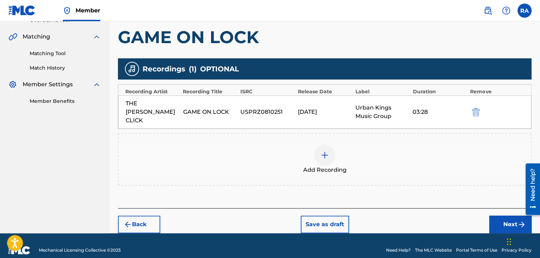
click at [492, 217] on button "Next" at bounding box center [510, 224] width 42 height 18
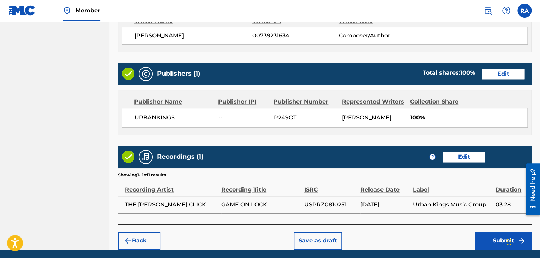
scroll to position [339, 0]
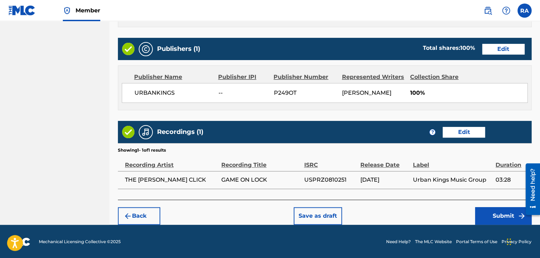
click at [481, 209] on button "Submit" at bounding box center [503, 216] width 56 height 18
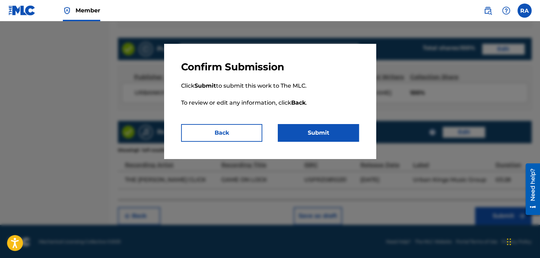
click at [320, 133] on button "Submit" at bounding box center [318, 133] width 81 height 18
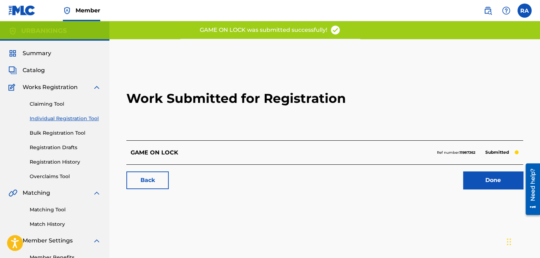
click at [507, 184] on link "Done" at bounding box center [493, 180] width 60 height 18
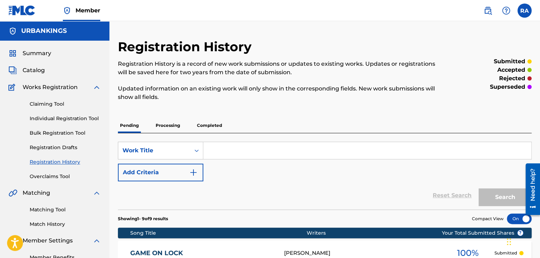
click at [76, 116] on link "Individual Registration Tool" at bounding box center [65, 118] width 71 height 7
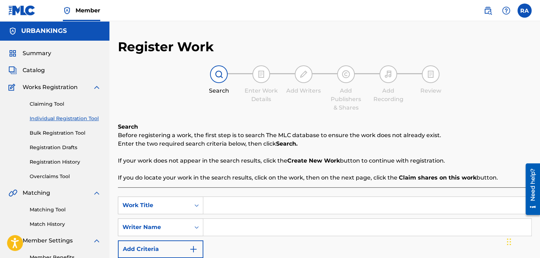
click at [222, 202] on input "Search Form" at bounding box center [367, 205] width 328 height 17
type input "HEAT FROM THE STREETS"
click at [236, 231] on input "Search Form" at bounding box center [367, 227] width 328 height 17
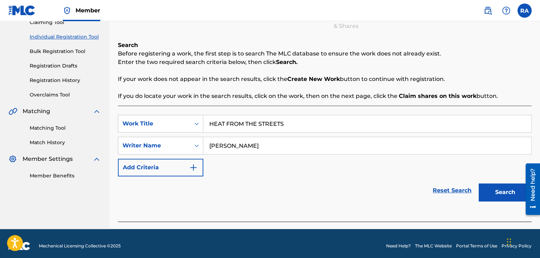
scroll to position [86, 0]
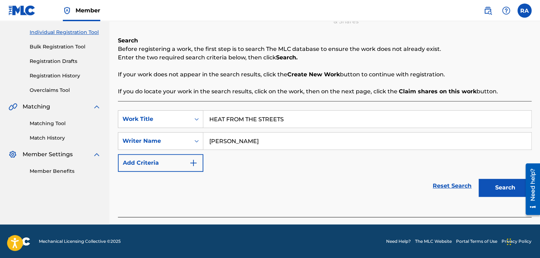
type input "[PERSON_NAME]"
click at [509, 190] on button "Search" at bounding box center [505, 188] width 53 height 18
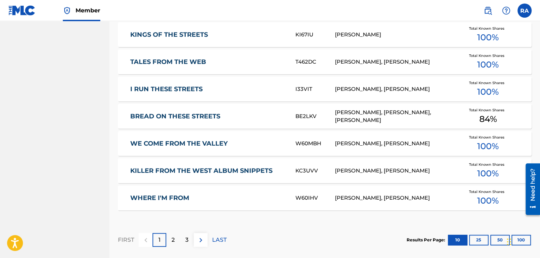
scroll to position [465, 0]
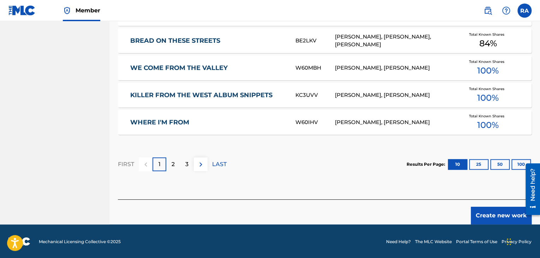
click at [508, 215] on button "Create new work" at bounding box center [501, 216] width 61 height 18
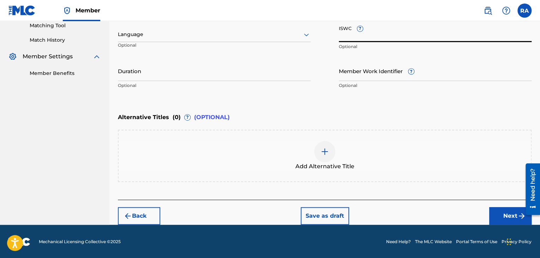
paste input "T9143701671"
type input "T9143701671"
click at [224, 77] on input "Duration" at bounding box center [214, 71] width 193 height 20
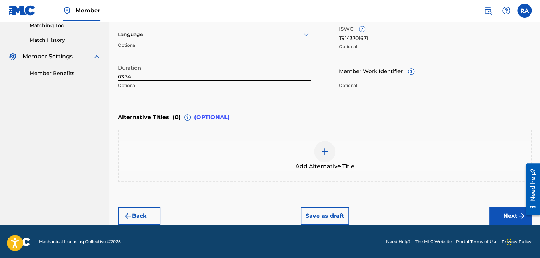
type input "03:34"
click at [498, 209] on button "Next" at bounding box center [510, 216] width 42 height 18
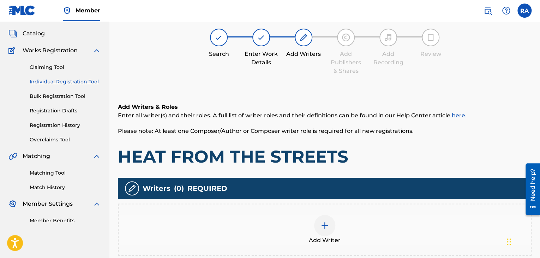
scroll to position [32, 0]
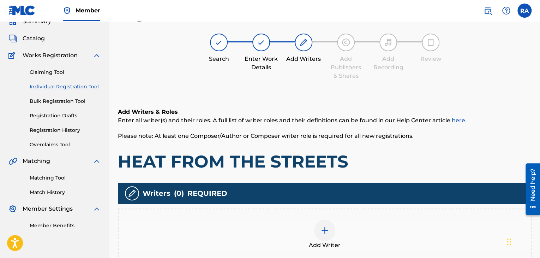
click at [326, 236] on div at bounding box center [324, 230] width 21 height 21
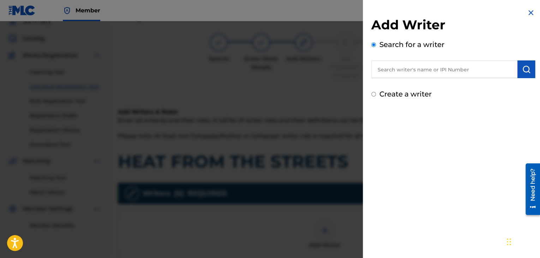
click at [419, 70] on input "text" at bounding box center [444, 69] width 146 height 18
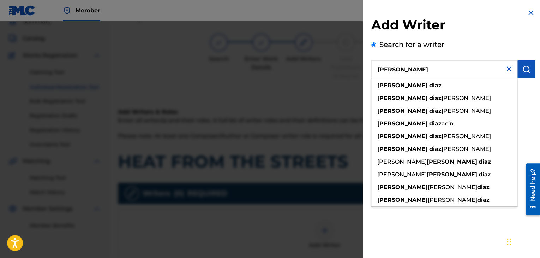
type input "[PERSON_NAME]"
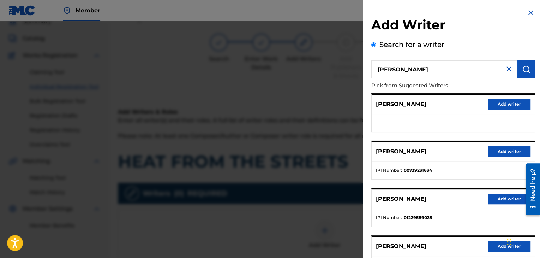
click at [506, 152] on button "Add writer" at bounding box center [509, 151] width 42 height 11
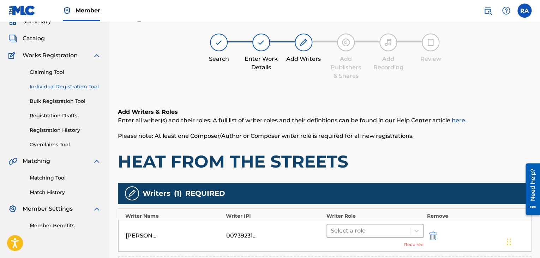
click at [342, 232] on div at bounding box center [369, 231] width 76 height 10
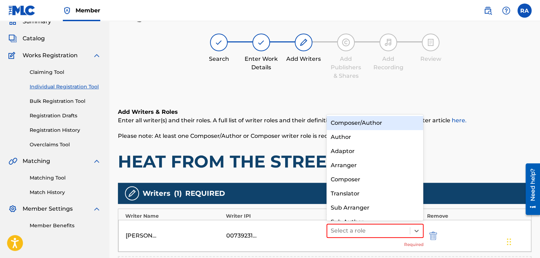
click at [335, 121] on div "Composer/Author" at bounding box center [375, 123] width 97 height 14
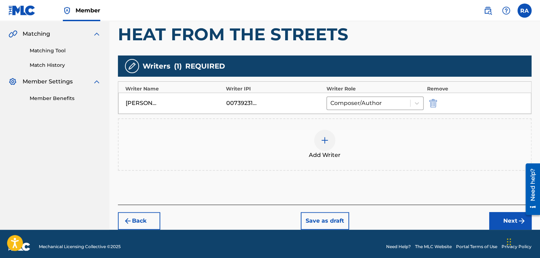
scroll to position [164, 0]
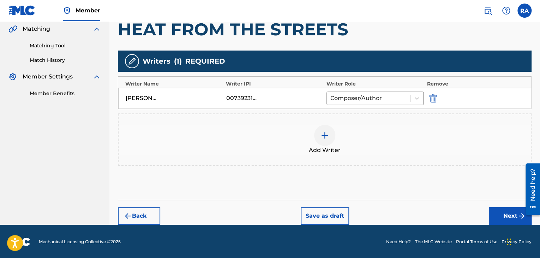
click at [495, 207] on button "Next" at bounding box center [510, 216] width 42 height 18
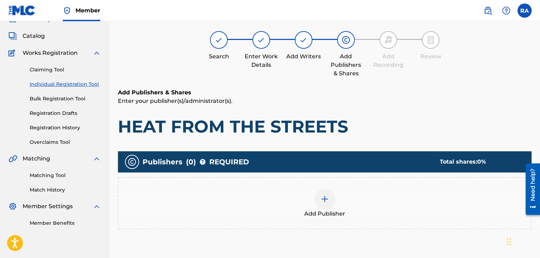
scroll to position [32, 0]
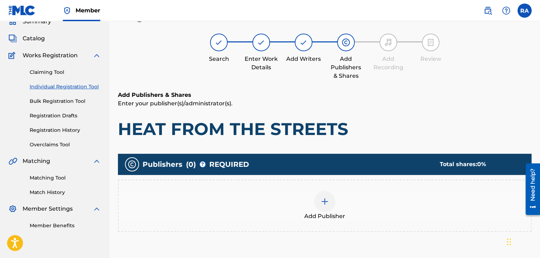
click at [325, 200] on img at bounding box center [325, 201] width 8 height 8
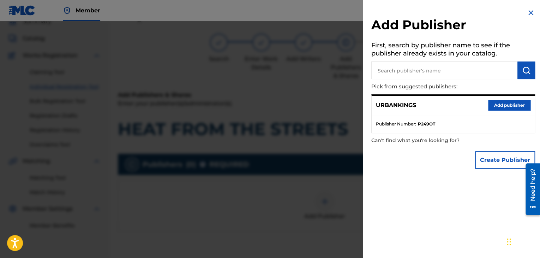
click at [501, 108] on button "Add publisher" at bounding box center [509, 105] width 42 height 11
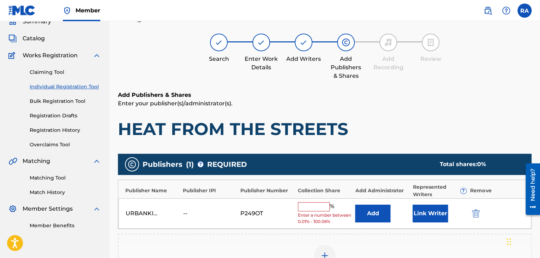
click at [304, 205] on input "text" at bounding box center [314, 206] width 32 height 9
type input "100"
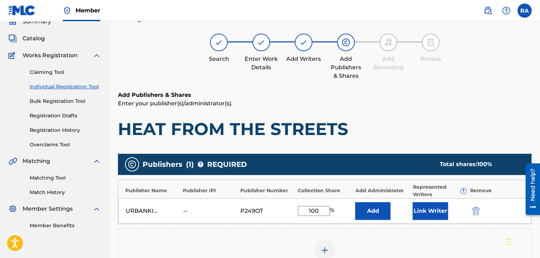
click at [431, 209] on button "Link Writer" at bounding box center [430, 211] width 35 height 18
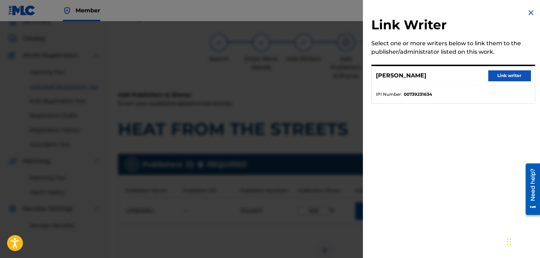
click at [505, 77] on button "Link writer" at bounding box center [509, 75] width 42 height 11
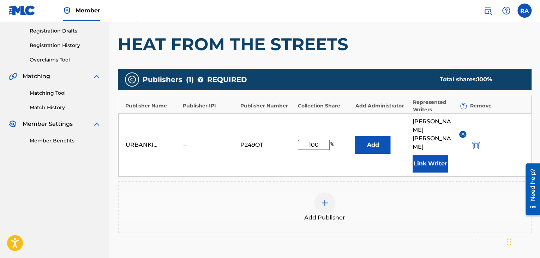
scroll to position [180, 0]
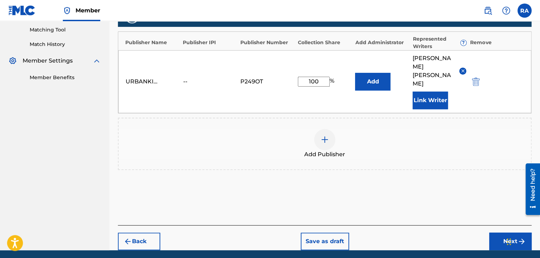
click at [494, 232] on button "Next" at bounding box center [510, 241] width 42 height 18
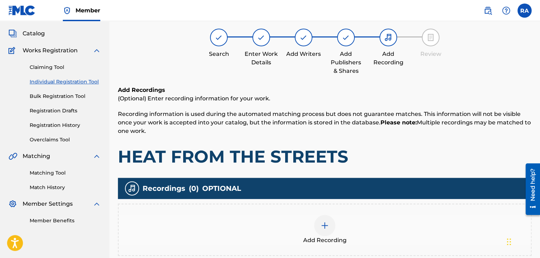
scroll to position [32, 0]
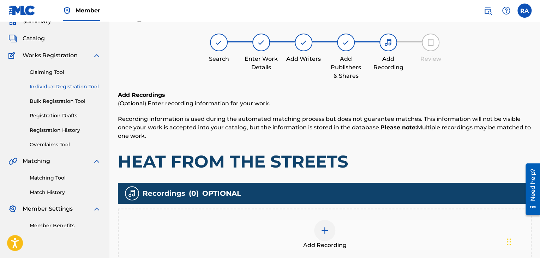
click at [331, 233] on div at bounding box center [324, 230] width 21 height 21
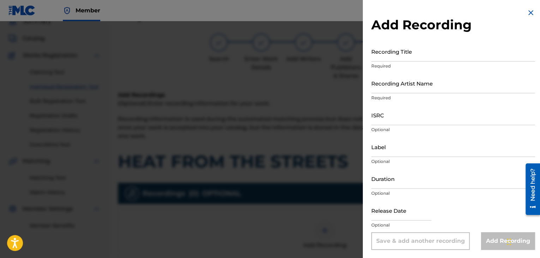
click at [383, 54] on input "Recording Title" at bounding box center [453, 51] width 164 height 20
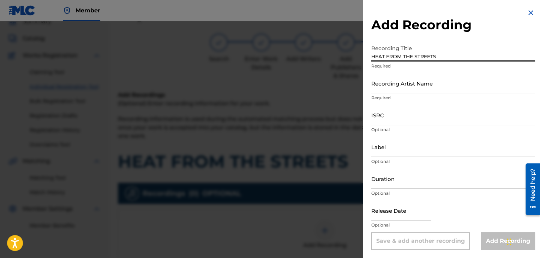
type input "HEAT FROM THE STREETS"
click at [385, 79] on input "Recording Artist Name" at bounding box center [453, 83] width 164 height 20
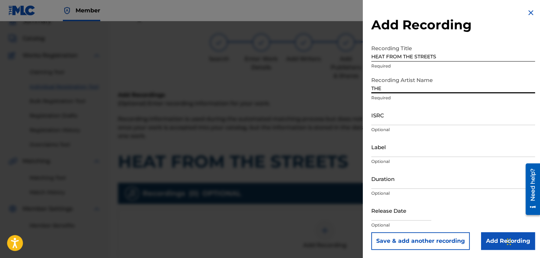
type input "THE [PERSON_NAME] CLICK"
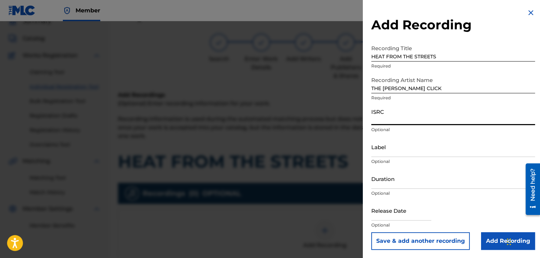
paste input "USPRZ0810252"
type input "USPRZ0810252"
click at [396, 146] on input "Label" at bounding box center [453, 147] width 164 height 20
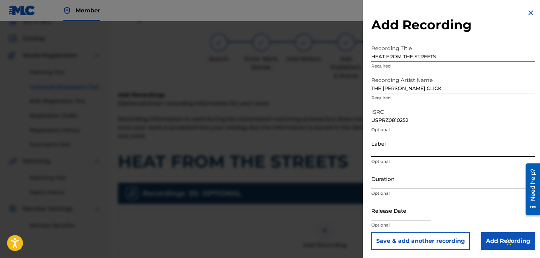
type input "Urban Kings Music Group"
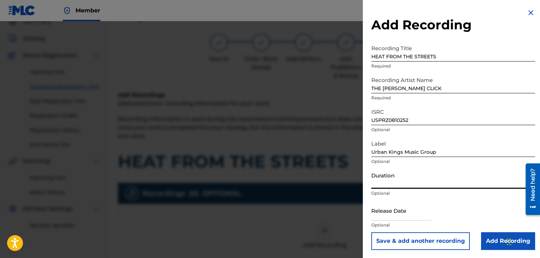
click at [408, 178] on input "Duration" at bounding box center [453, 178] width 164 height 20
type input "03:34"
click at [386, 228] on p "Optional" at bounding box center [453, 225] width 164 height 6
click at [393, 219] on input "text" at bounding box center [401, 210] width 60 height 20
select select "7"
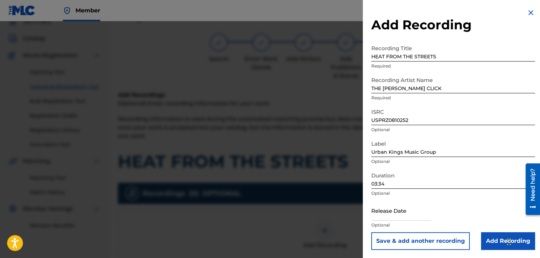
select select "2025"
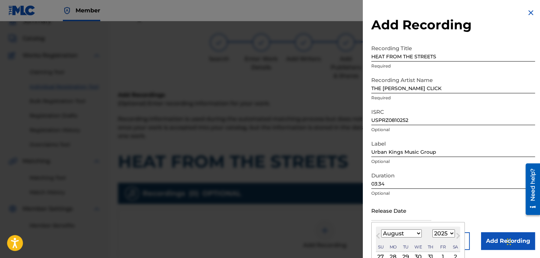
click at [412, 232] on select "January February March April May June July August September October November De…" at bounding box center [401, 233] width 41 height 8
select select "8"
click at [381, 229] on select "January February March April May June July August September October November De…" at bounding box center [401, 233] width 41 height 8
click at [444, 234] on select "1899 1900 1901 1902 1903 1904 1905 1906 1907 1908 1909 1910 1911 1912 1913 1914…" at bounding box center [443, 233] width 23 height 8
select select "2008"
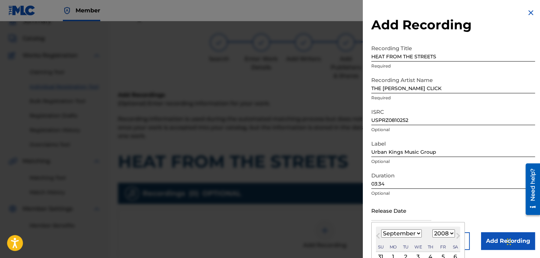
click at [432, 229] on select "1899 1900 1901 1902 1903 1904 1905 1906 1907 1908 1909 1910 1911 1912 1913 1914…" at bounding box center [443, 233] width 23 height 8
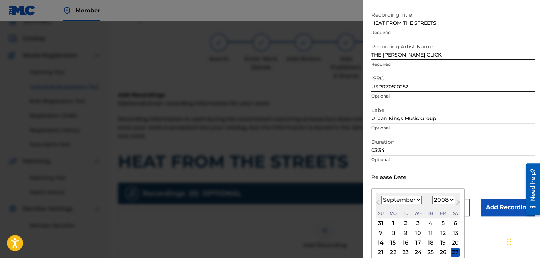
scroll to position [56, 0]
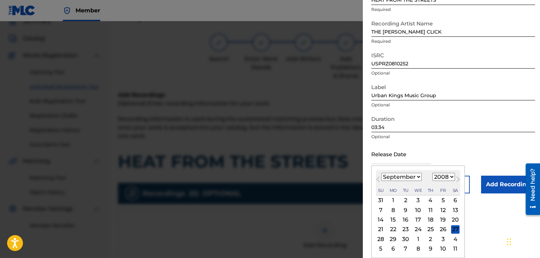
click at [405, 228] on div "23" at bounding box center [405, 229] width 8 height 8
type input "[DATE]"
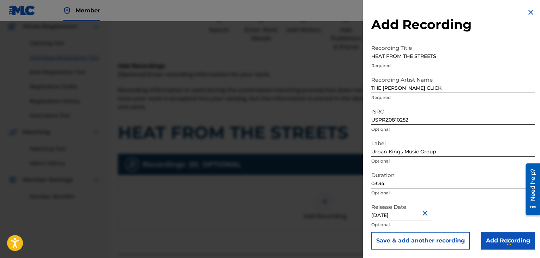
scroll to position [102, 0]
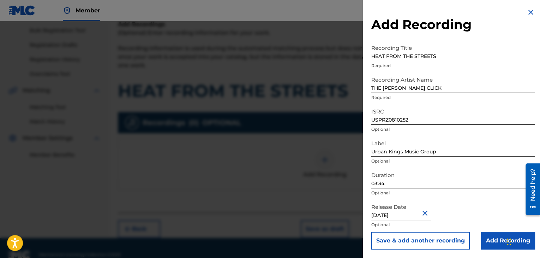
click at [481, 235] on input "Add Recording" at bounding box center [508, 241] width 54 height 18
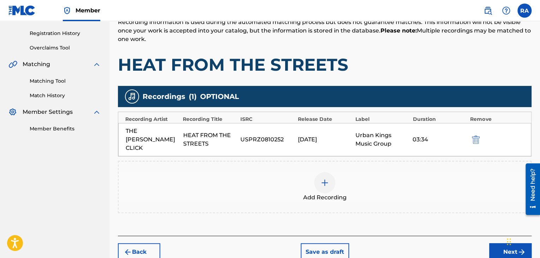
scroll to position [156, 0]
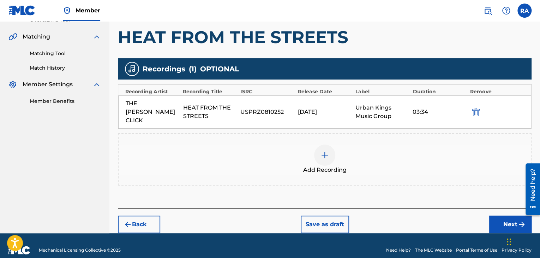
click at [511, 215] on button "Next" at bounding box center [510, 224] width 42 height 18
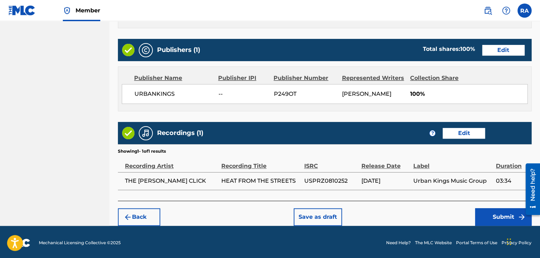
scroll to position [339, 0]
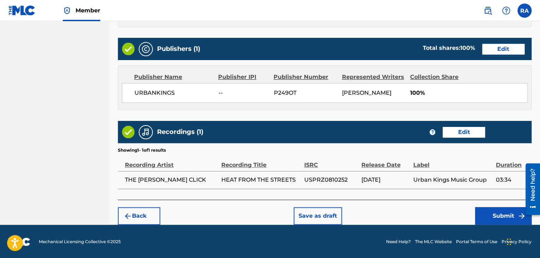
click at [497, 212] on button "Submit" at bounding box center [503, 216] width 56 height 18
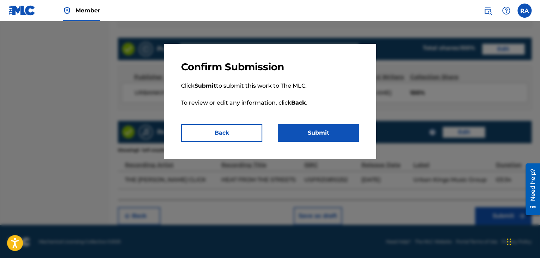
click at [308, 139] on button "Submit" at bounding box center [318, 133] width 81 height 18
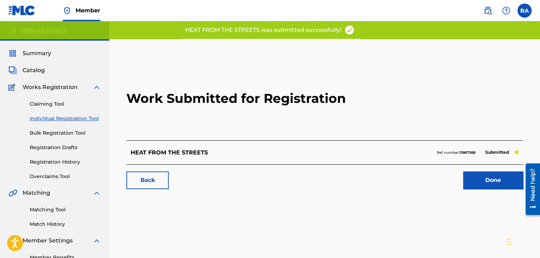
click at [496, 186] on link "Done" at bounding box center [493, 180] width 60 height 18
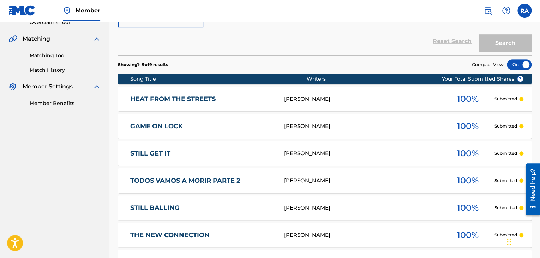
scroll to position [13, 0]
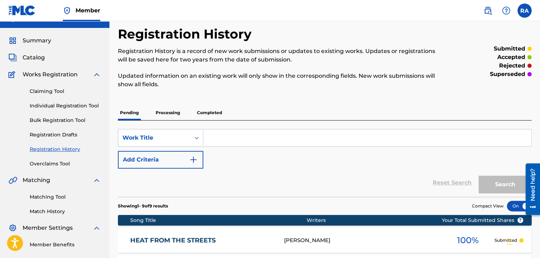
click at [55, 107] on link "Individual Registration Tool" at bounding box center [65, 105] width 71 height 7
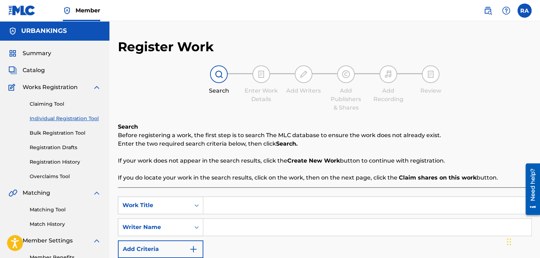
scroll to position [35, 0]
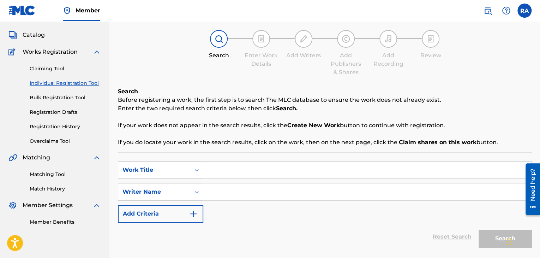
click at [234, 170] on input "Search Form" at bounding box center [367, 169] width 328 height 17
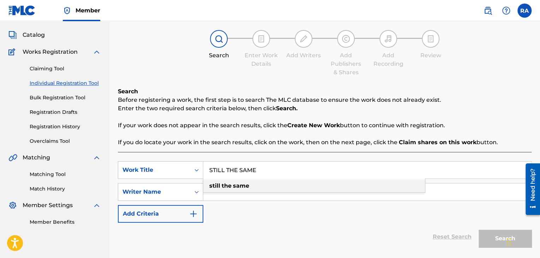
click at [251, 187] on div "still the same" at bounding box center [314, 185] width 222 height 13
type input "still the same"
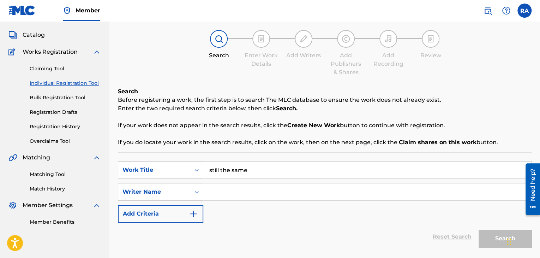
click at [253, 189] on input "Search Form" at bounding box center [367, 191] width 328 height 17
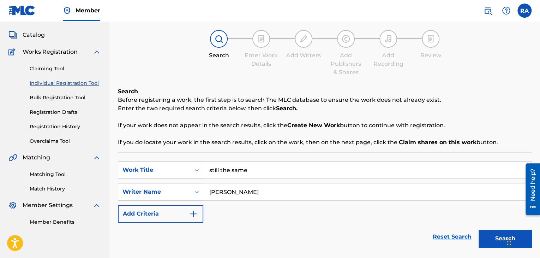
type input "[PERSON_NAME]"
click at [479, 229] on button "Search" at bounding box center [505, 238] width 53 height 18
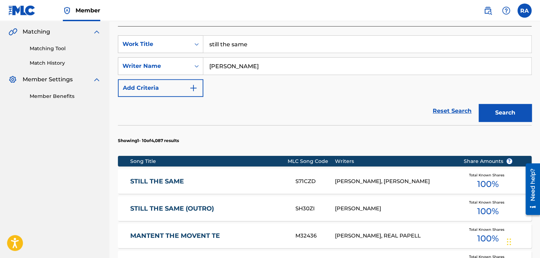
scroll to position [177, 0]
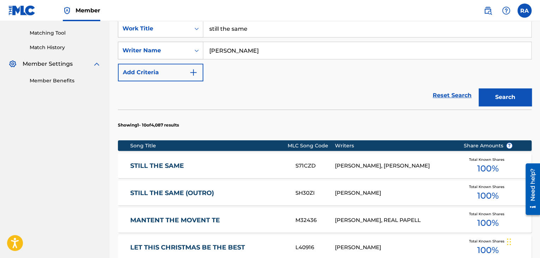
click at [285, 164] on link "STILL THE SAME" at bounding box center [208, 166] width 156 height 8
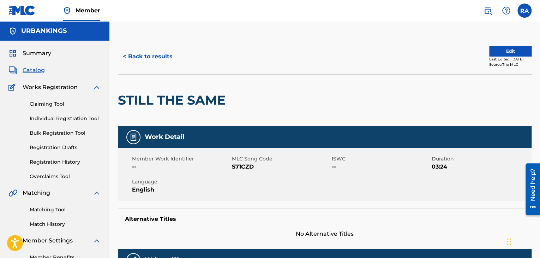
click at [508, 44] on div "< Back to results Edit Last Edited: [DATE] Source: The MLC" at bounding box center [325, 56] width 414 height 35
click at [505, 48] on button "Edit" at bounding box center [510, 51] width 42 height 11
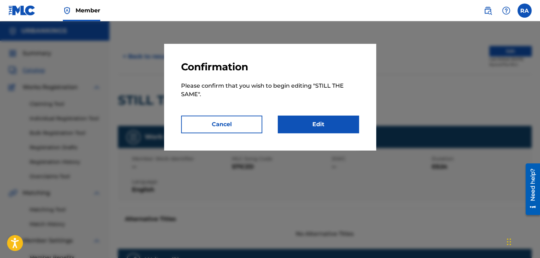
click at [316, 116] on link "Edit" at bounding box center [318, 124] width 81 height 18
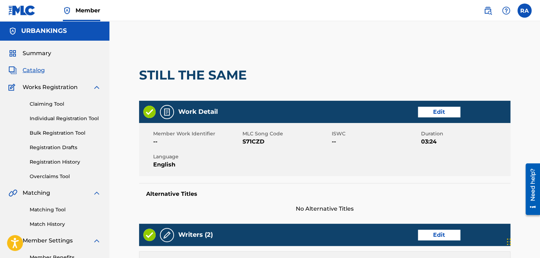
click at [450, 115] on link "Edit" at bounding box center [439, 112] width 42 height 11
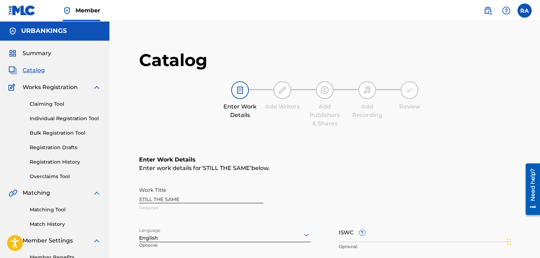
scroll to position [106, 0]
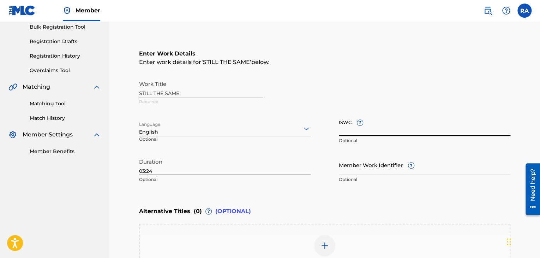
paste input "T9149858606"
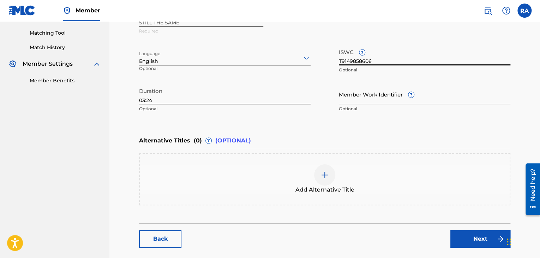
scroll to position [210, 0]
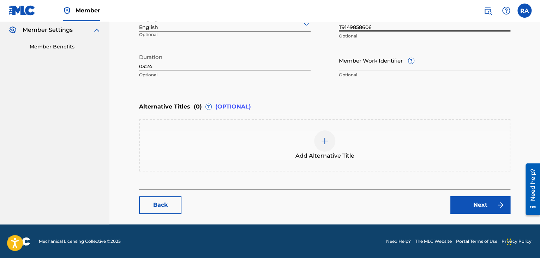
type input "T9149858606"
click at [491, 205] on link "Next" at bounding box center [480, 205] width 60 height 18
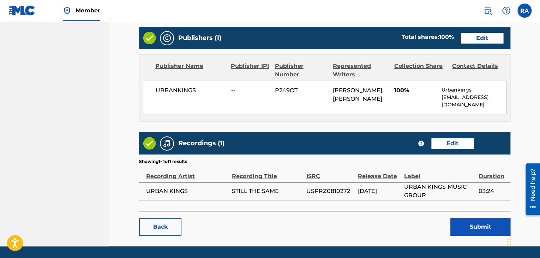
scroll to position [299, 0]
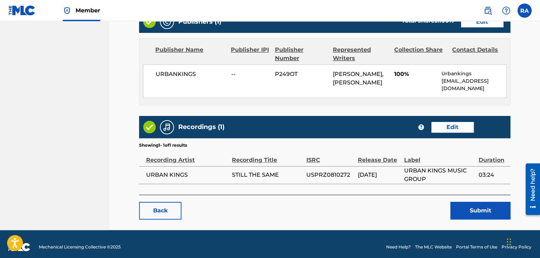
click at [442, 122] on link "Edit" at bounding box center [452, 127] width 42 height 11
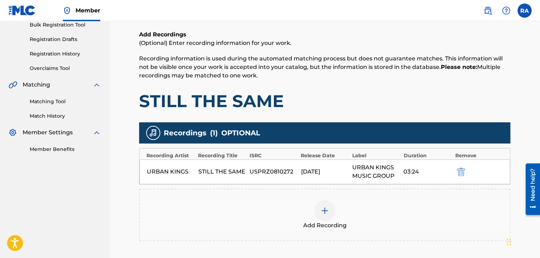
scroll to position [182, 0]
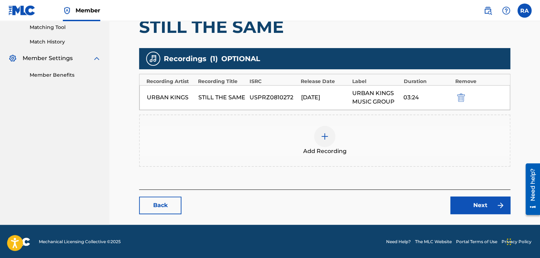
click at [325, 135] on img at bounding box center [325, 136] width 8 height 8
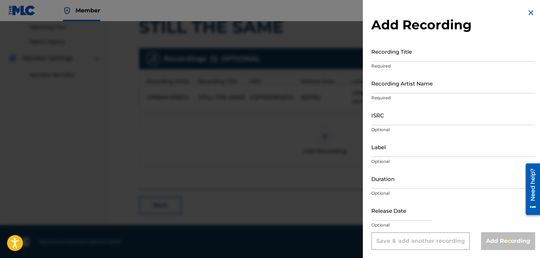
click at [407, 55] on input "Recording Title" at bounding box center [453, 51] width 164 height 20
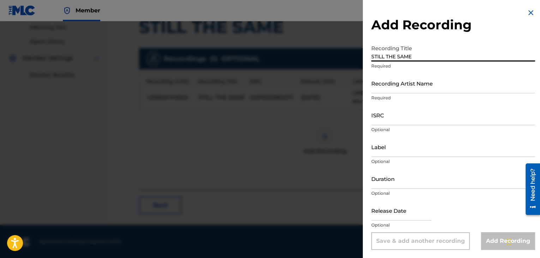
type input "STILL THE SAME"
click at [393, 89] on input "Recording Artist Name" at bounding box center [453, 83] width 164 height 20
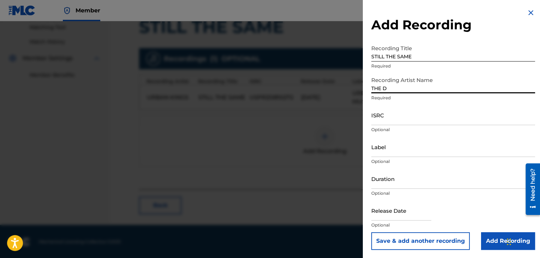
type input "THE [PERSON_NAME] CLICK"
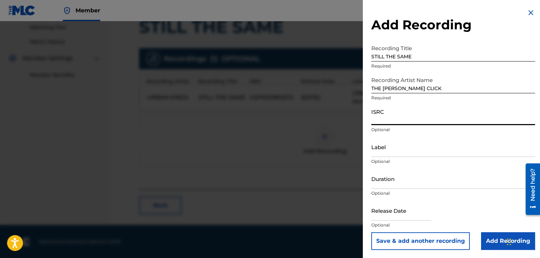
paste input "USPRZ0810253"
type input "USPRZ0810253"
click at [380, 153] on input "Label" at bounding box center [453, 147] width 164 height 20
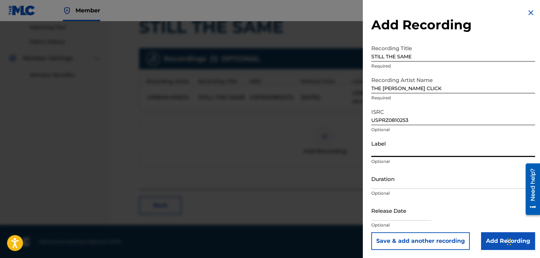
type input "Urban Kings Music Group"
click at [385, 181] on input "Duration" at bounding box center [453, 178] width 164 height 20
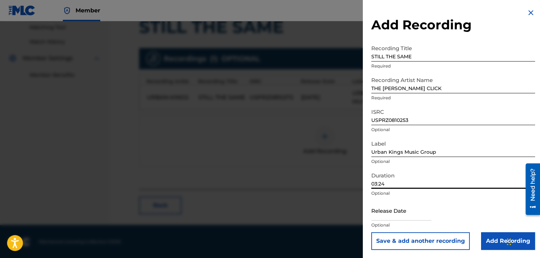
type input "03:24"
click at [392, 212] on input "text" at bounding box center [401, 210] width 60 height 20
select select "7"
select select "2025"
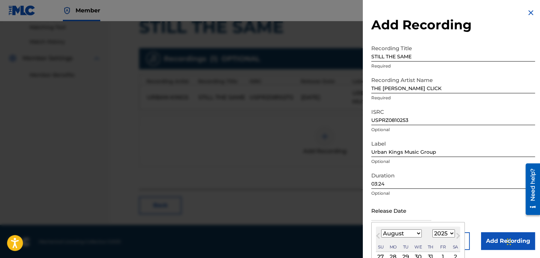
click at [415, 234] on select "January February March April May June July August September October November De…" at bounding box center [401, 233] width 41 height 8
click at [381, 229] on select "January February March April May June July August September October November De…" at bounding box center [401, 233] width 41 height 8
click at [453, 234] on button "Next Month" at bounding box center [458, 236] width 11 height 11
click at [397, 232] on select "January February March April May June July August September October November De…" at bounding box center [401, 233] width 41 height 8
select select "8"
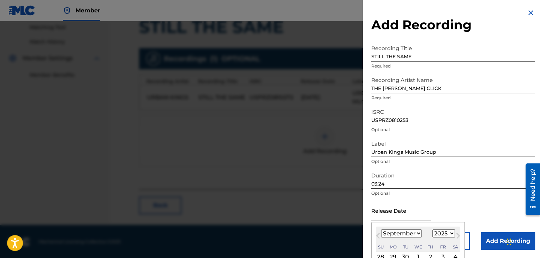
click at [381, 229] on select "January February March April May June July August September October November De…" at bounding box center [401, 233] width 41 height 8
click at [437, 230] on select "1899 1900 1901 1902 1903 1904 1905 1906 1907 1908 1909 1910 1911 1912 1913 1914…" at bounding box center [443, 233] width 23 height 8
select select "2008"
click at [432, 229] on select "1899 1900 1901 1902 1903 1904 1905 1906 1907 1908 1909 1910 1911 1912 1913 1914…" at bounding box center [443, 233] width 23 height 8
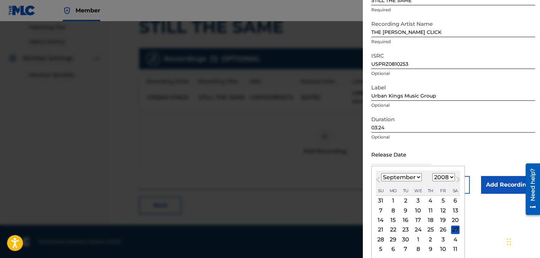
scroll to position [56, 0]
click at [405, 228] on div "23" at bounding box center [405, 229] width 8 height 8
type input "[DATE]"
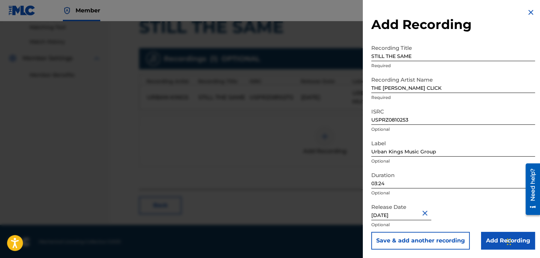
scroll to position [0, 0]
click at [490, 238] on input "Add Recording" at bounding box center [508, 241] width 54 height 18
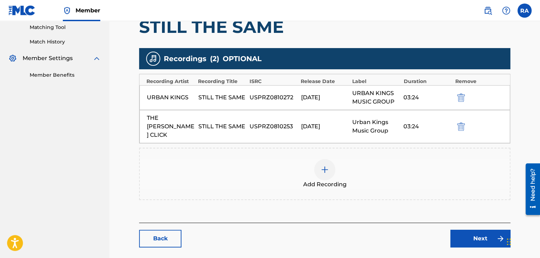
click at [471, 229] on link "Next" at bounding box center [480, 238] width 60 height 18
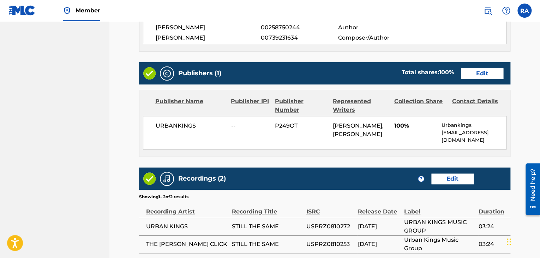
scroll to position [316, 0]
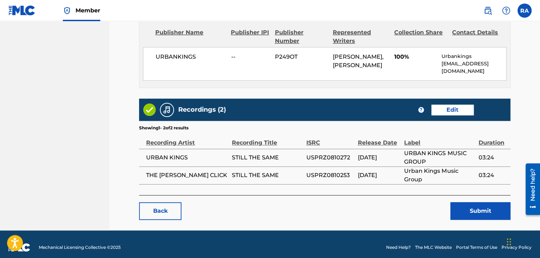
click at [471, 203] on button "Submit" at bounding box center [480, 211] width 60 height 18
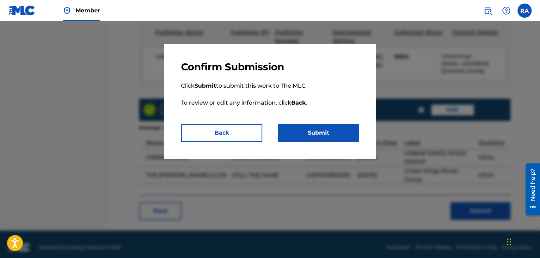
click at [301, 120] on p "Click Submit to submit this work to The MLC. To review or edit any information,…" at bounding box center [270, 98] width 178 height 51
click at [314, 137] on button "Submit" at bounding box center [318, 133] width 81 height 18
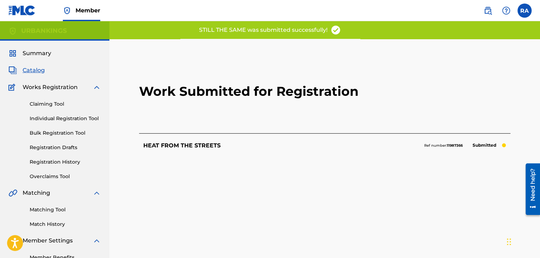
scroll to position [73, 0]
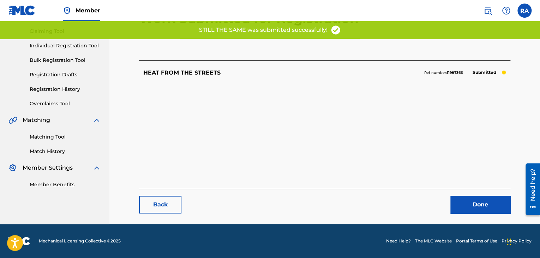
click at [465, 208] on link "Done" at bounding box center [480, 205] width 60 height 18
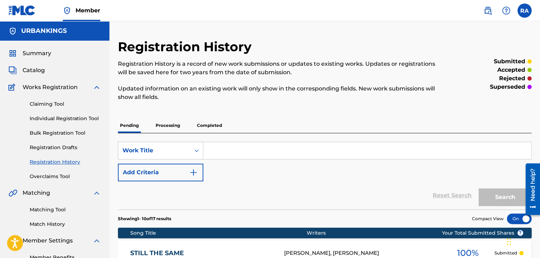
click at [38, 119] on link "Individual Registration Tool" at bounding box center [65, 118] width 71 height 7
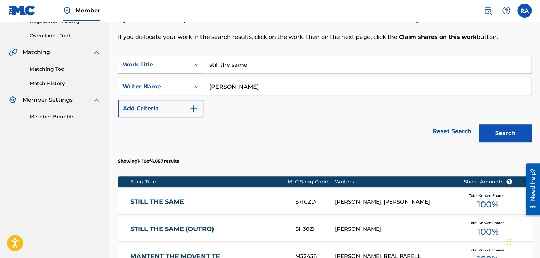
scroll to position [141, 0]
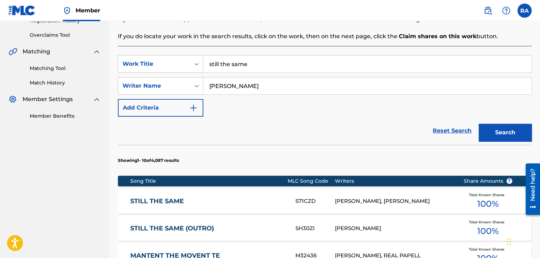
drag, startPoint x: 263, startPoint y: 65, endPoint x: 78, endPoint y: 41, distance: 186.5
click at [78, 41] on main "URBANKINGS Summary Catalog Works Registration Claiming Tool Individual Registra…" at bounding box center [270, 214] width 540 height 668
type input "FUCK WHAT U HEARD"
click at [479, 124] on button "Search" at bounding box center [505, 133] width 53 height 18
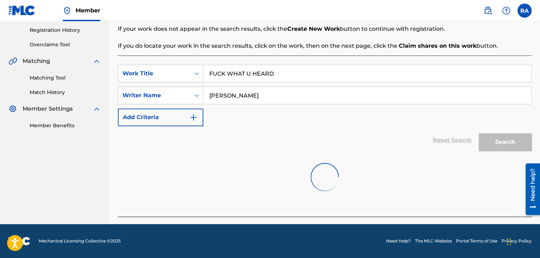
scroll to position [131, 0]
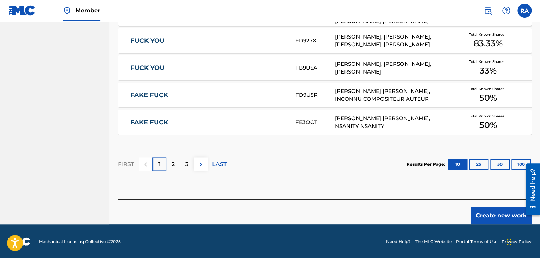
click at [503, 211] on button "Create new work" at bounding box center [501, 216] width 61 height 18
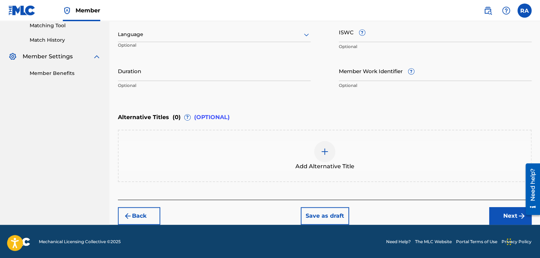
click at [137, 71] on input "Duration" at bounding box center [214, 71] width 193 height 20
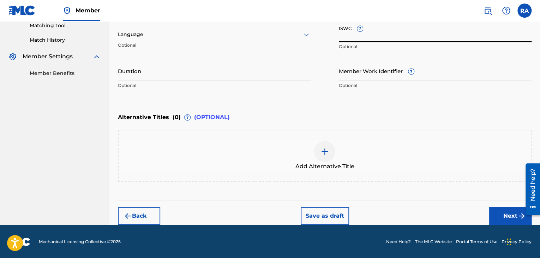
paste input "T9143701751"
type input "T9143701751"
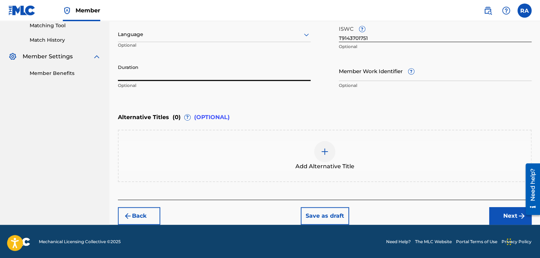
click at [196, 76] on input "Duration" at bounding box center [214, 71] width 193 height 20
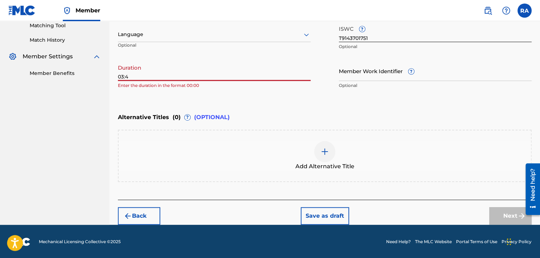
type input "03:44"
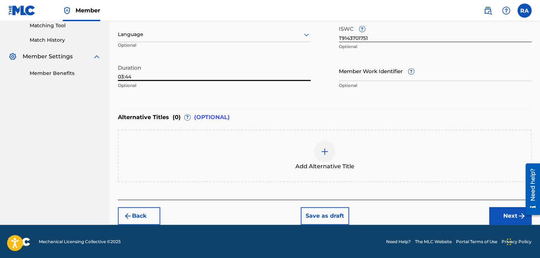
click at [498, 209] on button "Next" at bounding box center [510, 216] width 42 height 18
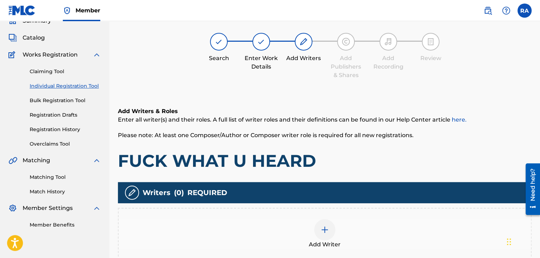
scroll to position [32, 0]
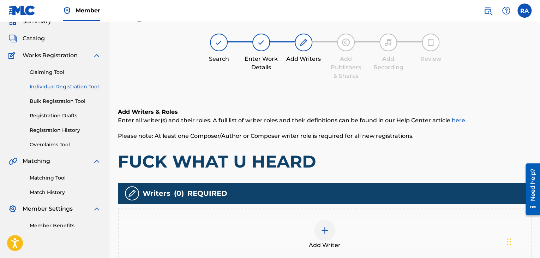
click at [327, 228] on img at bounding box center [325, 230] width 8 height 8
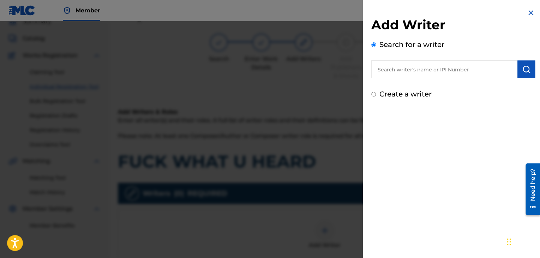
click at [409, 74] on input "text" at bounding box center [444, 69] width 146 height 18
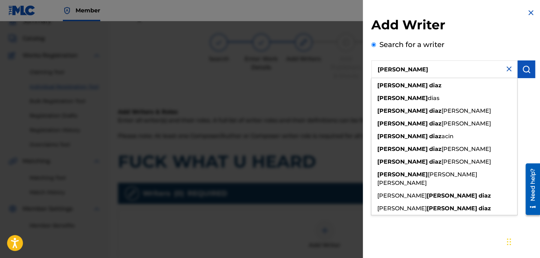
type input "[PERSON_NAME]"
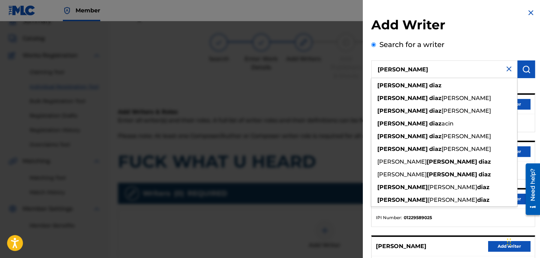
click at [520, 150] on button "Add writer" at bounding box center [509, 151] width 42 height 11
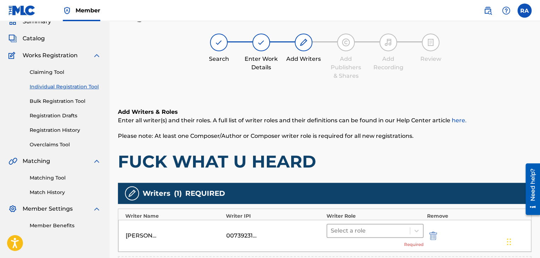
click at [369, 233] on div at bounding box center [369, 231] width 76 height 10
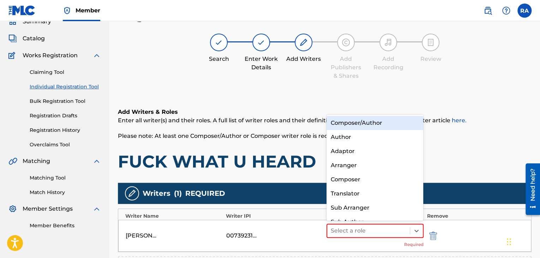
click at [373, 123] on div "Composer/Author" at bounding box center [375, 123] width 97 height 14
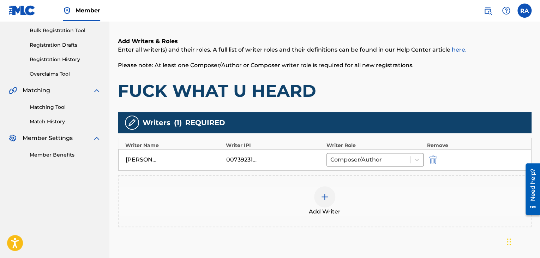
scroll to position [164, 0]
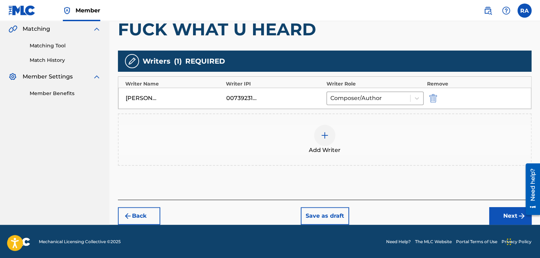
click at [499, 216] on button "Next" at bounding box center [510, 216] width 42 height 18
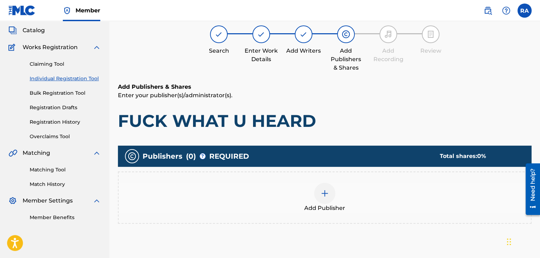
scroll to position [32, 0]
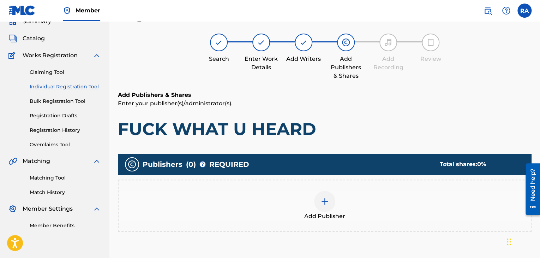
click at [328, 202] on img at bounding box center [325, 201] width 8 height 8
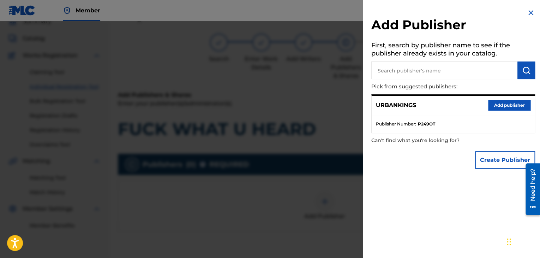
click at [499, 103] on button "Add publisher" at bounding box center [509, 105] width 42 height 11
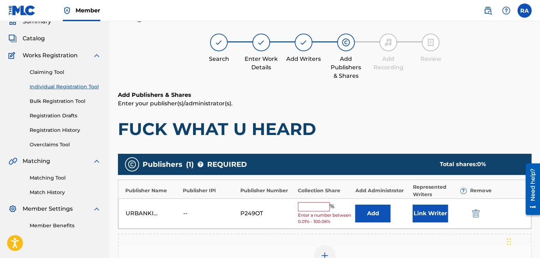
click at [311, 204] on input "text" at bounding box center [314, 206] width 32 height 9
type input "100"
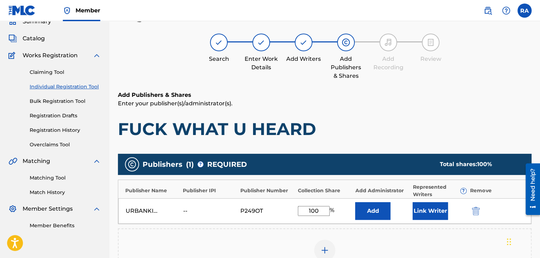
click at [440, 216] on button "Link Writer" at bounding box center [430, 211] width 35 height 18
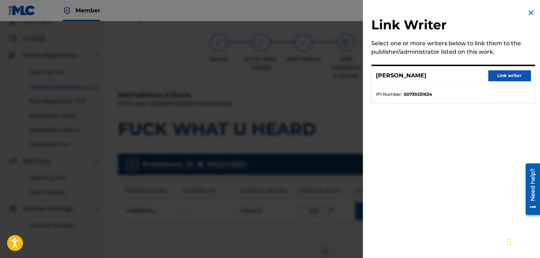
click at [510, 77] on button "Link writer" at bounding box center [509, 75] width 42 height 11
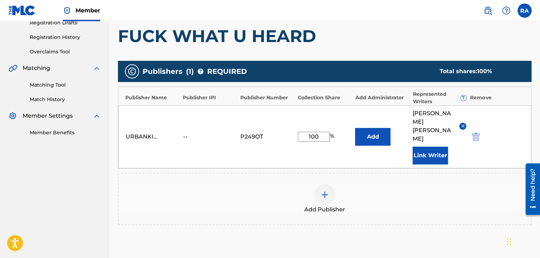
scroll to position [173, 0]
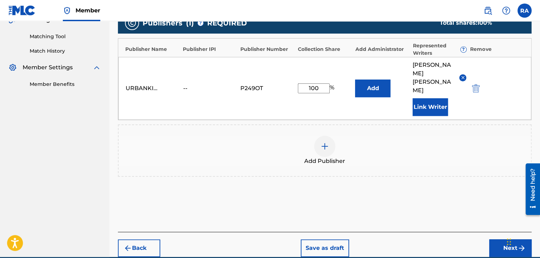
click at [499, 239] on button "Next" at bounding box center [510, 248] width 42 height 18
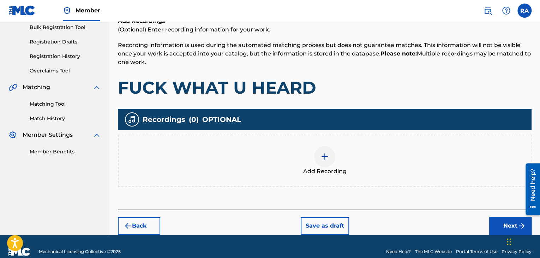
scroll to position [116, 0]
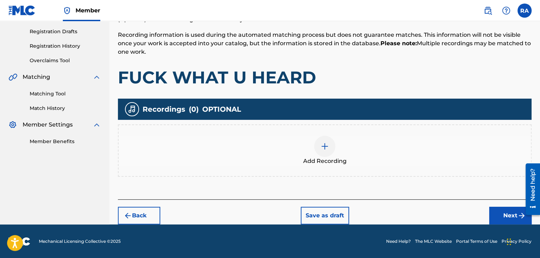
click at [329, 146] on div at bounding box center [324, 146] width 21 height 21
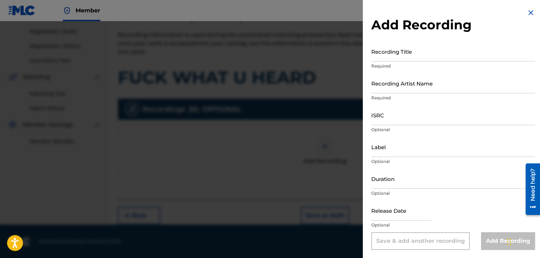
click at [387, 59] on input "Recording Title" at bounding box center [453, 51] width 164 height 20
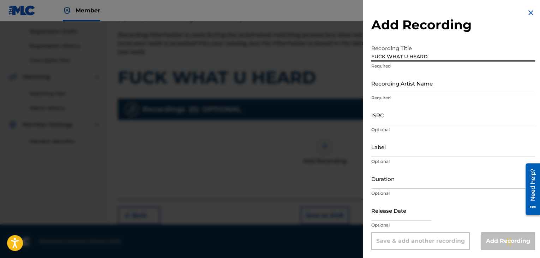
type input "FUCK WHAT U HEARD"
click at [387, 87] on input "Recording Artist Name" at bounding box center [453, 83] width 164 height 20
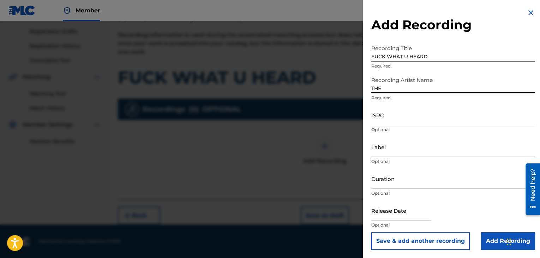
type input "THE [PERSON_NAME] CLICK"
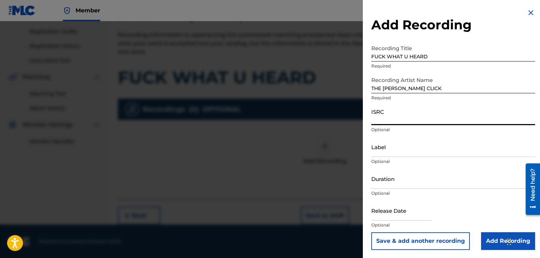
paste input "USPRZ0810254"
type input "USPRZ0810254"
click at [392, 137] on input "Label" at bounding box center [453, 147] width 164 height 20
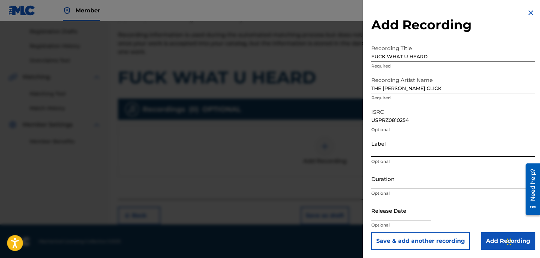
type input "Urban Kings Music Group"
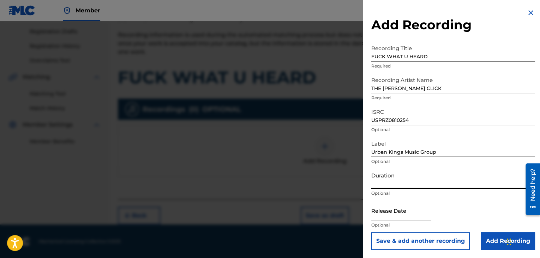
click at [401, 178] on input "Duration" at bounding box center [453, 178] width 164 height 20
type input "03:44"
click at [385, 209] on input "text" at bounding box center [401, 210] width 60 height 20
select select "7"
select select "2025"
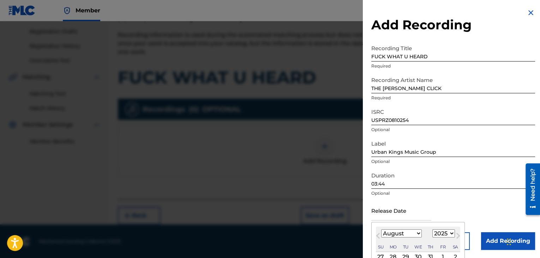
click at [413, 234] on select "January February March April May June July August September October November De…" at bounding box center [401, 233] width 41 height 8
select select "8"
click at [381, 229] on select "January February March April May June July August September October November De…" at bounding box center [401, 233] width 41 height 8
click at [448, 232] on select "1899 1900 1901 1902 1903 1904 1905 1906 1907 1908 1909 1910 1911 1912 1913 1914…" at bounding box center [443, 233] width 23 height 8
select select "2008"
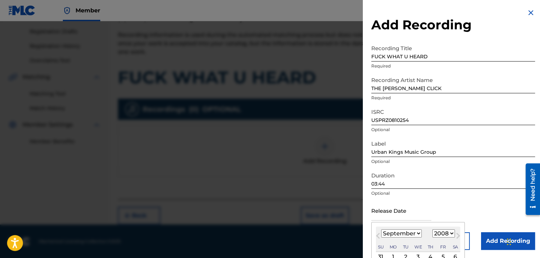
click at [432, 229] on select "1899 1900 1901 1902 1903 1904 1905 1906 1907 1908 1909 1910 1911 1912 1913 1914…" at bounding box center [443, 233] width 23 height 8
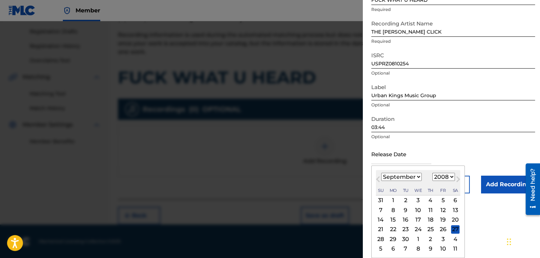
click at [404, 227] on div "23" at bounding box center [405, 229] width 8 height 8
type input "[DATE]"
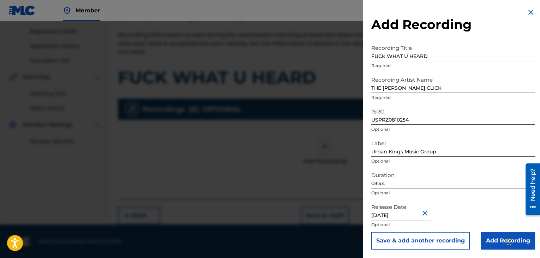
click at [491, 237] on input "Add Recording" at bounding box center [508, 241] width 54 height 18
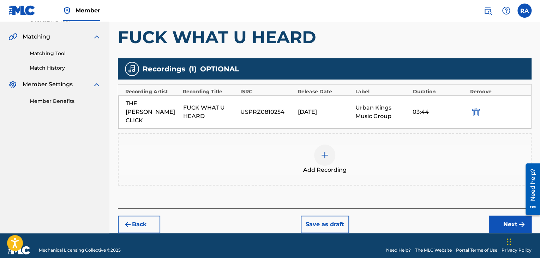
click at [502, 220] on button "Next" at bounding box center [510, 224] width 42 height 18
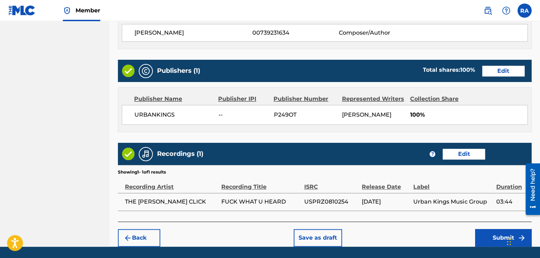
scroll to position [339, 0]
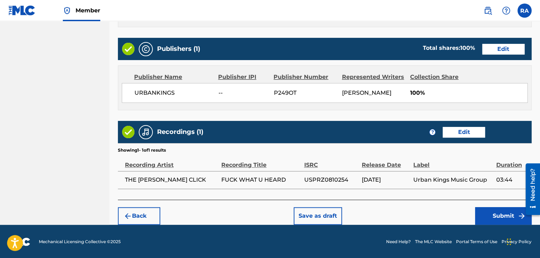
click at [495, 209] on button "Submit" at bounding box center [503, 216] width 56 height 18
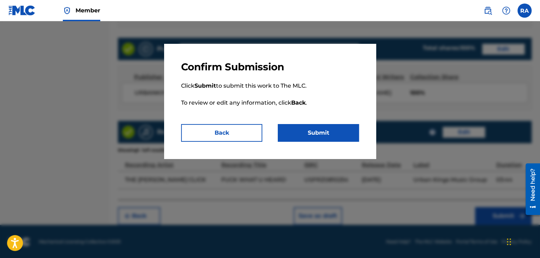
click at [290, 133] on button "Submit" at bounding box center [318, 133] width 81 height 18
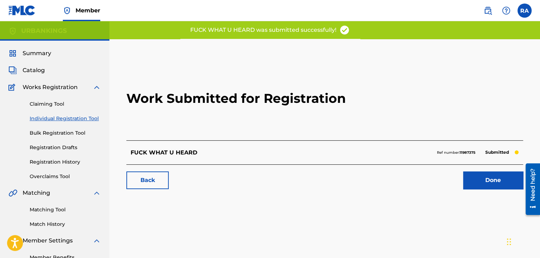
click at [498, 183] on link "Done" at bounding box center [493, 180] width 60 height 18
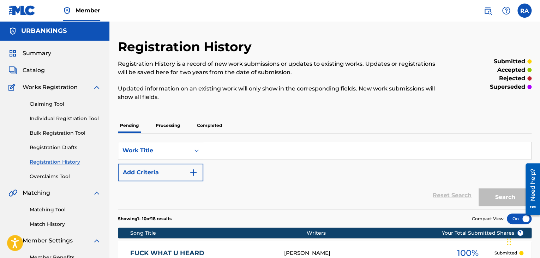
click at [78, 114] on div "Claiming Tool Individual Registration Tool Bulk Registration Tool Registration …" at bounding box center [54, 135] width 92 height 89
click at [75, 120] on link "Individual Registration Tool" at bounding box center [65, 118] width 71 height 7
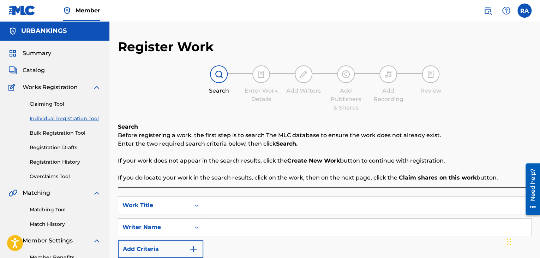
click at [229, 202] on input "Search Form" at bounding box center [367, 205] width 328 height 17
type input "LIVE BY THE GUN"
type input "[PERSON_NAME]"
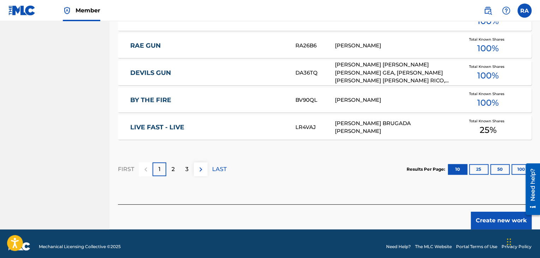
scroll to position [465, 0]
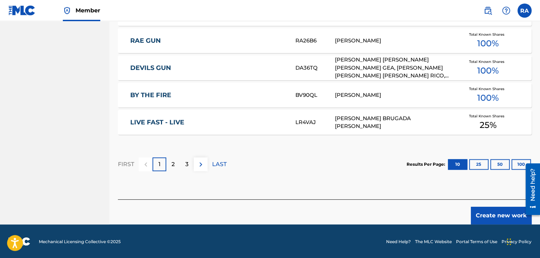
click at [486, 211] on button "Create new work" at bounding box center [501, 216] width 61 height 18
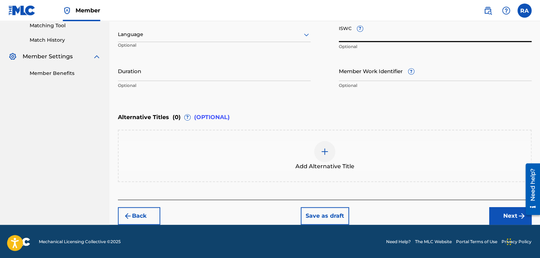
paste input "T9143692335"
type input "T9143692335"
click at [211, 78] on input "Duration" at bounding box center [214, 71] width 193 height 20
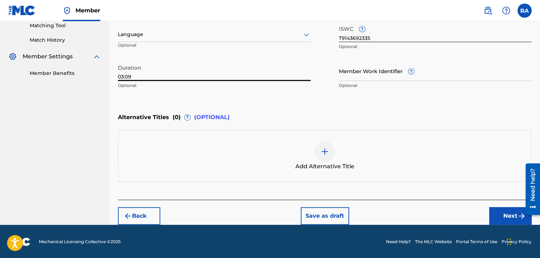
type input "03:09"
click at [500, 215] on button "Next" at bounding box center [510, 216] width 42 height 18
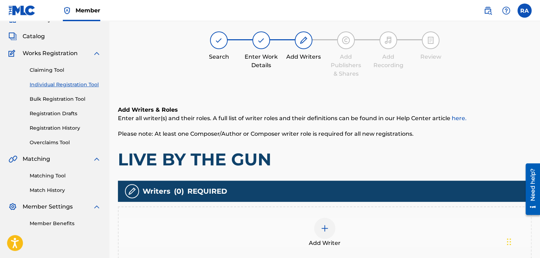
scroll to position [32, 0]
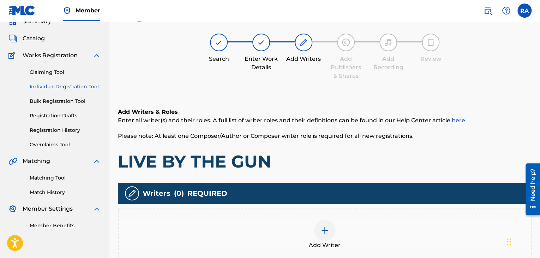
click at [326, 220] on div at bounding box center [324, 230] width 21 height 21
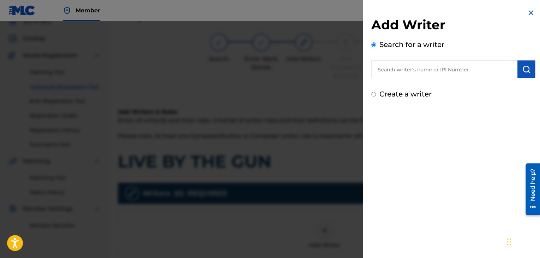
click at [456, 72] on input "text" at bounding box center [444, 69] width 146 height 18
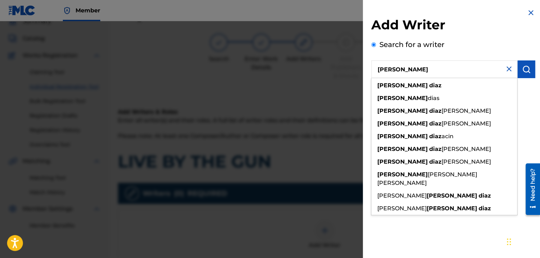
type input "[PERSON_NAME]"
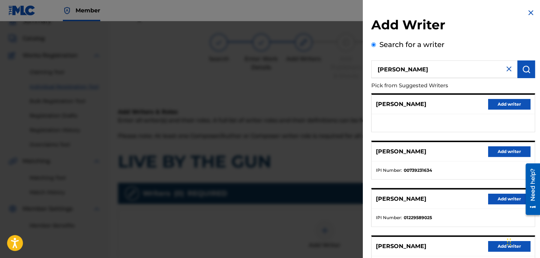
click at [507, 154] on button "Add writer" at bounding box center [509, 151] width 42 height 11
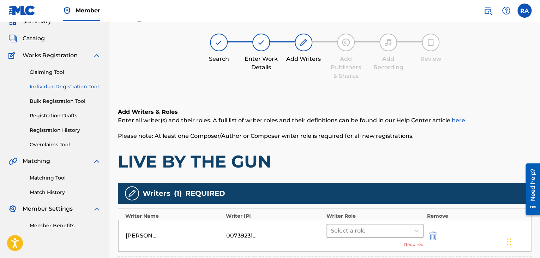
click at [369, 233] on div at bounding box center [369, 231] width 76 height 10
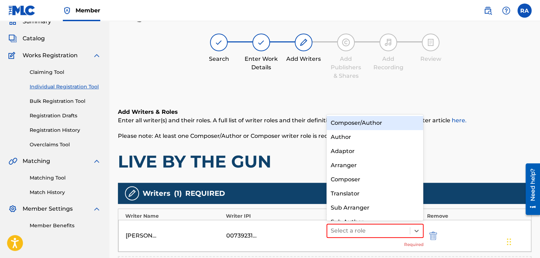
click at [374, 126] on div "Composer/Author" at bounding box center [375, 123] width 97 height 14
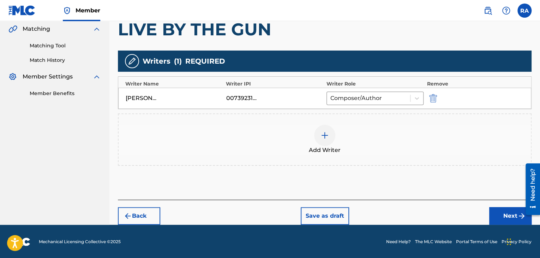
click at [504, 219] on button "Next" at bounding box center [510, 216] width 42 height 18
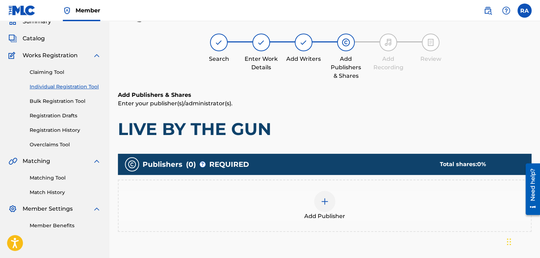
click at [332, 204] on div at bounding box center [324, 201] width 21 height 21
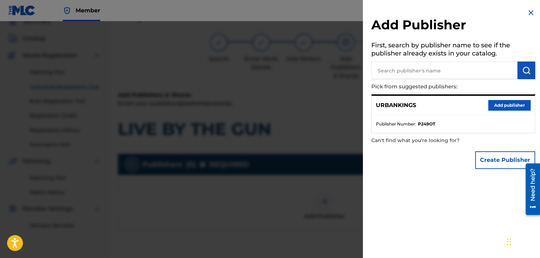
click at [500, 103] on button "Add publisher" at bounding box center [509, 105] width 42 height 11
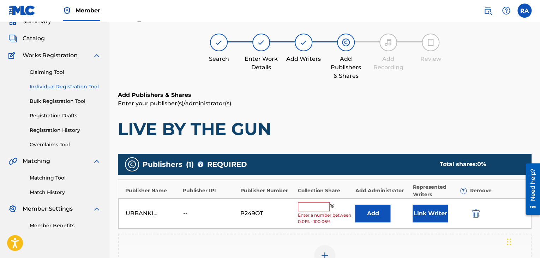
click at [306, 203] on input "text" at bounding box center [314, 206] width 32 height 9
type input "100"
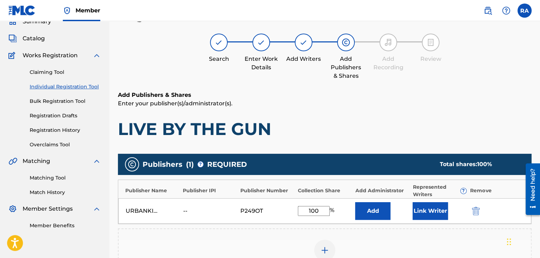
click at [423, 209] on button "Link Writer" at bounding box center [430, 211] width 35 height 18
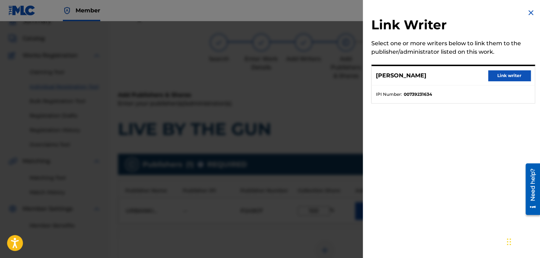
click at [502, 79] on button "Link writer" at bounding box center [509, 75] width 42 height 11
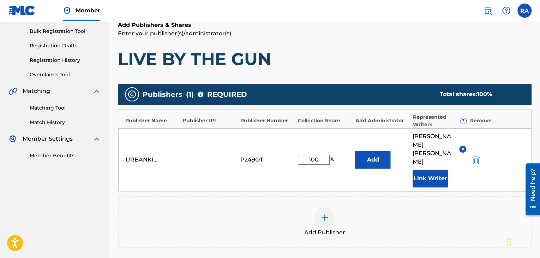
scroll to position [180, 0]
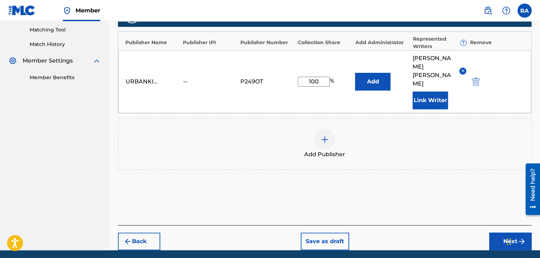
click at [498, 232] on button "Next" at bounding box center [510, 241] width 42 height 18
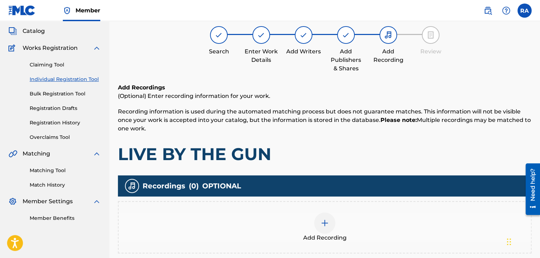
scroll to position [32, 0]
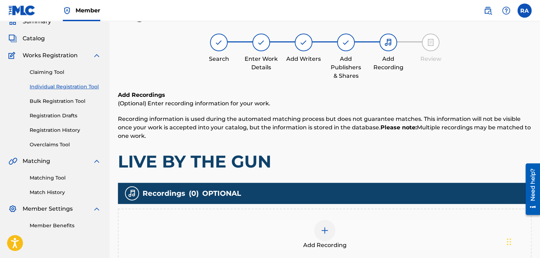
click at [331, 226] on div at bounding box center [324, 230] width 21 height 21
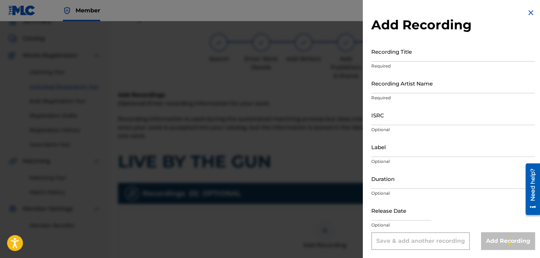
click at [437, 58] on input "Recording Title" at bounding box center [453, 51] width 164 height 20
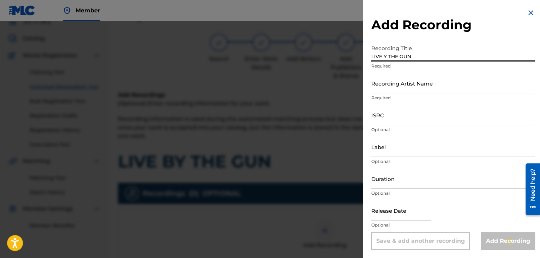
click at [384, 57] on input "LIVE Y THE GUN" at bounding box center [453, 51] width 164 height 20
type input "LIVE BY THE GUN"
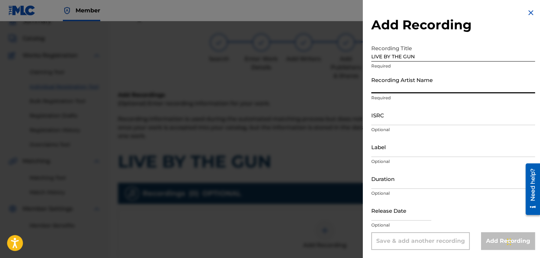
click at [398, 89] on input "Recording Artist Name" at bounding box center [453, 83] width 164 height 20
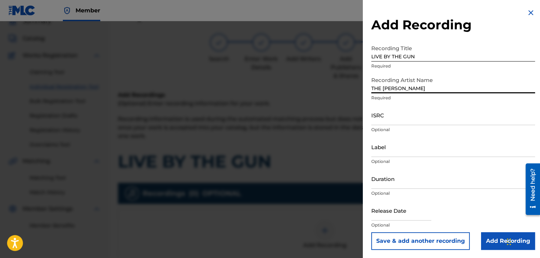
type input "THE [PERSON_NAME] CLICK"
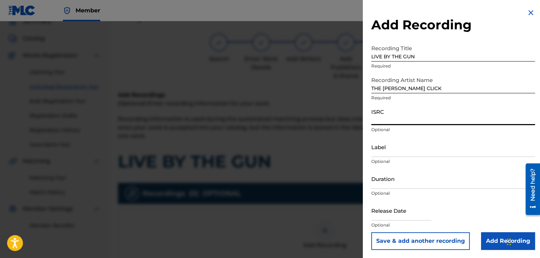
paste input "USPRZ0810255"
type input "USPRZ0810255"
click at [383, 153] on input "Label" at bounding box center [453, 147] width 164 height 20
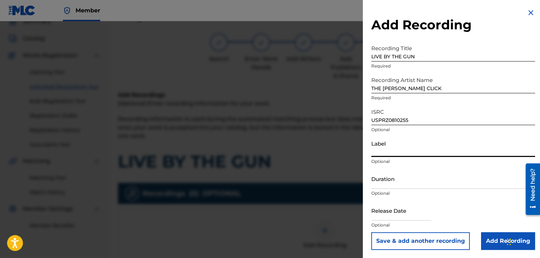
type input "Urban Kings Music Group"
click at [398, 185] on input "Duration" at bounding box center [453, 178] width 164 height 20
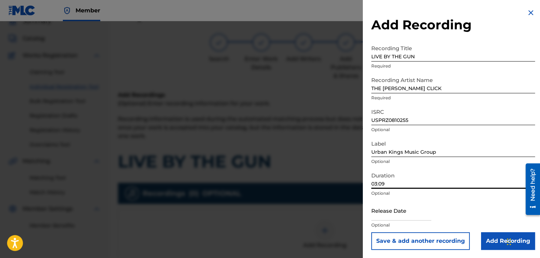
type input "03:09"
click at [389, 214] on input "text" at bounding box center [401, 210] width 60 height 20
select select "7"
select select "2025"
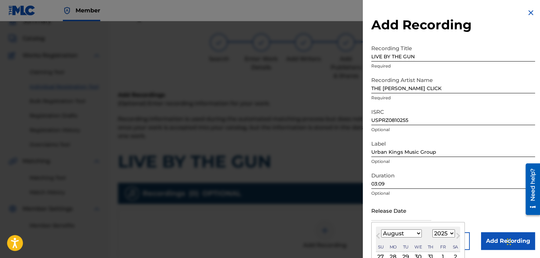
click at [412, 232] on select "January February March April May June July August September October November De…" at bounding box center [401, 233] width 41 height 8
select select "8"
click at [381, 229] on select "January February March April May June July August September October November De…" at bounding box center [401, 233] width 41 height 8
click at [445, 232] on select "1899 1900 1901 1902 1903 1904 1905 1906 1907 1908 1909 1910 1911 1912 1913 1914…" at bounding box center [443, 233] width 23 height 8
select select "2008"
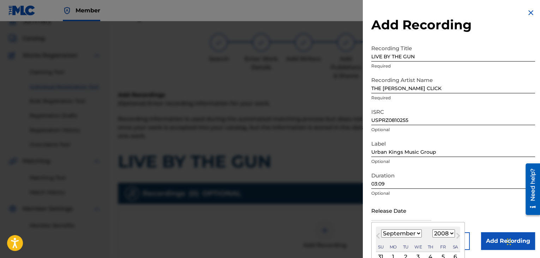
click at [432, 229] on select "1899 1900 1901 1902 1903 1904 1905 1906 1907 1908 1909 1910 1911 1912 1913 1914…" at bounding box center [443, 233] width 23 height 8
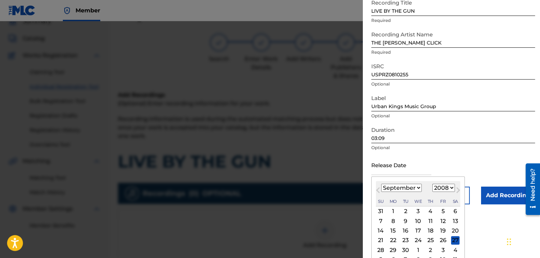
scroll to position [56, 0]
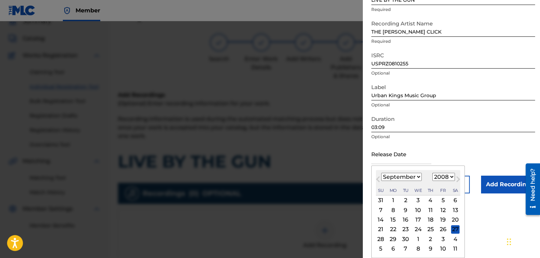
click at [404, 229] on div "23" at bounding box center [405, 229] width 8 height 8
type input "[DATE]"
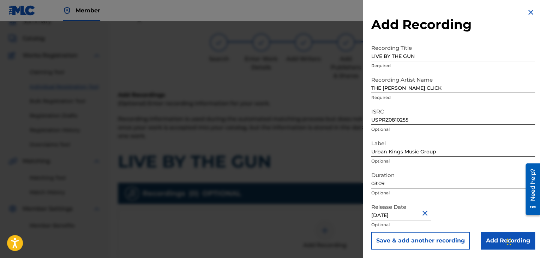
scroll to position [0, 0]
click at [492, 242] on input "Add Recording" at bounding box center [508, 241] width 54 height 18
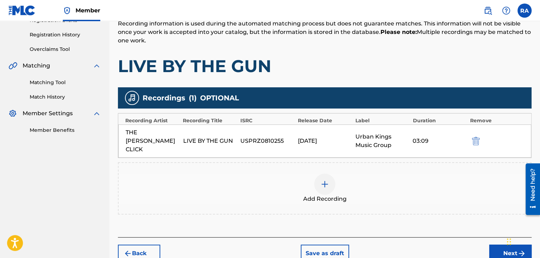
scroll to position [156, 0]
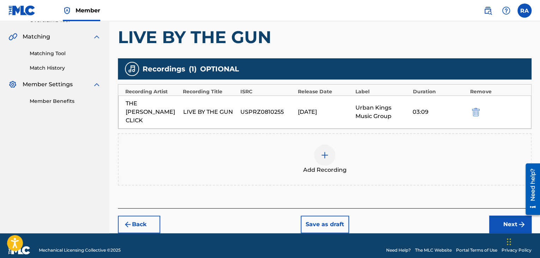
click at [497, 221] on button "Next" at bounding box center [510, 224] width 42 height 18
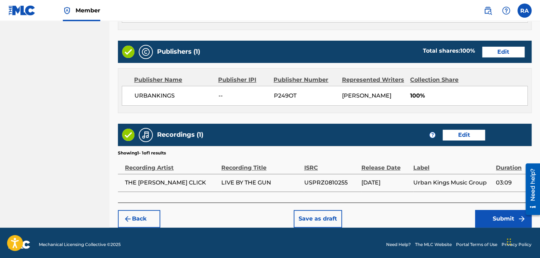
scroll to position [339, 0]
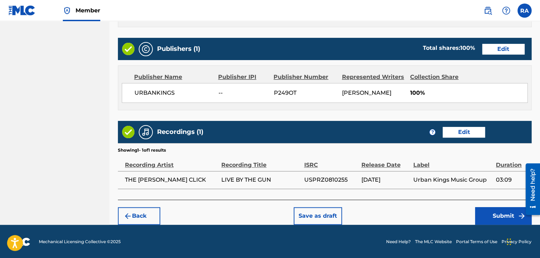
click at [485, 216] on button "Submit" at bounding box center [503, 216] width 56 height 18
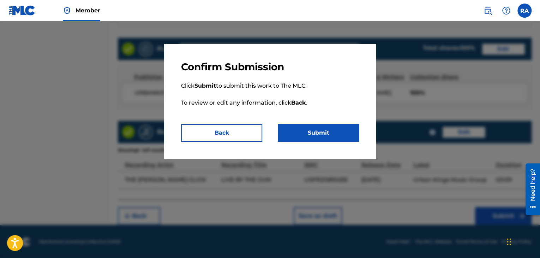
click at [289, 126] on button "Submit" at bounding box center [318, 133] width 81 height 18
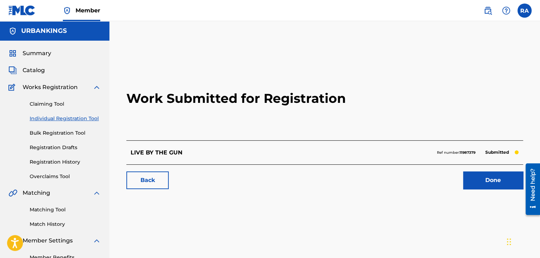
click at [500, 179] on link "Done" at bounding box center [493, 180] width 60 height 18
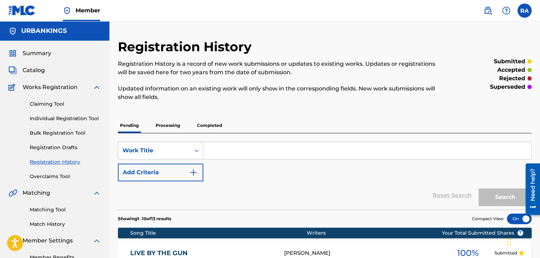
click at [52, 116] on link "Individual Registration Tool" at bounding box center [65, 118] width 71 height 7
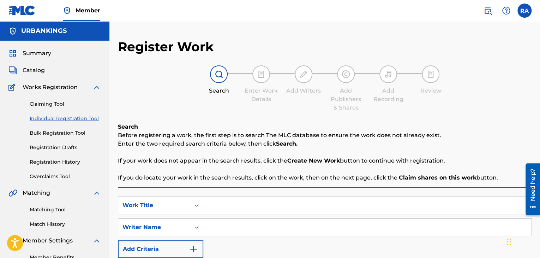
click at [222, 212] on input "Search Form" at bounding box center [367, 205] width 328 height 17
type input "MURDER RICHES"
click at [222, 227] on input "Search Form" at bounding box center [367, 227] width 328 height 17
type input "[PERSON_NAME]"
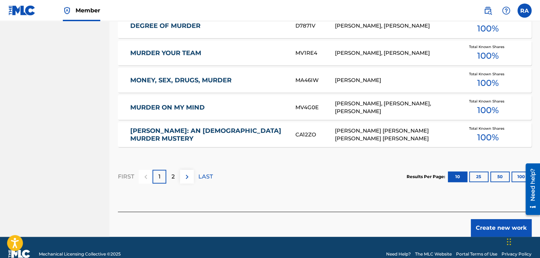
scroll to position [459, 0]
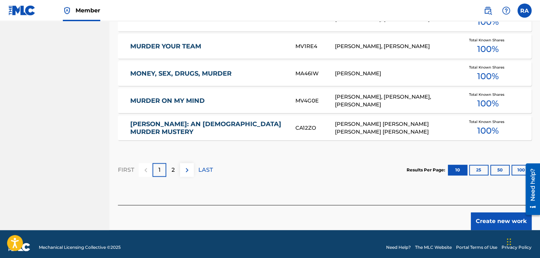
click at [483, 223] on button "Create new work" at bounding box center [501, 221] width 61 height 18
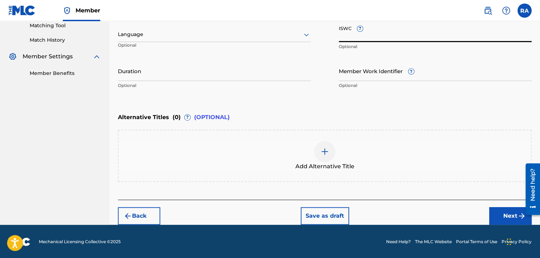
paste input "T9143734514"
type input "T9143734514"
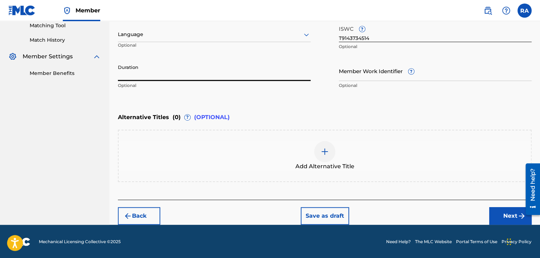
click at [227, 80] on input "Duration" at bounding box center [214, 71] width 193 height 20
type input "03:59"
click at [507, 212] on button "Next" at bounding box center [510, 216] width 42 height 18
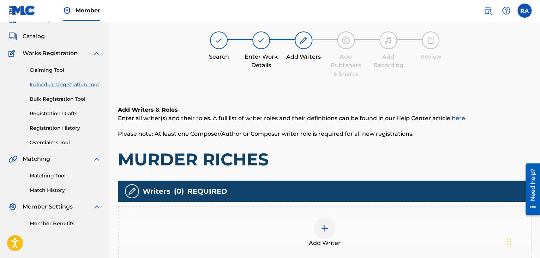
scroll to position [32, 0]
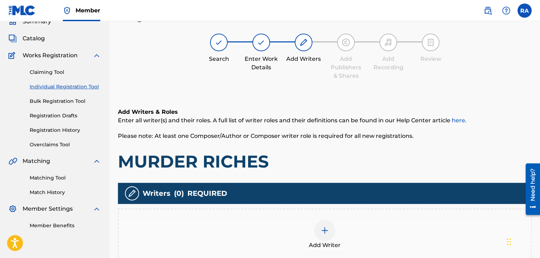
click at [327, 226] on img at bounding box center [325, 230] width 8 height 8
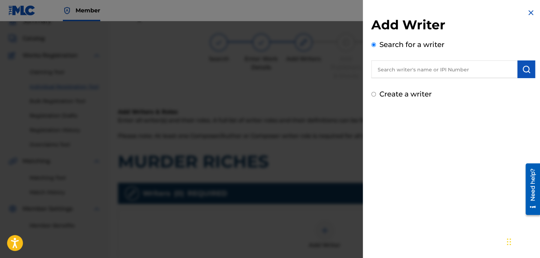
click at [434, 67] on input "text" at bounding box center [444, 69] width 146 height 18
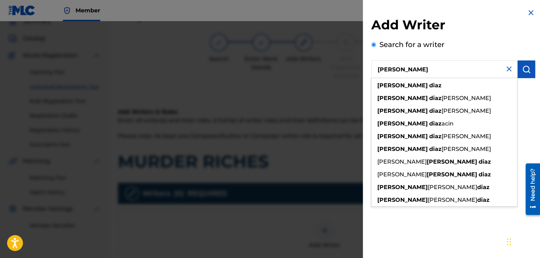
type input "[PERSON_NAME]"
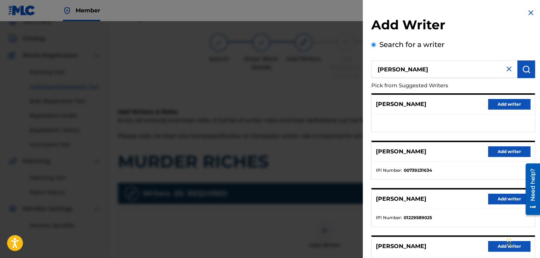
click at [505, 149] on button "Add writer" at bounding box center [509, 151] width 42 height 11
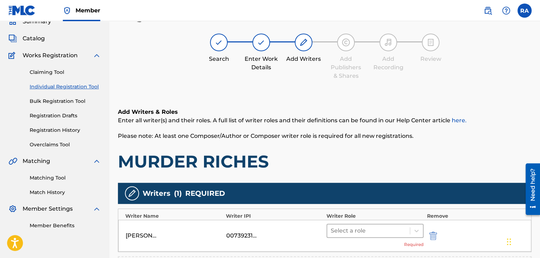
click at [390, 235] on div "Select a role" at bounding box center [368, 230] width 83 height 13
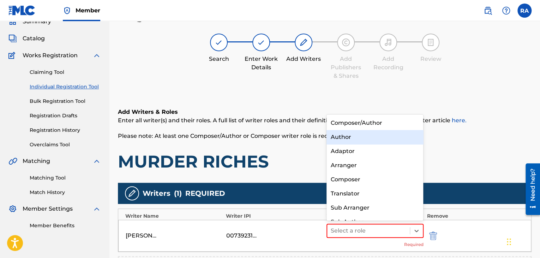
click at [384, 112] on h6 "Add Writers & Roles" at bounding box center [325, 112] width 414 height 8
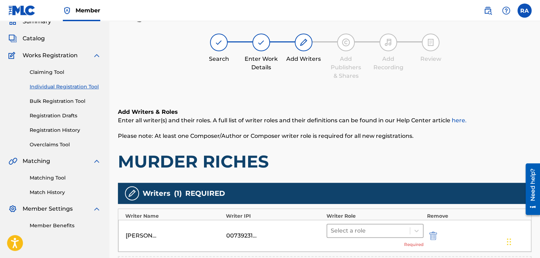
click at [373, 233] on div at bounding box center [369, 231] width 76 height 10
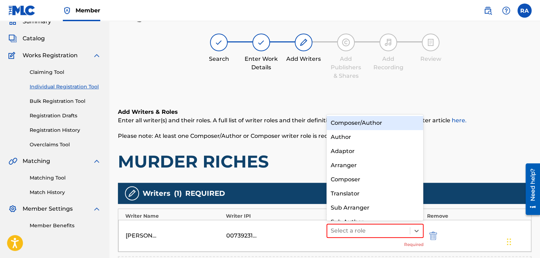
scroll to position [10, 0]
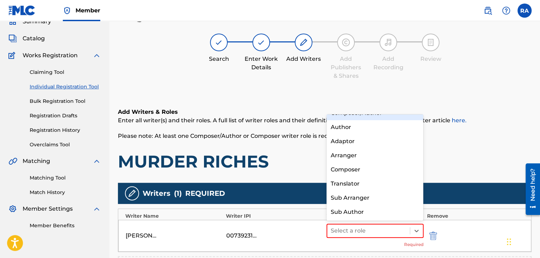
click at [385, 116] on div "Composer/Author" at bounding box center [375, 113] width 97 height 14
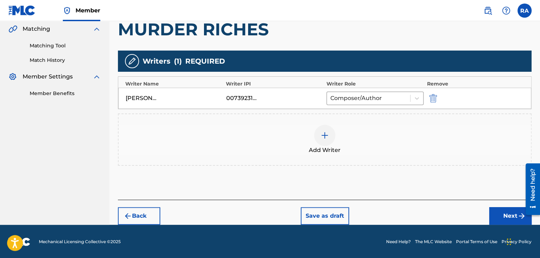
click at [511, 217] on button "Next" at bounding box center [510, 216] width 42 height 18
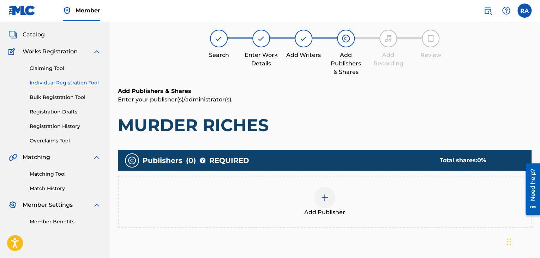
scroll to position [32, 0]
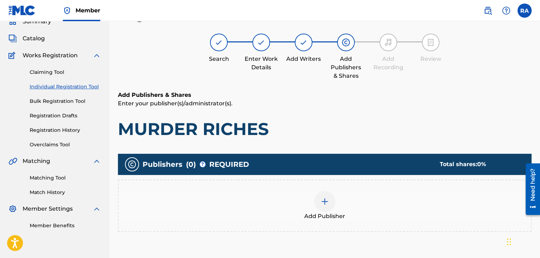
click at [330, 204] on div at bounding box center [324, 201] width 21 height 21
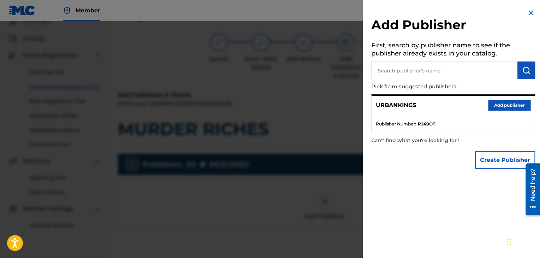
click at [501, 102] on button "Add publisher" at bounding box center [509, 105] width 42 height 11
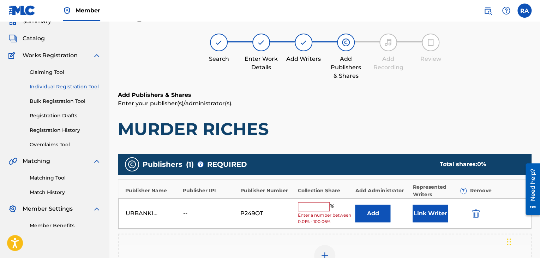
click at [323, 208] on input "text" at bounding box center [314, 206] width 32 height 9
type input "100"
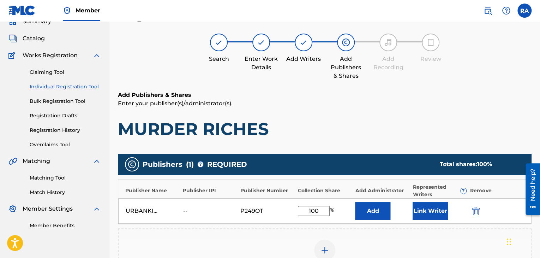
click at [424, 204] on button "Link Writer" at bounding box center [430, 211] width 35 height 18
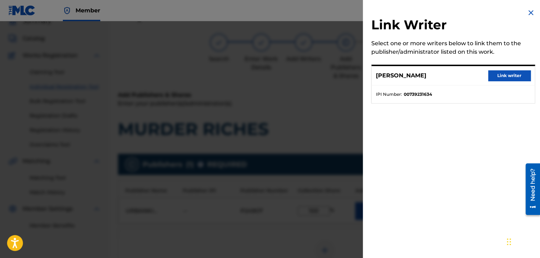
click at [497, 73] on button "Link writer" at bounding box center [509, 75] width 42 height 11
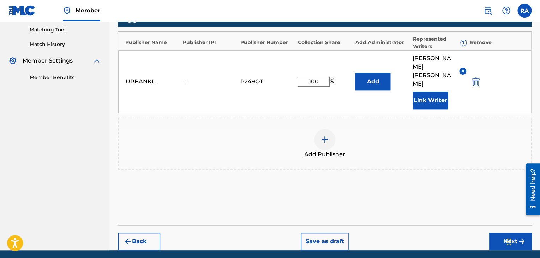
click at [506, 232] on button "Next" at bounding box center [510, 241] width 42 height 18
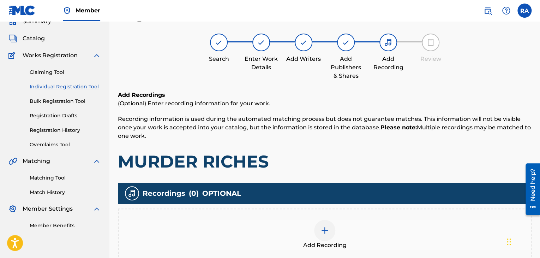
click at [331, 235] on div at bounding box center [324, 230] width 21 height 21
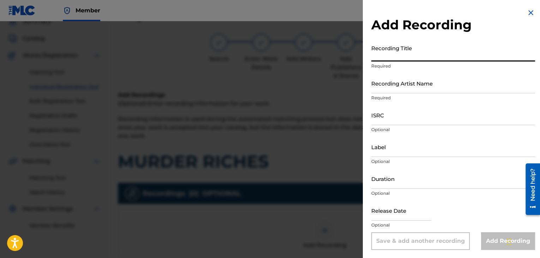
click at [391, 50] on input "Recording Title" at bounding box center [453, 51] width 164 height 20
type input "m"
type input "MURDER RICHES"
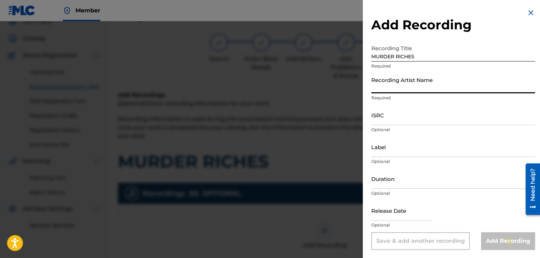
click at [420, 85] on input "Recording Artist Name" at bounding box center [453, 83] width 164 height 20
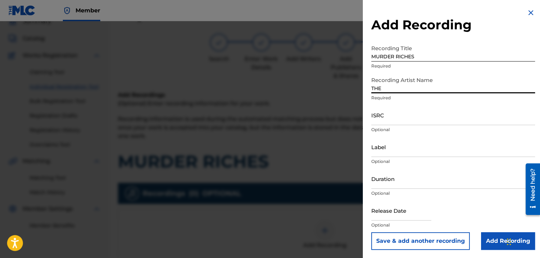
type input "THE [PERSON_NAME] CLICK"
click at [378, 120] on input "ISRC" at bounding box center [453, 115] width 164 height 20
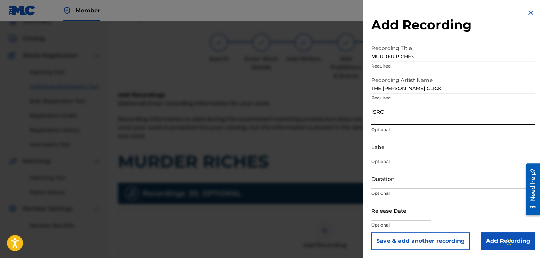
paste input "USPRZ0810256"
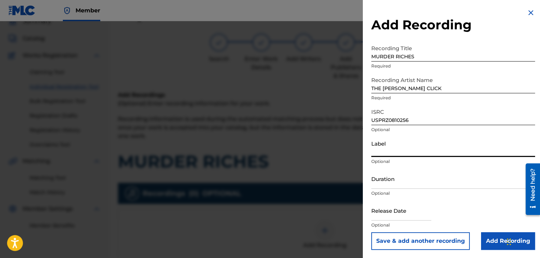
click at [386, 153] on input "Label" at bounding box center [453, 147] width 164 height 20
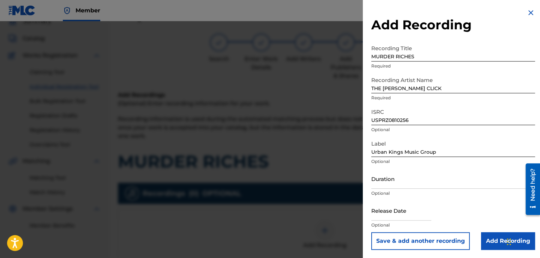
click at [380, 211] on input "text" at bounding box center [401, 210] width 60 height 20
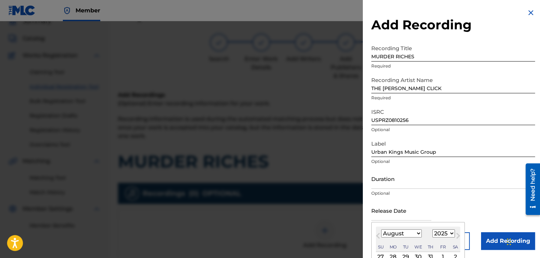
click at [403, 232] on select "January February March April May June July August September October November De…" at bounding box center [401, 233] width 41 height 8
click at [381, 229] on select "January February March April May June July August September October November De…" at bounding box center [401, 233] width 41 height 8
click at [446, 233] on select "1899 1900 1901 1902 1903 1904 1905 1906 1907 1908 1909 1910 1911 1912 1913 1914…" at bounding box center [443, 233] width 23 height 8
click at [432, 229] on select "1899 1900 1901 1902 1903 1904 1905 1906 1907 1908 1909 1910 1911 1912 1913 1914…" at bounding box center [443, 233] width 23 height 8
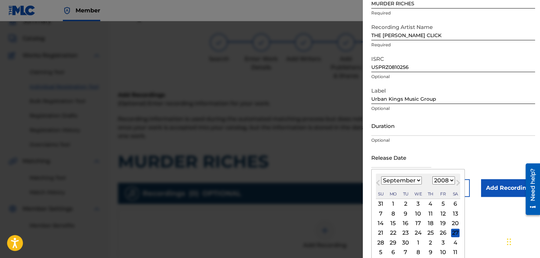
scroll to position [56, 0]
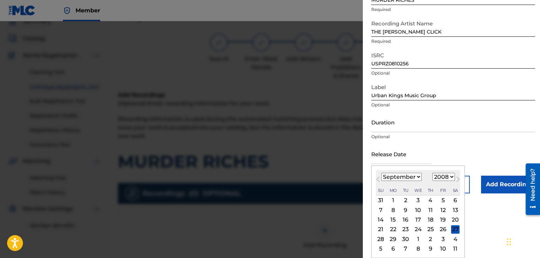
click at [406, 226] on div "23" at bounding box center [405, 229] width 8 height 8
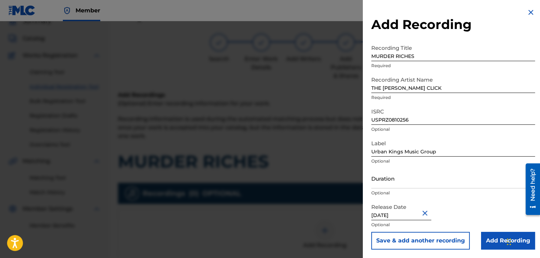
click at [399, 182] on input "Duration" at bounding box center [453, 178] width 164 height 20
click at [483, 241] on input "Add Recording" at bounding box center [508, 241] width 54 height 18
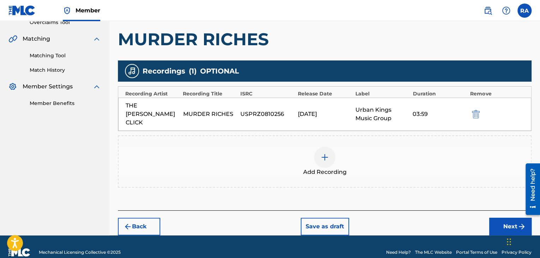
scroll to position [156, 0]
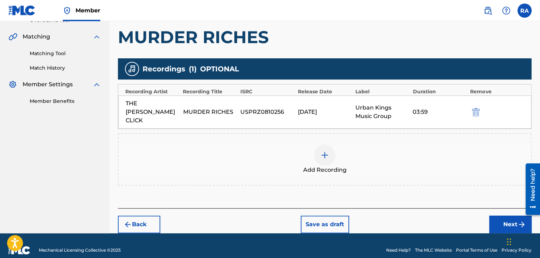
click at [504, 215] on button "Next" at bounding box center [510, 224] width 42 height 18
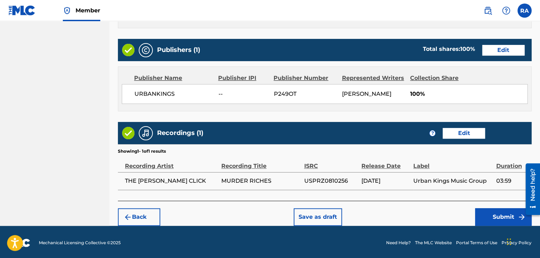
scroll to position [339, 0]
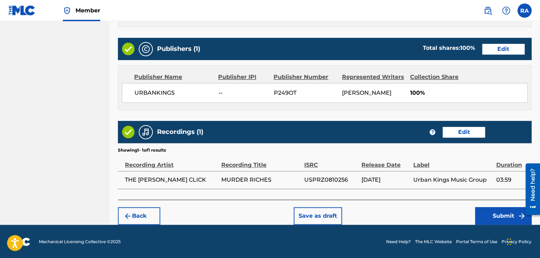
click at [485, 217] on button "Submit" at bounding box center [503, 216] width 56 height 18
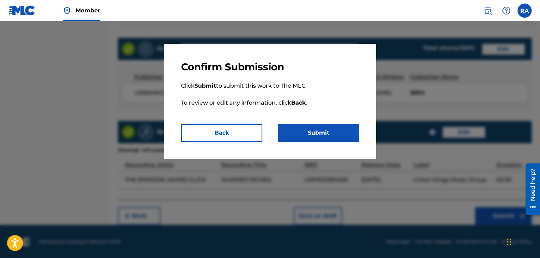
click at [306, 132] on button "Submit" at bounding box center [318, 133] width 81 height 18
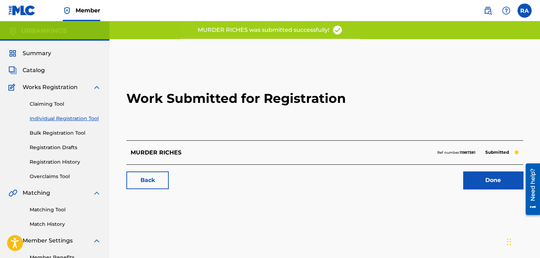
click at [479, 179] on link "Done" at bounding box center [493, 180] width 60 height 18
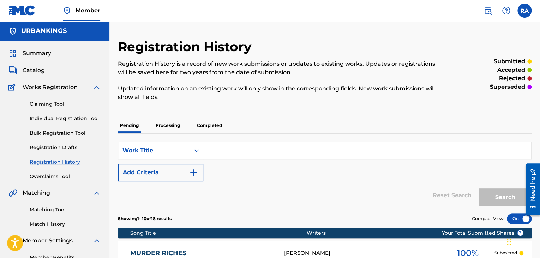
click at [66, 119] on link "Individual Registration Tool" at bounding box center [65, 118] width 71 height 7
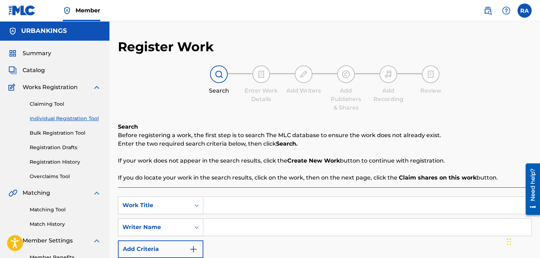
click at [263, 201] on input "Search Form" at bounding box center [367, 205] width 328 height 17
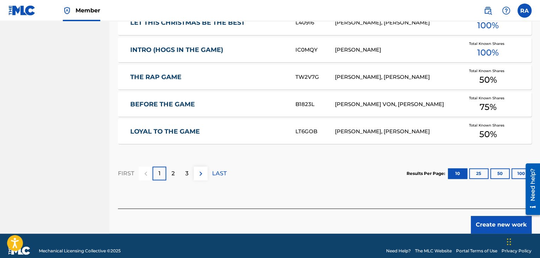
scroll to position [465, 0]
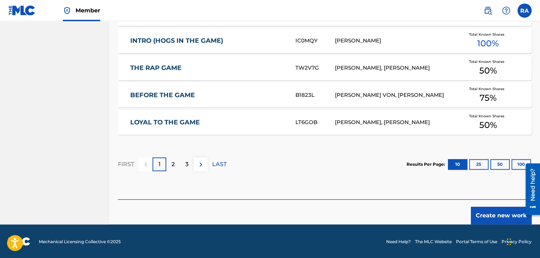
click at [510, 218] on button "Create new work" at bounding box center [501, 216] width 61 height 18
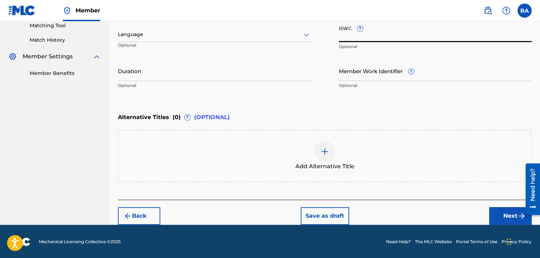
paste input "T9143721942"
click at [155, 72] on input "Duration" at bounding box center [214, 71] width 193 height 20
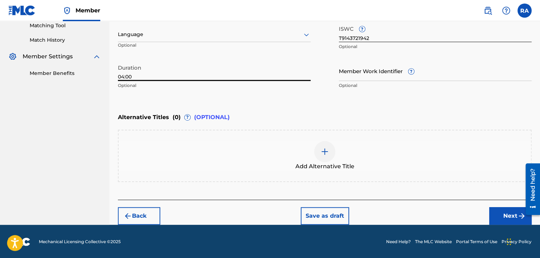
click at [509, 215] on button "Next" at bounding box center [510, 216] width 42 height 18
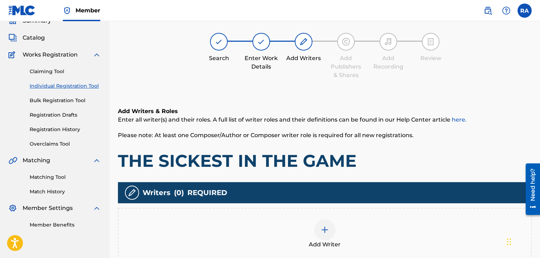
scroll to position [32, 0]
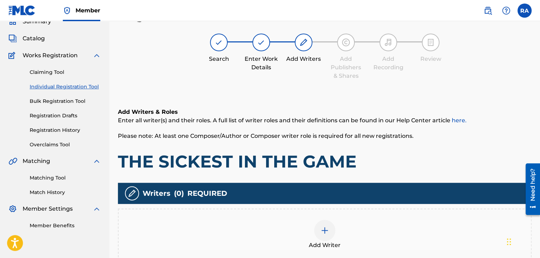
click at [323, 222] on div at bounding box center [324, 230] width 21 height 21
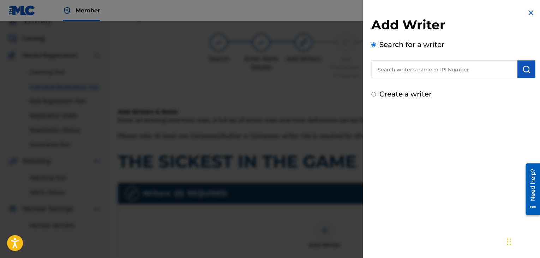
click at [443, 72] on input "text" at bounding box center [444, 69] width 146 height 18
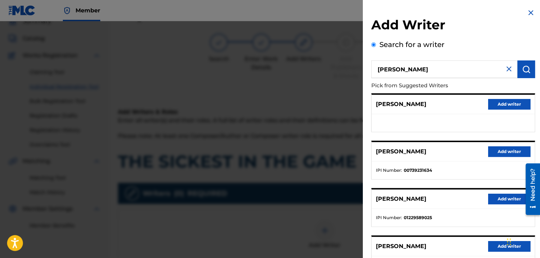
click at [508, 149] on button "Add writer" at bounding box center [509, 151] width 42 height 11
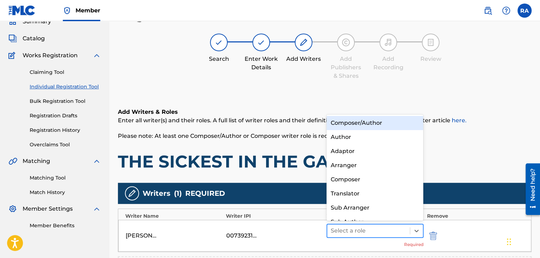
click at [404, 231] on div at bounding box center [369, 231] width 76 height 10
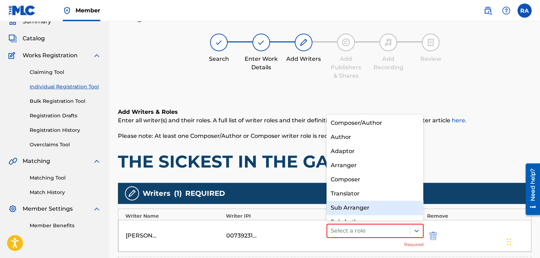
scroll to position [10, 0]
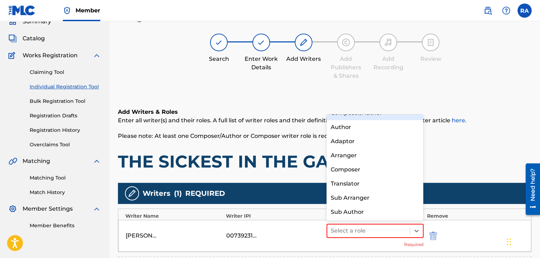
click at [388, 115] on div "Composer/Author" at bounding box center [375, 113] width 97 height 14
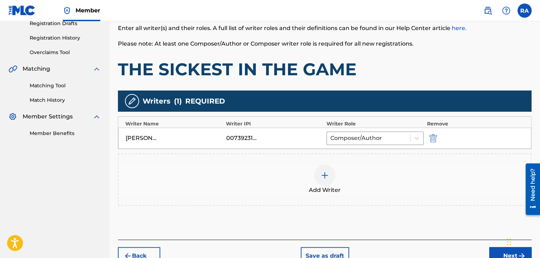
scroll to position [138, 0]
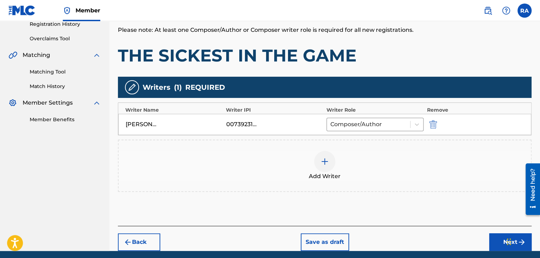
click at [509, 243] on div "Chat Widget" at bounding box center [522, 241] width 35 height 34
click at [500, 239] on button "Next" at bounding box center [510, 242] width 42 height 18
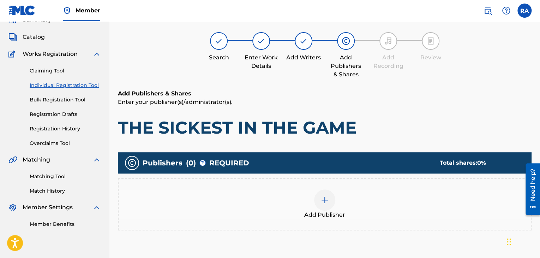
scroll to position [32, 0]
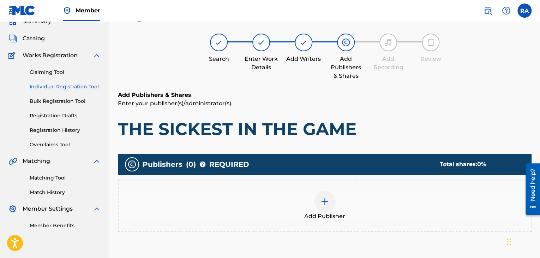
click at [325, 198] on img at bounding box center [325, 201] width 8 height 8
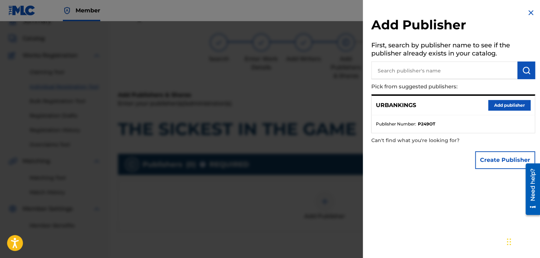
click at [492, 102] on button "Add publisher" at bounding box center [509, 105] width 42 height 11
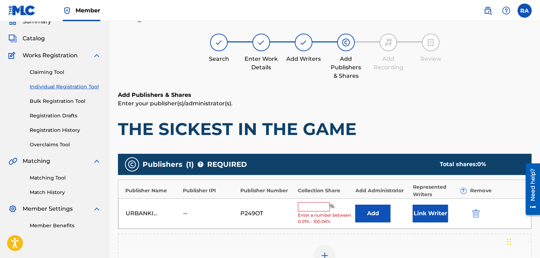
click at [311, 201] on div "URBANKINGS -- P249OT % Enter a number between 0.01% - 100.06% Add Link Writer" at bounding box center [324, 213] width 413 height 31
click at [308, 207] on input "text" at bounding box center [314, 206] width 32 height 9
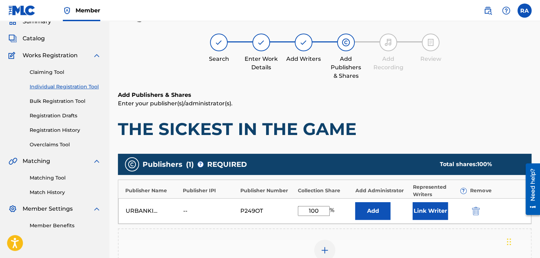
click at [424, 214] on button "Link Writer" at bounding box center [430, 211] width 35 height 18
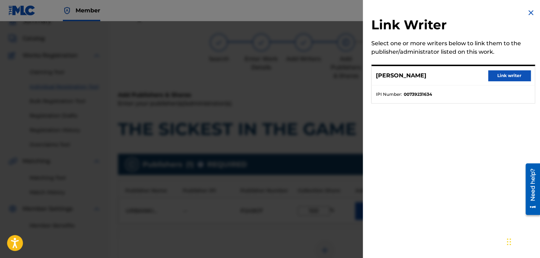
click at [501, 77] on button "Link writer" at bounding box center [509, 75] width 42 height 11
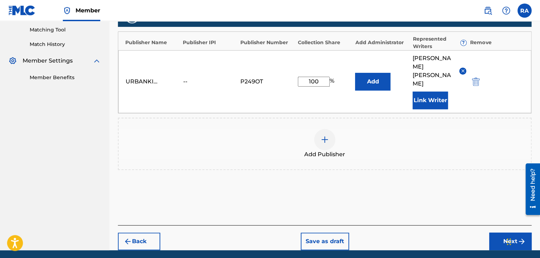
click at [496, 232] on button "Next" at bounding box center [510, 241] width 42 height 18
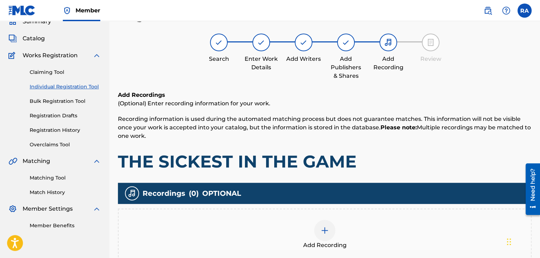
click at [325, 236] on div at bounding box center [324, 230] width 21 height 21
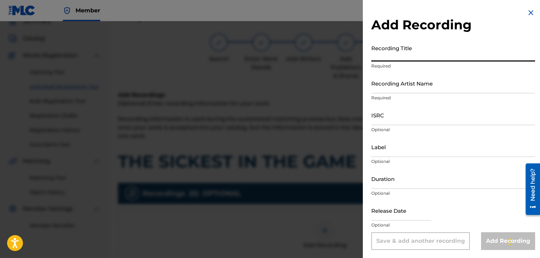
click at [382, 60] on input "Recording Title" at bounding box center [453, 51] width 164 height 20
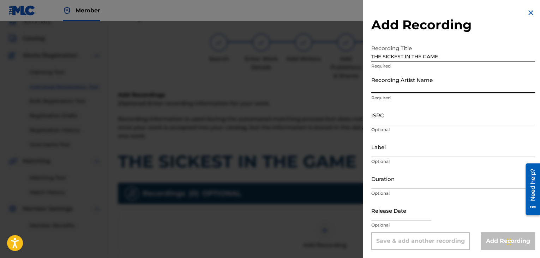
click at [399, 85] on input "Recording Artist Name" at bounding box center [453, 83] width 164 height 20
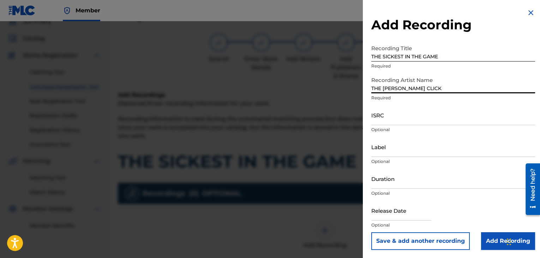
click at [384, 122] on input "ISRC" at bounding box center [453, 115] width 164 height 20
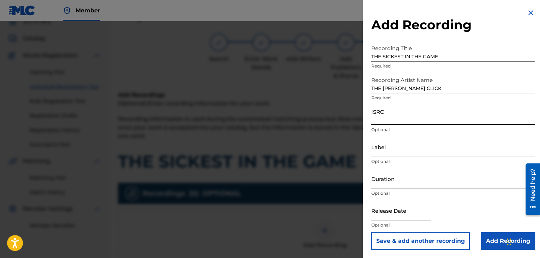
paste input "USPRZ0810257"
click at [387, 150] on input "Label" at bounding box center [453, 147] width 164 height 20
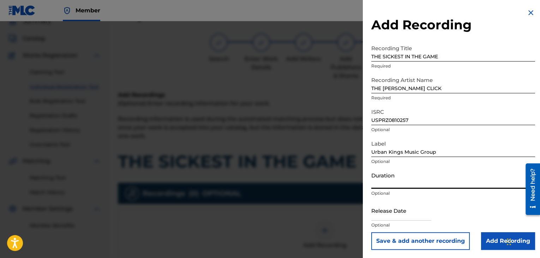
click at [395, 182] on input "Duration" at bounding box center [453, 178] width 164 height 20
click at [383, 216] on input "text" at bounding box center [401, 210] width 60 height 20
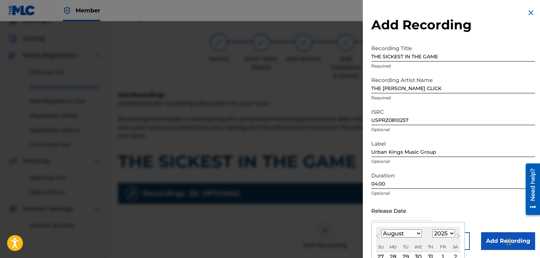
click at [407, 232] on select "January February March April May June July August September October November De…" at bounding box center [401, 233] width 41 height 8
click at [381, 229] on select "January February March April May June July August September October November De…" at bounding box center [401, 233] width 41 height 8
click at [445, 233] on select "1899 1900 1901 1902 1903 1904 1905 1906 1907 1908 1909 1910 1911 1912 1913 1914…" at bounding box center [443, 233] width 23 height 8
click at [432, 229] on select "1899 1900 1901 1902 1903 1904 1905 1906 1907 1908 1909 1910 1911 1912 1913 1914…" at bounding box center [443, 233] width 23 height 8
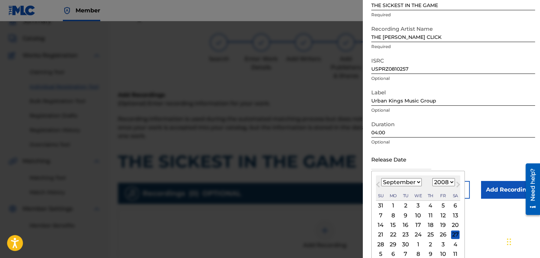
scroll to position [56, 0]
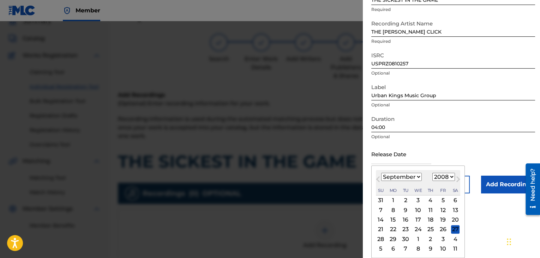
click at [403, 229] on div "23" at bounding box center [405, 229] width 8 height 8
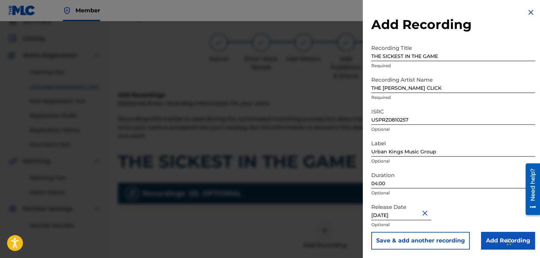
click at [490, 236] on input "Add Recording" at bounding box center [508, 241] width 54 height 18
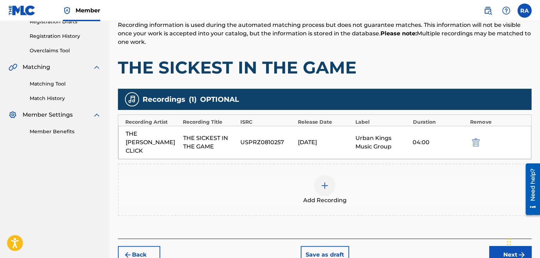
scroll to position [156, 0]
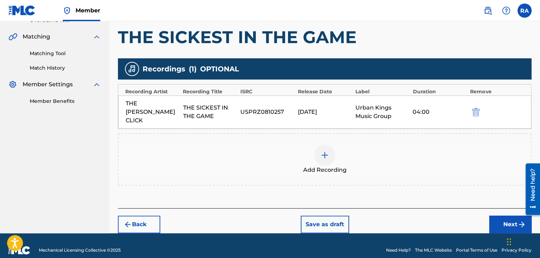
click at [497, 215] on button "Next" at bounding box center [510, 224] width 42 height 18
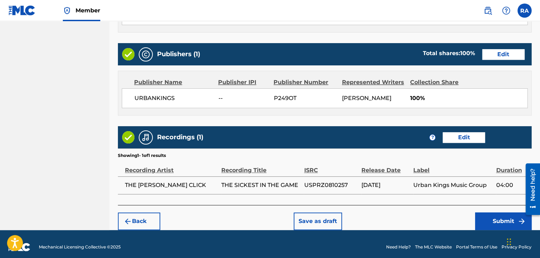
scroll to position [339, 0]
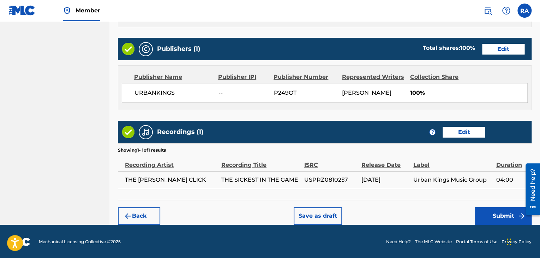
click at [479, 214] on button "Submit" at bounding box center [503, 216] width 56 height 18
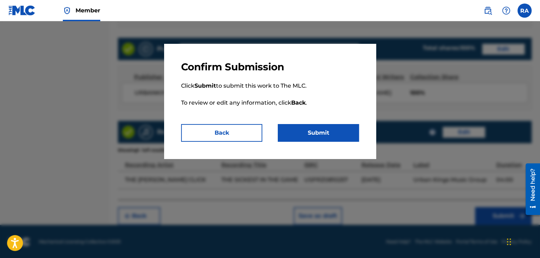
click at [295, 133] on button "Submit" at bounding box center [318, 133] width 81 height 18
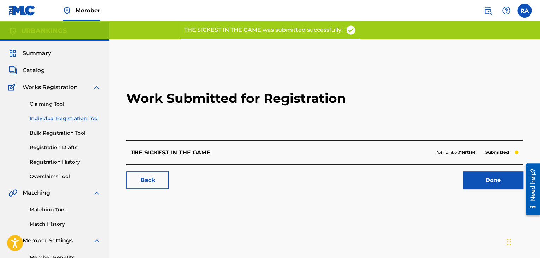
click at [478, 180] on link "Done" at bounding box center [493, 180] width 60 height 18
